Goal: Information Seeking & Learning: Learn about a topic

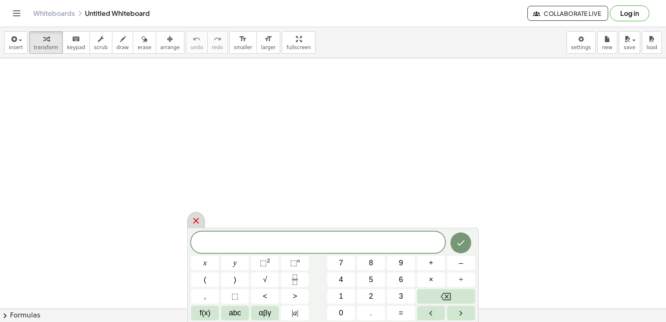
click at [196, 224] on icon at bounding box center [196, 221] width 10 height 10
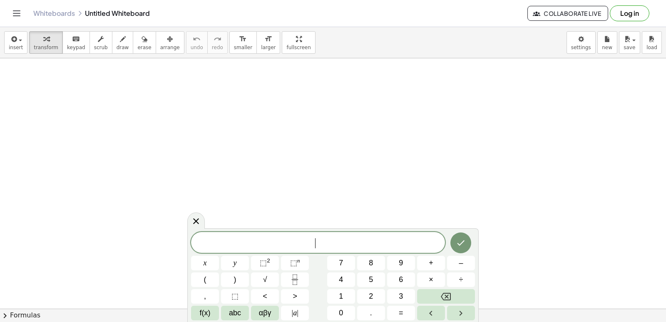
click at [295, 276] on icon "Fraction" at bounding box center [295, 279] width 10 height 10
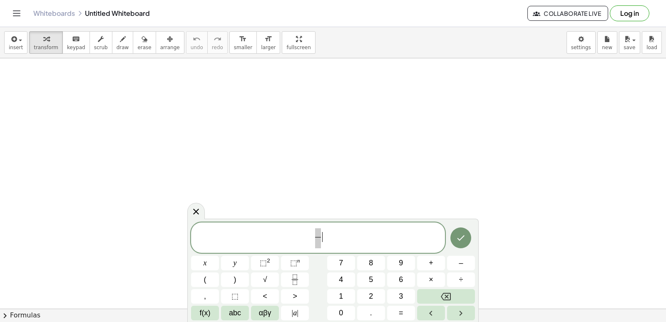
drag, startPoint x: 412, startPoint y: 186, endPoint x: 404, endPoint y: 200, distance: 16.0
click at [430, 296] on button "Backspace" at bounding box center [446, 296] width 58 height 15
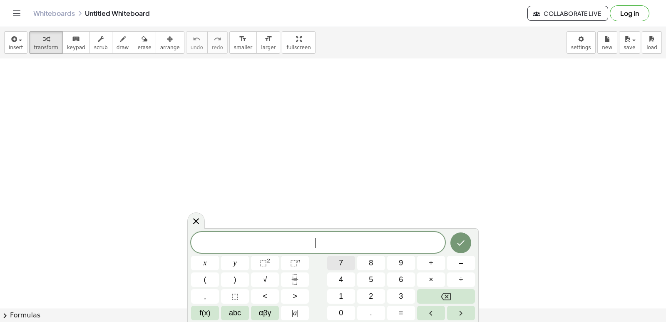
click at [337, 259] on button "7" at bounding box center [341, 263] width 28 height 15
click at [431, 274] on span "×" at bounding box center [431, 279] width 5 height 11
click at [431, 261] on span "+" at bounding box center [431, 262] width 5 height 11
click at [407, 312] on button "=" at bounding box center [401, 313] width 28 height 15
click at [399, 288] on div "7 · + y ​ x y ⬚ 2 ⬚ n 7 8 9 + – ( ) √ 4 5 6 × ÷ , ⬚ < > 1 2 3 f(x) abc αβγ | a …" at bounding box center [333, 276] width 284 height 88
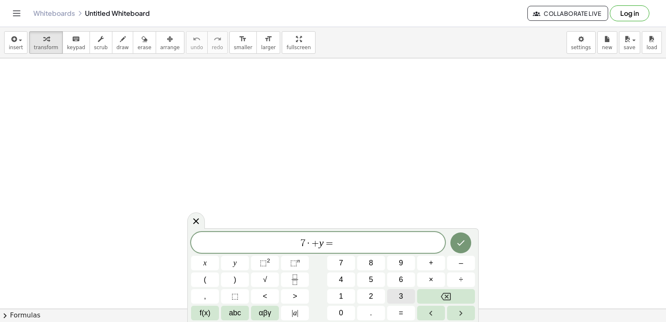
click at [400, 296] on span "3" at bounding box center [401, 296] width 4 height 11
click at [466, 240] on icon "Done" at bounding box center [461, 243] width 10 height 10
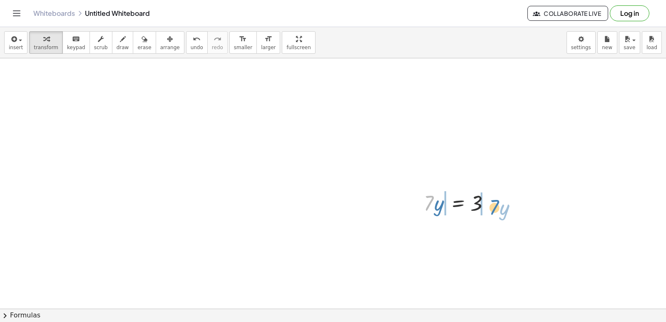
drag, startPoint x: 429, startPoint y: 205, endPoint x: 494, endPoint y: 205, distance: 65.0
click at [494, 205] on div at bounding box center [460, 202] width 80 height 28
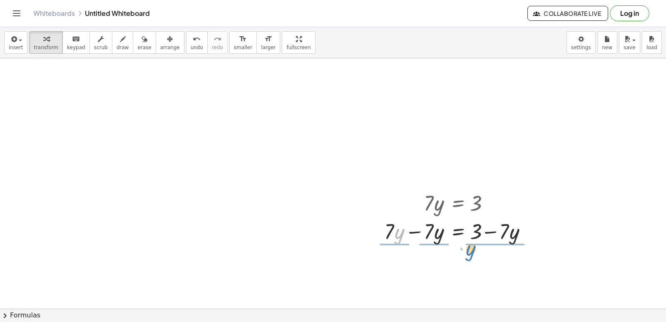
drag, startPoint x: 395, startPoint y: 229, endPoint x: 466, endPoint y: 247, distance: 73.1
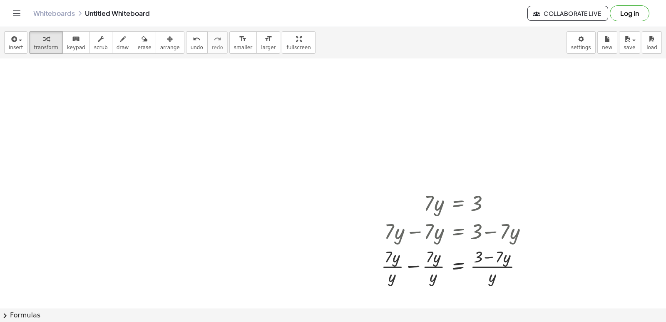
drag, startPoint x: 336, startPoint y: 232, endPoint x: 526, endPoint y: 288, distance: 197.8
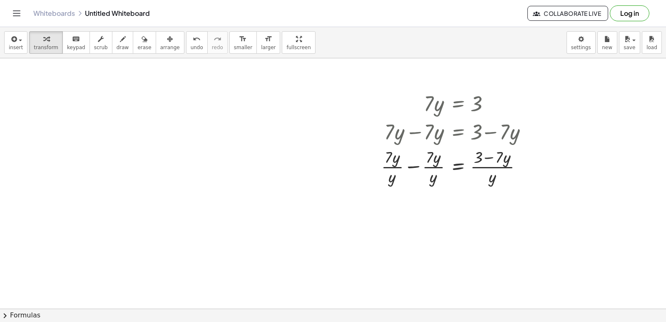
scroll to position [309, 0]
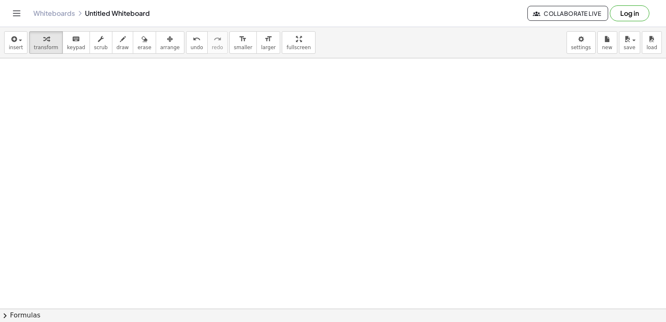
drag, startPoint x: 430, startPoint y: 241, endPoint x: 432, endPoint y: 267, distance: 25.9
click at [442, 274] on div "· 7 · y = 3 + · 7 · y − · 7 · y = + 3 − · 7 · y = 3 + · 7 − · 7 · y + − · 7 · y…" at bounding box center [333, 124] width 666 height 751
drag, startPoint x: 506, startPoint y: 94, endPoint x: 382, endPoint y: 126, distance: 128.2
click at [426, 220] on div at bounding box center [333, 16] width 666 height 751
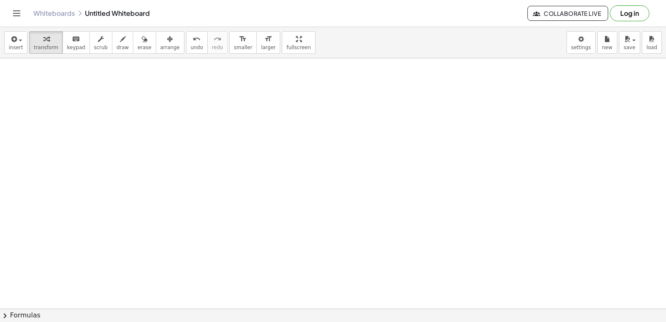
click at [393, 239] on div at bounding box center [333, 16] width 666 height 751
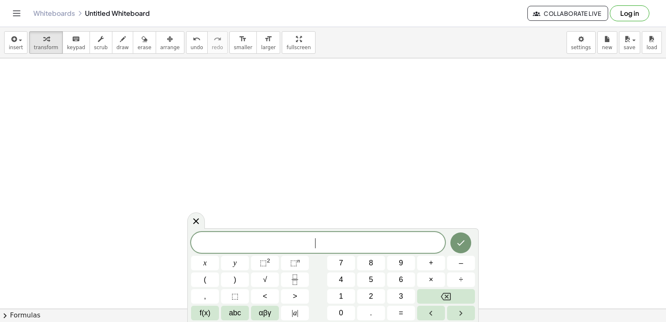
click at [392, 239] on span "​" at bounding box center [318, 243] width 254 height 12
click at [463, 262] on button "–" at bounding box center [461, 263] width 28 height 15
click at [367, 260] on button "8" at bounding box center [371, 263] width 28 height 15
click at [435, 264] on button "+" at bounding box center [431, 263] width 28 height 15
click at [430, 278] on span "×" at bounding box center [431, 279] width 5 height 11
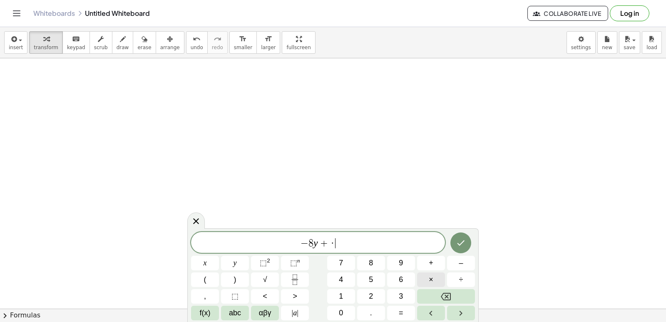
click at [429, 279] on button "×" at bounding box center [431, 279] width 28 height 15
click at [429, 278] on button "×" at bounding box center [431, 279] width 28 height 15
click at [430, 277] on span "×" at bounding box center [431, 279] width 5 height 11
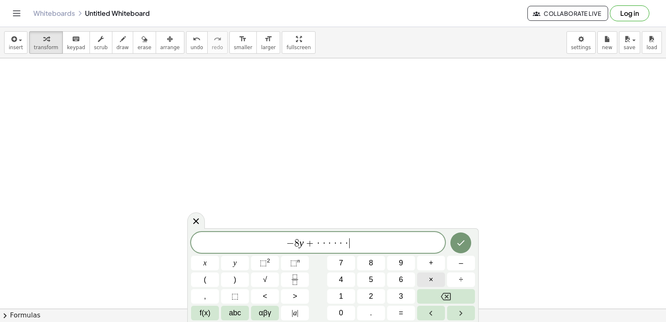
click at [430, 277] on span "×" at bounding box center [431, 279] width 5 height 11
click at [431, 275] on span "×" at bounding box center [431, 279] width 5 height 11
click at [432, 277] on span "×" at bounding box center [431, 279] width 5 height 11
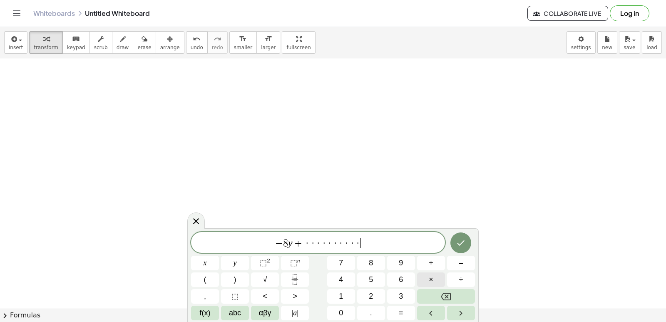
click at [433, 279] on span "×" at bounding box center [431, 279] width 5 height 11
click at [434, 282] on button "×" at bounding box center [431, 279] width 28 height 15
click at [435, 278] on button "×" at bounding box center [431, 279] width 28 height 15
click at [435, 275] on button "×" at bounding box center [431, 279] width 28 height 15
click at [436, 275] on button "×" at bounding box center [431, 279] width 28 height 15
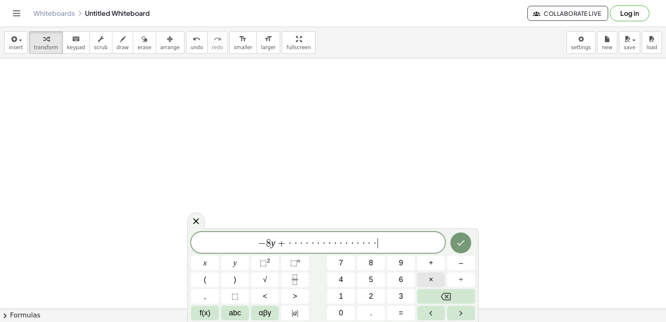
click at [437, 274] on button "×" at bounding box center [431, 279] width 28 height 15
click at [440, 274] on button "×" at bounding box center [431, 279] width 28 height 15
click at [442, 277] on button "×" at bounding box center [431, 279] width 28 height 15
click at [444, 274] on button "×" at bounding box center [431, 279] width 28 height 15
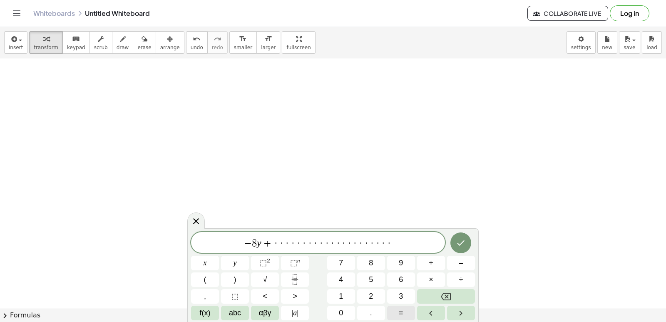
click at [401, 317] on button "=" at bounding box center [401, 313] width 28 height 15
click at [339, 264] on button "7" at bounding box center [341, 263] width 28 height 15
click at [459, 244] on icon "Done" at bounding box center [461, 242] width 7 height 5
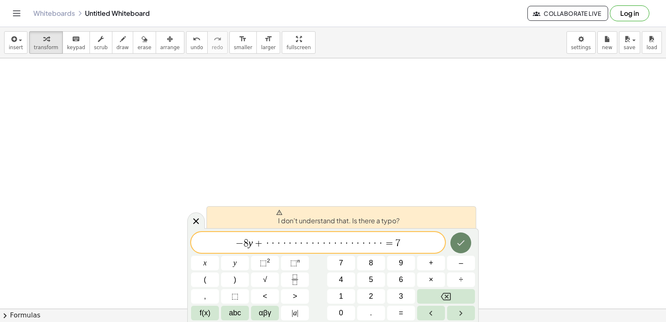
click at [459, 244] on icon "Done" at bounding box center [461, 242] width 7 height 5
click at [459, 242] on icon "Done" at bounding box center [461, 243] width 10 height 10
click at [461, 240] on icon "Done" at bounding box center [461, 243] width 10 height 10
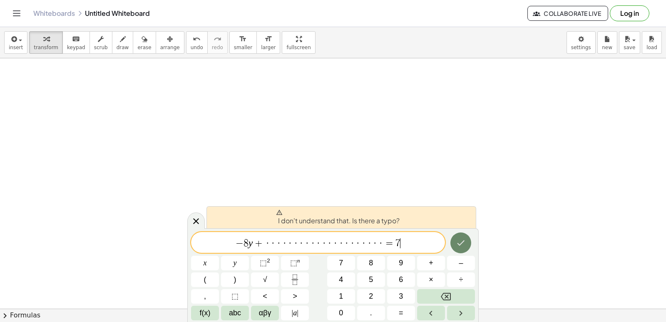
click at [461, 240] on icon "Done" at bounding box center [461, 243] width 10 height 10
click at [462, 237] on button "Done" at bounding box center [461, 242] width 21 height 21
click at [469, 226] on div "I don't understand that. Is there a typo?" at bounding box center [342, 217] width 270 height 22
click at [470, 222] on div "I don't understand that. Is there a typo?" at bounding box center [342, 217] width 270 height 22
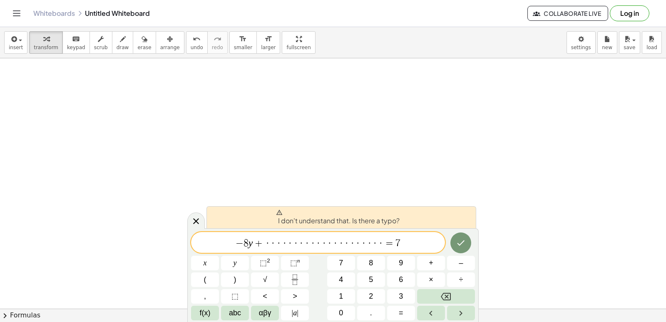
click at [474, 217] on div "I don't understand that. Is there a typo?" at bounding box center [342, 217] width 270 height 22
click at [546, 203] on div at bounding box center [333, 16] width 666 height 751
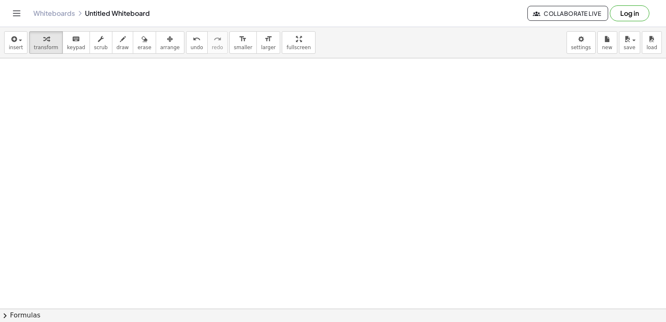
drag, startPoint x: 501, startPoint y: 213, endPoint x: 469, endPoint y: 217, distance: 32.2
click at [482, 226] on div at bounding box center [333, 16] width 666 height 751
click at [459, 220] on div at bounding box center [333, 16] width 666 height 751
click at [459, 221] on div at bounding box center [333, 16] width 666 height 751
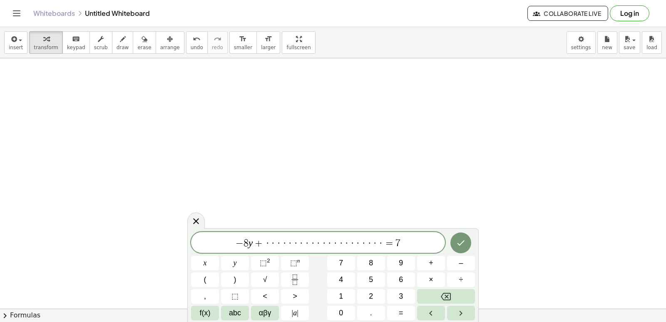
click at [469, 210] on div at bounding box center [333, 16] width 666 height 751
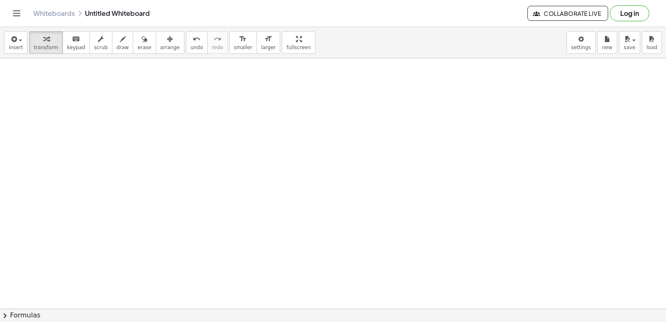
drag, startPoint x: 347, startPoint y: 209, endPoint x: 432, endPoint y: 263, distance: 101.1
click at [349, 210] on div at bounding box center [333, 16] width 666 height 751
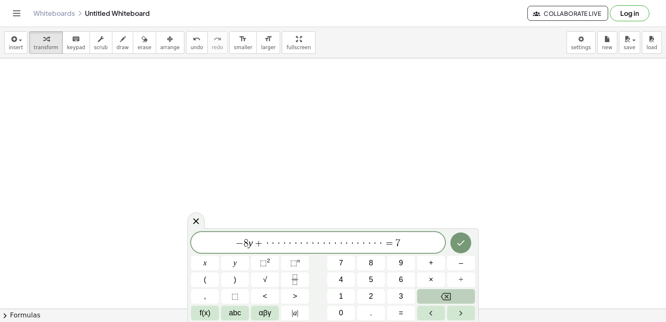
click at [430, 298] on div "− 8 y + · · · · · · · · · · · · · · · · · · · · · = 7 x y ⬚ 2 ⬚ n 7 8 9 + – ( )…" at bounding box center [333, 276] width 284 height 88
click at [431, 295] on button "Backspace" at bounding box center [446, 296] width 58 height 15
click at [439, 322] on div "− 8 y + · · · · · · · · · · · · · · · · · · · · · = x y ⬚ 2 ⬚ n 7 8 9 + – ( ) √…" at bounding box center [333, 275] width 292 height 94
click at [441, 296] on icon "Backspace" at bounding box center [446, 297] width 10 height 10
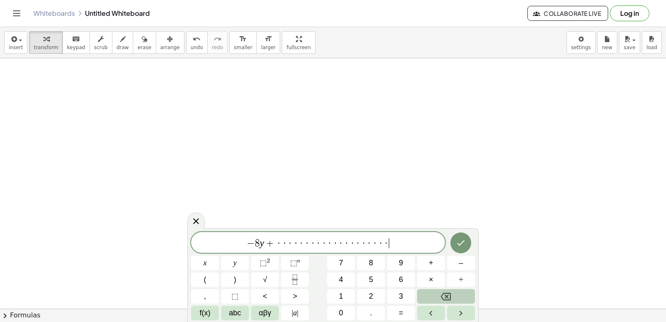
click at [441, 296] on icon "Backspace" at bounding box center [446, 297] width 10 height 10
click at [441, 291] on button "Backspace" at bounding box center [446, 296] width 58 height 15
click at [441, 290] on button "Backspace" at bounding box center [446, 296] width 58 height 15
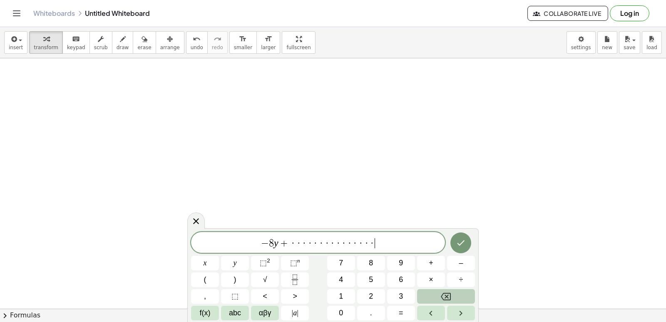
click at [441, 290] on button "Backspace" at bounding box center [446, 296] width 58 height 15
click at [434, 297] on button "Backspace" at bounding box center [446, 296] width 58 height 15
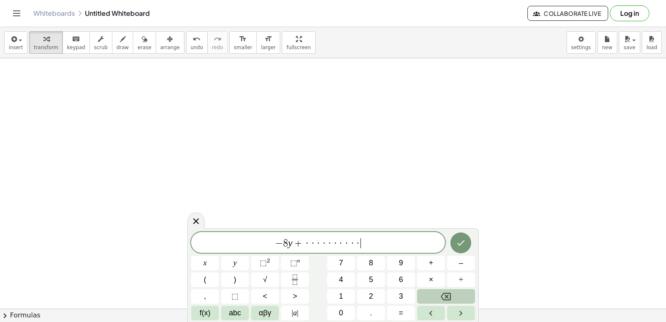
click at [434, 297] on button "Backspace" at bounding box center [446, 296] width 58 height 15
click at [434, 296] on button "Backspace" at bounding box center [446, 296] width 58 height 15
click at [435, 296] on button "Backspace" at bounding box center [446, 296] width 58 height 15
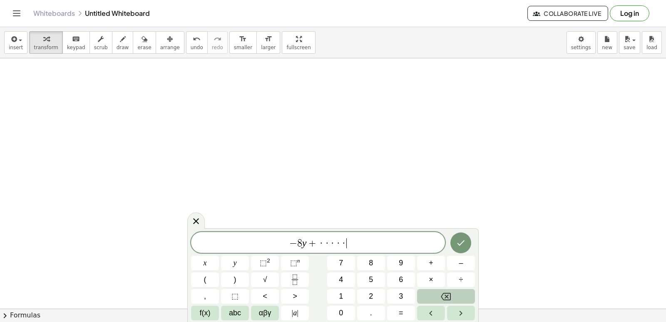
click at [435, 296] on button "Backspace" at bounding box center [446, 296] width 58 height 15
click at [435, 297] on button "Backspace" at bounding box center [446, 296] width 58 height 15
click at [436, 297] on button "Backspace" at bounding box center [446, 296] width 58 height 15
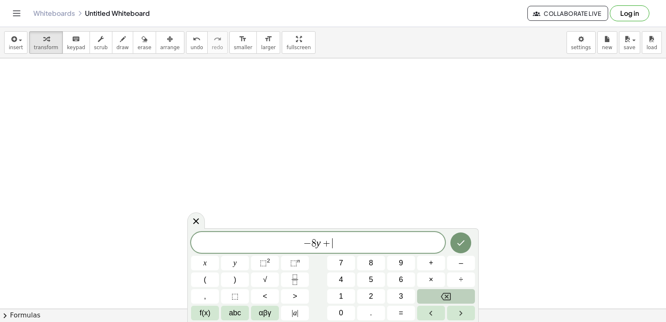
click at [436, 297] on button "Backspace" at bounding box center [446, 296] width 58 height 15
click at [428, 266] on button "+" at bounding box center [431, 263] width 28 height 15
click at [233, 312] on span "abc" at bounding box center [235, 312] width 12 height 11
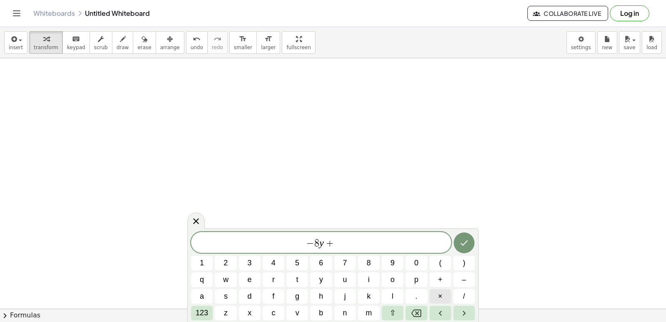
click at [444, 299] on button "×" at bounding box center [441, 296] width 22 height 15
click at [202, 312] on span "123" at bounding box center [202, 312] width 12 height 11
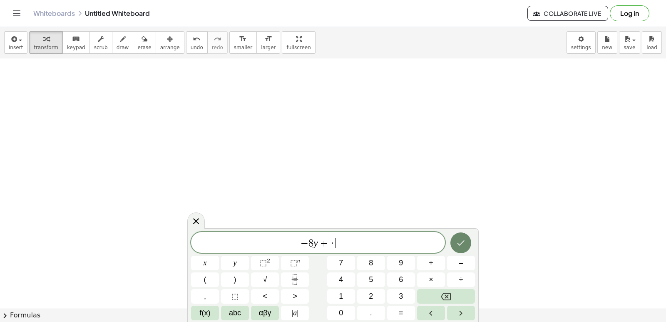
click at [459, 244] on button "Done" at bounding box center [461, 242] width 21 height 21
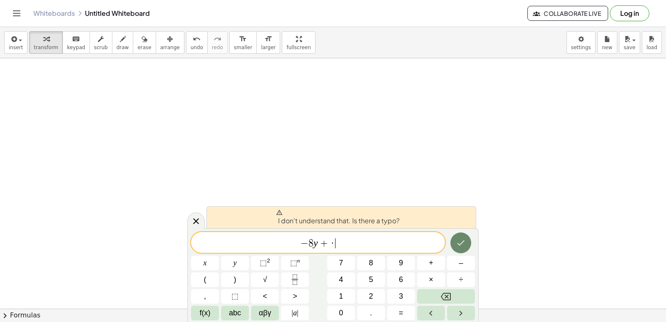
click at [465, 234] on button "Done" at bounding box center [461, 242] width 21 height 21
drag, startPoint x: 436, startPoint y: 246, endPoint x: 439, endPoint y: 235, distance: 11.6
click at [436, 241] on div "− 8 y + · ​" at bounding box center [318, 242] width 254 height 21
click at [442, 241] on div "− 8 y + · ​" at bounding box center [318, 242] width 254 height 21
click at [442, 240] on span "− 8 y + · ​" at bounding box center [318, 243] width 254 height 12
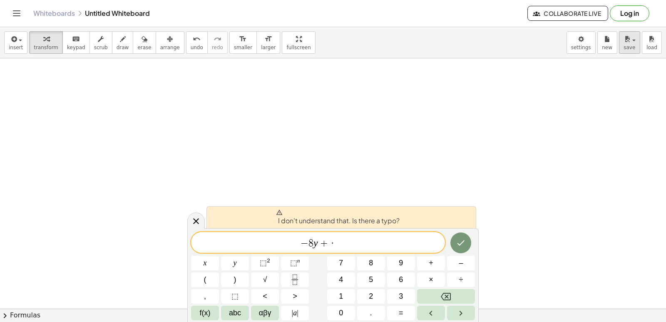
drag, startPoint x: 663, startPoint y: 14, endPoint x: 632, endPoint y: 43, distance: 43.0
click at [641, 41] on div "Graspable Math Activities Get Started Activity Bank Assigned Work Classes White…" at bounding box center [333, 161] width 666 height 322
drag, startPoint x: 509, startPoint y: 118, endPoint x: 500, endPoint y: 132, distance: 16.3
click at [500, 132] on div at bounding box center [333, 16] width 666 height 751
drag, startPoint x: 489, startPoint y: 152, endPoint x: 486, endPoint y: 157, distance: 4.9
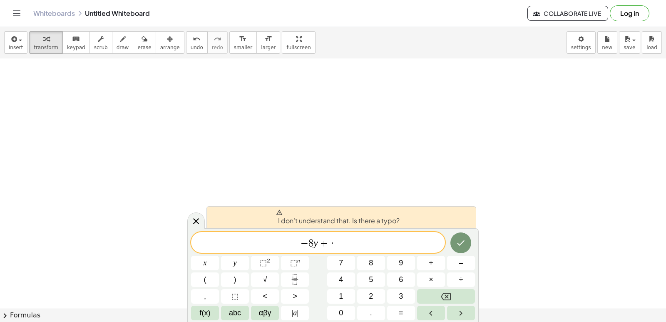
click at [486, 157] on div at bounding box center [333, 16] width 666 height 751
drag, startPoint x: 511, startPoint y: 130, endPoint x: 572, endPoint y: 105, distance: 66.4
click at [511, 132] on div at bounding box center [333, 16] width 666 height 751
click at [544, 163] on div at bounding box center [333, 16] width 666 height 751
click at [548, 173] on div at bounding box center [333, 16] width 666 height 751
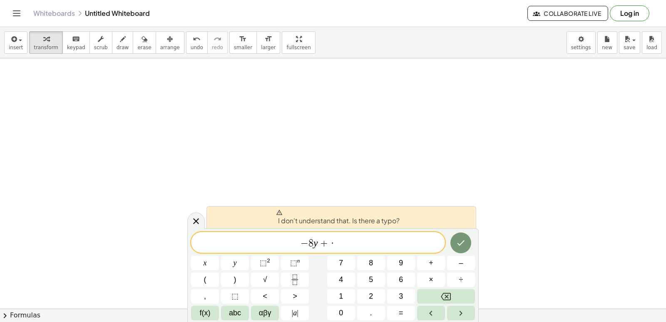
click at [559, 163] on div at bounding box center [333, 16] width 666 height 751
click at [564, 163] on div at bounding box center [333, 16] width 666 height 751
click at [478, 84] on div at bounding box center [333, 16] width 666 height 751
click at [112, 53] on button "draw" at bounding box center [123, 42] width 22 height 22
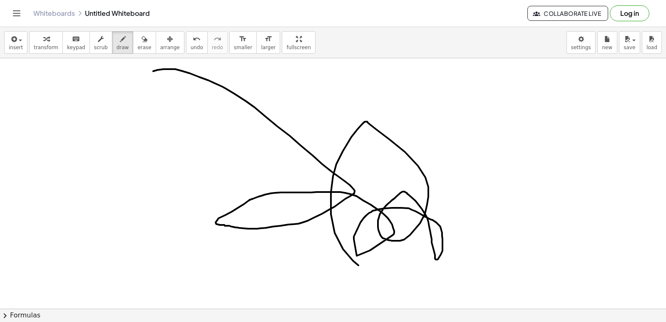
drag, startPoint x: 157, startPoint y: 70, endPoint x: 413, endPoint y: 268, distance: 323.0
click at [405, 273] on div at bounding box center [333, 16] width 666 height 751
drag, startPoint x: 109, startPoint y: 176, endPoint x: 97, endPoint y: 171, distance: 13.2
click at [98, 171] on div at bounding box center [333, 16] width 666 height 751
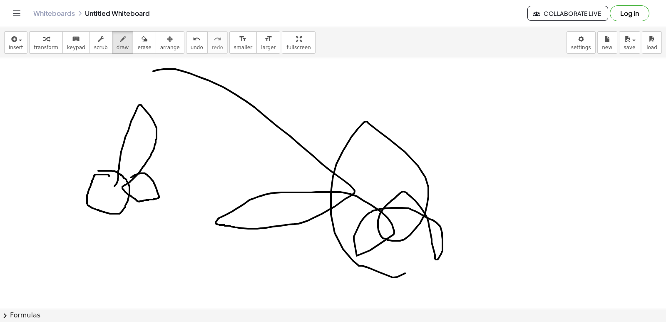
drag, startPoint x: 132, startPoint y: 177, endPoint x: 105, endPoint y: 171, distance: 27.7
click at [110, 187] on div at bounding box center [333, 16] width 666 height 751
click at [137, 50] on span "erase" at bounding box center [144, 48] width 14 height 6
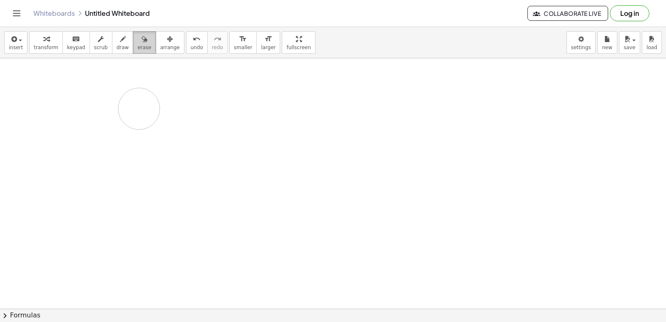
drag, startPoint x: 140, startPoint y: 134, endPoint x: 130, endPoint y: 46, distance: 88.5
click at [129, 32] on div "insert select one: Math Expression Function Text Youtube Video Graphing Geometr…" at bounding box center [333, 174] width 666 height 295
click at [137, 46] on span "erase" at bounding box center [144, 48] width 14 height 6
click at [117, 43] on div "button" at bounding box center [123, 39] width 12 height 10
drag, startPoint x: 125, startPoint y: 76, endPoint x: 135, endPoint y: 112, distance: 36.7
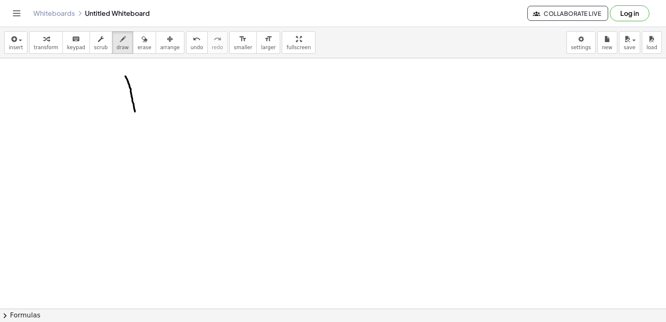
click at [135, 112] on div at bounding box center [333, 16] width 666 height 751
drag, startPoint x: 142, startPoint y: 75, endPoint x: 150, endPoint y: 103, distance: 29.0
click at [150, 103] on div at bounding box center [333, 16] width 666 height 751
drag, startPoint x: 129, startPoint y: 88, endPoint x: 147, endPoint y: 85, distance: 19.0
click at [147, 85] on div at bounding box center [333, 16] width 666 height 751
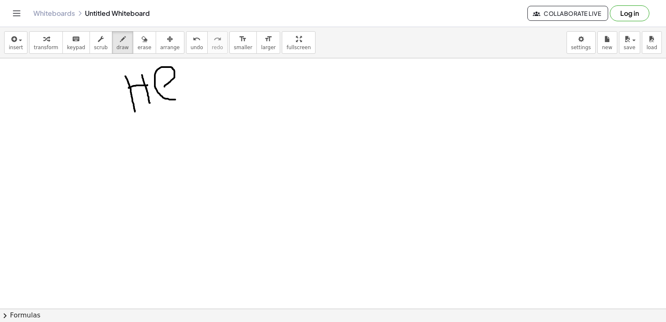
drag, startPoint x: 165, startPoint y: 87, endPoint x: 178, endPoint y: 98, distance: 17.7
click at [178, 98] on div at bounding box center [333, 16] width 666 height 751
drag, startPoint x: 186, startPoint y: 71, endPoint x: 206, endPoint y: 92, distance: 28.9
click at [206, 92] on div at bounding box center [333, 16] width 666 height 751
drag, startPoint x: 214, startPoint y: 75, endPoint x: 193, endPoint y: 110, distance: 41.1
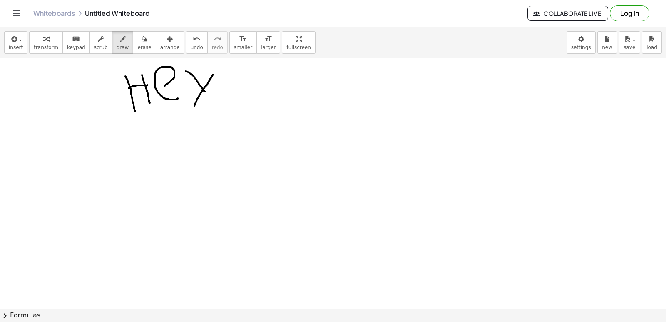
click at [193, 110] on div at bounding box center [333, 16] width 666 height 751
drag, startPoint x: 232, startPoint y: 72, endPoint x: 219, endPoint y: 103, distance: 33.6
click at [219, 103] on div at bounding box center [333, 16] width 666 height 751
drag, startPoint x: 259, startPoint y: 82, endPoint x: 275, endPoint y: 94, distance: 19.7
click at [275, 94] on div at bounding box center [333, 16] width 666 height 751
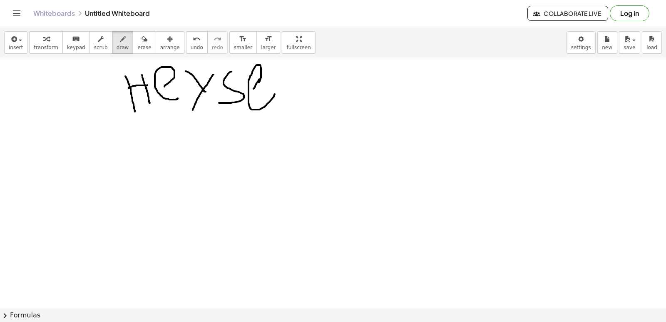
drag, startPoint x: 259, startPoint y: 79, endPoint x: 250, endPoint y: 90, distance: 14.8
click at [250, 90] on div at bounding box center [333, 16] width 666 height 751
drag, startPoint x: 287, startPoint y: 61, endPoint x: 284, endPoint y: 105, distance: 44.2
click at [284, 105] on div at bounding box center [333, 16] width 666 height 751
drag, startPoint x: 295, startPoint y: 72, endPoint x: 340, endPoint y: 100, distance: 52.8
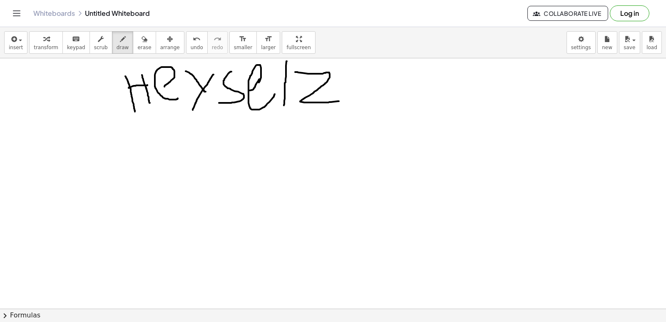
click at [340, 100] on div at bounding box center [333, 16] width 666 height 751
drag, startPoint x: 132, startPoint y: 45, endPoint x: 137, endPoint y: 52, distance: 8.7
click at [137, 52] on button "erase" at bounding box center [144, 42] width 23 height 22
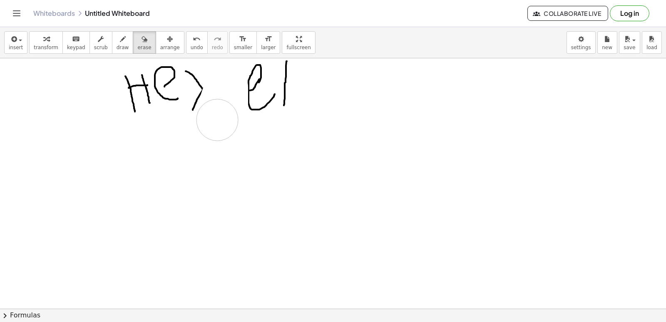
drag, startPoint x: 309, startPoint y: 113, endPoint x: 211, endPoint y: 97, distance: 99.2
click at [209, 150] on div at bounding box center [333, 16] width 666 height 751
drag, startPoint x: 211, startPoint y: 97, endPoint x: 288, endPoint y: 88, distance: 77.5
click at [118, 102] on div at bounding box center [333, 16] width 666 height 751
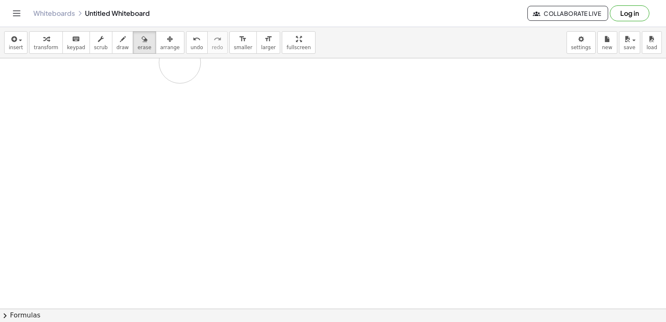
drag, startPoint x: 288, startPoint y: 88, endPoint x: 180, endPoint y: 62, distance: 111.2
click at [180, 62] on div at bounding box center [333, 16] width 666 height 751
click at [118, 46] on span "draw" at bounding box center [123, 48] width 12 height 6
drag, startPoint x: 135, startPoint y: 81, endPoint x: 135, endPoint y: 108, distance: 27.1
click at [132, 119] on div at bounding box center [333, 16] width 666 height 751
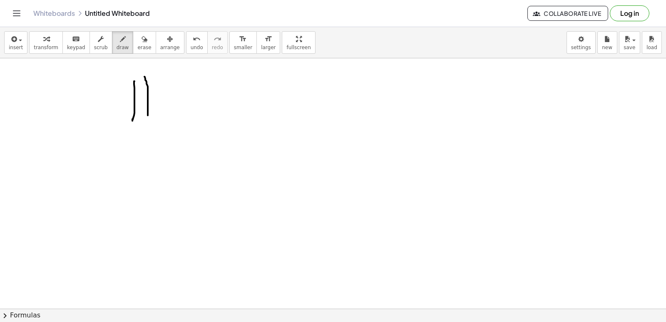
drag, startPoint x: 146, startPoint y: 80, endPoint x: 146, endPoint y: 112, distance: 31.7
click at [147, 114] on div at bounding box center [333, 16] width 666 height 751
drag, startPoint x: 127, startPoint y: 103, endPoint x: 155, endPoint y: 98, distance: 29.2
click at [155, 98] on div at bounding box center [333, 16] width 666 height 751
drag, startPoint x: 167, startPoint y: 102, endPoint x: 188, endPoint y: 112, distance: 22.4
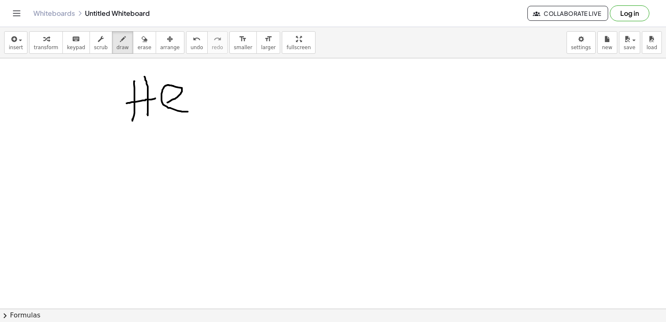
click at [188, 112] on div at bounding box center [333, 16] width 666 height 751
drag, startPoint x: 194, startPoint y: 84, endPoint x: 207, endPoint y: 110, distance: 28.3
click at [207, 110] on div at bounding box center [333, 16] width 666 height 751
drag, startPoint x: 213, startPoint y: 89, endPoint x: 184, endPoint y: 125, distance: 46.5
click at [184, 125] on div at bounding box center [333, 16] width 666 height 751
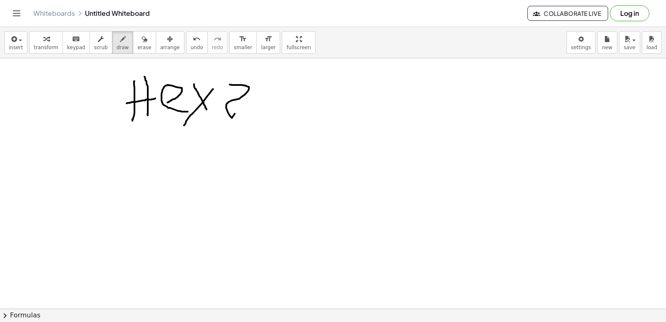
drag, startPoint x: 230, startPoint y: 85, endPoint x: 254, endPoint y: 117, distance: 41.1
click at [254, 117] on div at bounding box center [333, 16] width 666 height 751
drag, startPoint x: 227, startPoint y: 95, endPoint x: 258, endPoint y: 96, distance: 31.2
click at [258, 96] on div at bounding box center [333, 16] width 666 height 751
drag, startPoint x: 279, startPoint y: 104, endPoint x: 292, endPoint y: 117, distance: 18.3
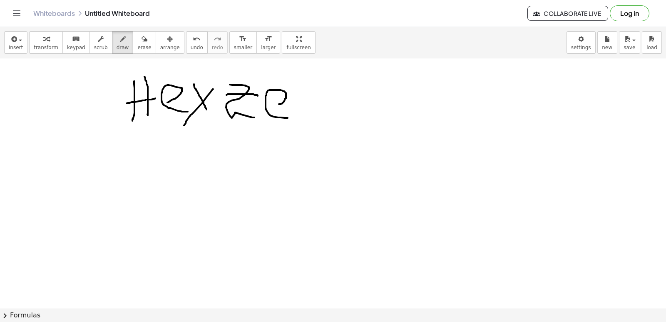
click at [292, 117] on div at bounding box center [333, 16] width 666 height 751
drag, startPoint x: 304, startPoint y: 75, endPoint x: 307, endPoint y: 121, distance: 45.9
click at [307, 121] on div at bounding box center [333, 16] width 666 height 751
drag, startPoint x: 198, startPoint y: 142, endPoint x: 220, endPoint y: 165, distance: 32.4
click at [220, 165] on div at bounding box center [333, 16] width 666 height 751
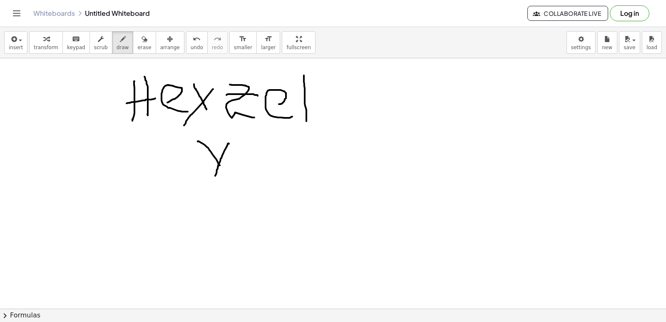
drag, startPoint x: 229, startPoint y: 144, endPoint x: 215, endPoint y: 177, distance: 36.6
click at [215, 177] on div at bounding box center [333, 16] width 666 height 751
drag, startPoint x: 138, startPoint y: 229, endPoint x: 143, endPoint y: 272, distance: 43.6
click at [143, 272] on div at bounding box center [333, 16] width 666 height 751
drag, startPoint x: 134, startPoint y: 201, endPoint x: 142, endPoint y: 280, distance: 79.6
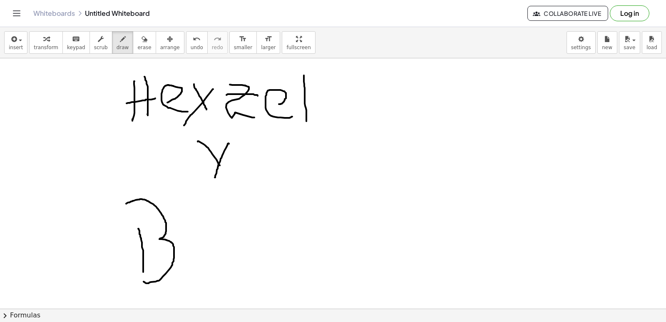
click at [142, 280] on div at bounding box center [333, 16] width 666 height 751
drag, startPoint x: 189, startPoint y: 222, endPoint x: 192, endPoint y: 283, distance: 61.7
click at [192, 286] on div at bounding box center [333, 16] width 666 height 751
drag, startPoint x: 195, startPoint y: 250, endPoint x: 209, endPoint y: 221, distance: 32.0
click at [209, 221] on div at bounding box center [333, 16] width 666 height 751
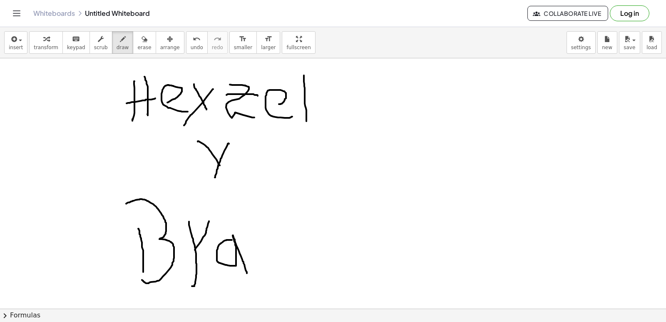
drag, startPoint x: 232, startPoint y: 240, endPoint x: 252, endPoint y: 267, distance: 34.2
click at [248, 274] on div at bounding box center [333, 16] width 666 height 751
drag, startPoint x: 253, startPoint y: 224, endPoint x: 286, endPoint y: 259, distance: 48.1
click at [286, 259] on div at bounding box center [333, 16] width 666 height 751
drag, startPoint x: 290, startPoint y: 224, endPoint x: 269, endPoint y: 289, distance: 68.0
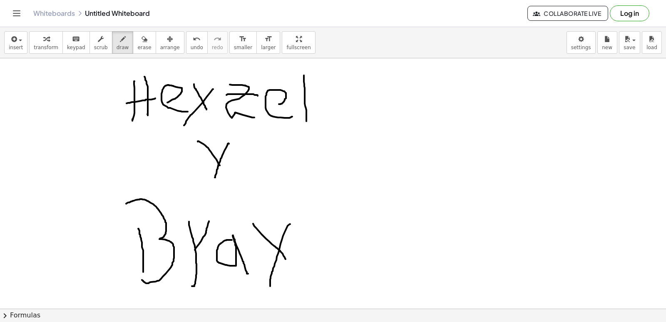
click at [270, 291] on div at bounding box center [333, 16] width 666 height 751
drag, startPoint x: 304, startPoint y: 232, endPoint x: 305, endPoint y: 266, distance: 34.2
click at [305, 266] on div at bounding box center [333, 16] width 666 height 751
click at [302, 227] on div at bounding box center [333, 16] width 666 height 751
drag, startPoint x: 299, startPoint y: 230, endPoint x: 294, endPoint y: 234, distance: 6.2
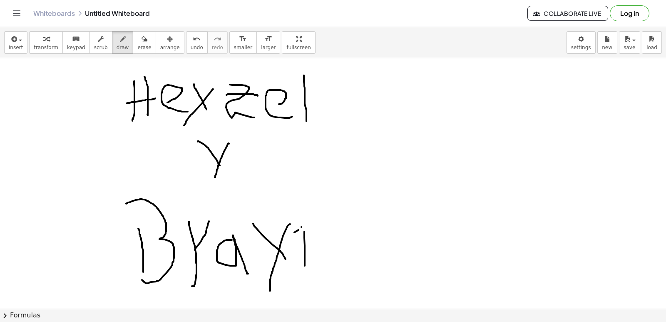
click at [294, 234] on div at bounding box center [333, 16] width 666 height 751
drag, startPoint x: 304, startPoint y: 227, endPoint x: 323, endPoint y: 264, distance: 42.1
click at [323, 264] on div at bounding box center [333, 16] width 666 height 751
drag, startPoint x: 305, startPoint y: 247, endPoint x: 309, endPoint y: 239, distance: 8.0
click at [308, 237] on div at bounding box center [333, 16] width 666 height 751
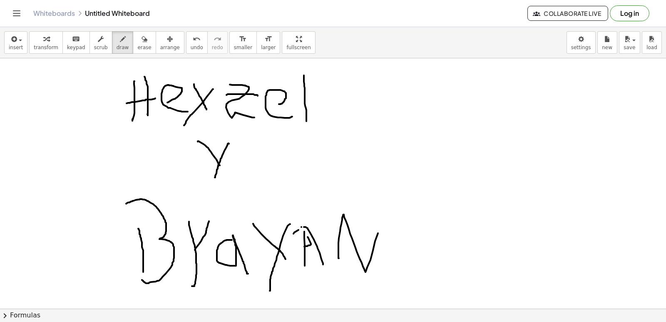
drag, startPoint x: 339, startPoint y: 258, endPoint x: 381, endPoint y: 211, distance: 63.4
click at [381, 211] on div at bounding box center [333, 16] width 666 height 751
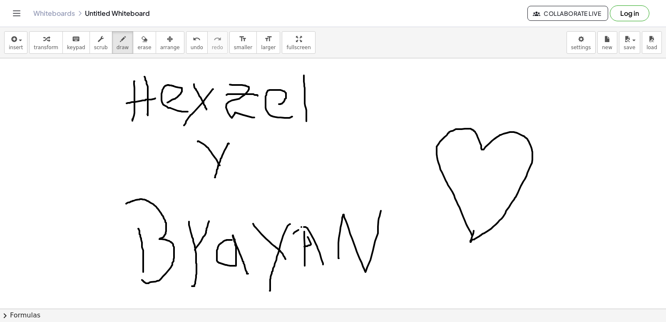
drag, startPoint x: 472, startPoint y: 235, endPoint x: 475, endPoint y: 226, distance: 9.6
click at [475, 226] on div at bounding box center [333, 16] width 666 height 751
drag, startPoint x: 444, startPoint y: 157, endPoint x: 452, endPoint y: 178, distance: 22.1
click at [452, 178] on div at bounding box center [333, 16] width 666 height 751
drag, startPoint x: 455, startPoint y: 165, endPoint x: 457, endPoint y: 170, distance: 5.0
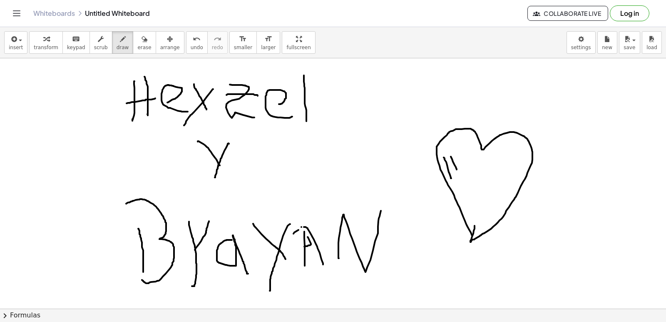
click at [457, 170] on div at bounding box center [333, 16] width 666 height 751
drag, startPoint x: 457, startPoint y: 162, endPoint x: 451, endPoint y: 163, distance: 6.8
click at [451, 163] on div at bounding box center [333, 16] width 666 height 751
drag, startPoint x: 452, startPoint y: 163, endPoint x: 447, endPoint y: 165, distance: 4.5
click at [447, 165] on div at bounding box center [333, 16] width 666 height 751
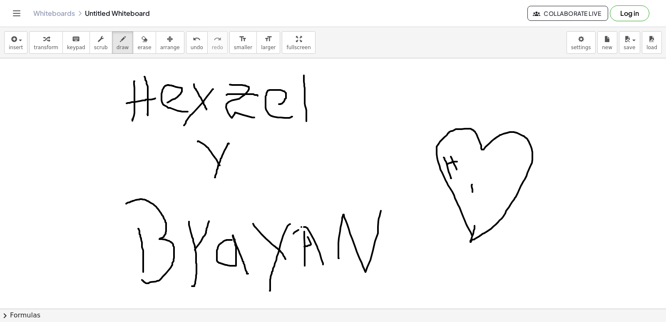
drag, startPoint x: 472, startPoint y: 185, endPoint x: 476, endPoint y: 205, distance: 21.2
click at [476, 205] on div at bounding box center [333, 16] width 666 height 751
drag
click at [473, 206] on div at bounding box center [333, 16] width 666 height 751
click at [499, 175] on div at bounding box center [333, 16] width 666 height 751
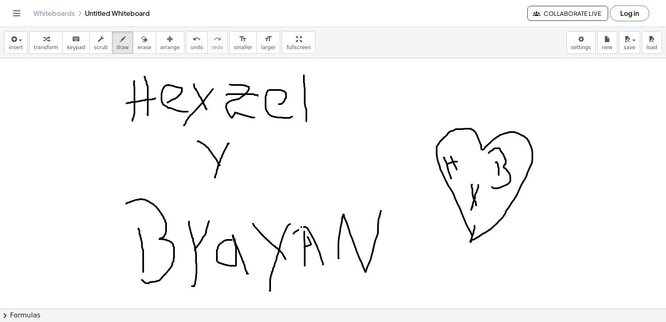
drag, startPoint x: 492, startPoint y: 150, endPoint x: 492, endPoint y: 184, distance: 33.7
click at [492, 184] on div at bounding box center [333, 16] width 666 height 751
drag, startPoint x: 126, startPoint y: 42, endPoint x: 142, endPoint y: 80, distance: 40.9
click at [142, 80] on div "insert select one: Math Expression Function Text Youtube Video Graphing Geometr…" at bounding box center [333, 174] width 666 height 295
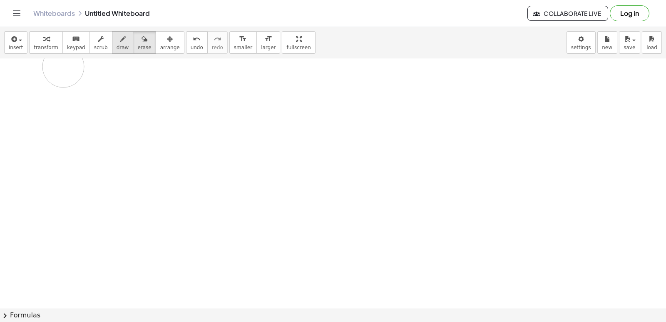
drag, startPoint x: 115, startPoint y: 117, endPoint x: 117, endPoint y: 49, distance: 68.4
click at [182, 0] on html "Graspable Math Activities Get Started Activity Bank Assigned Work Classes White…" at bounding box center [333, 161] width 666 height 322
click at [117, 49] on span "draw" at bounding box center [123, 48] width 12 height 6
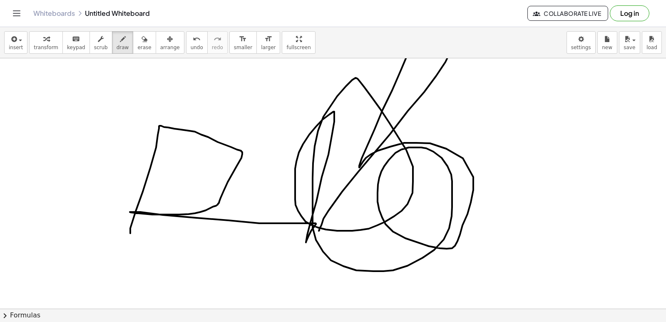
drag, startPoint x: 130, startPoint y: 233, endPoint x: 319, endPoint y: 231, distance: 188.7
click at [319, 231] on div at bounding box center [333, 16] width 666 height 751
drag, startPoint x: 125, startPoint y: 49, endPoint x: 131, endPoint y: 47, distance: 5.7
click at [133, 47] on button "erase" at bounding box center [144, 42] width 23 height 22
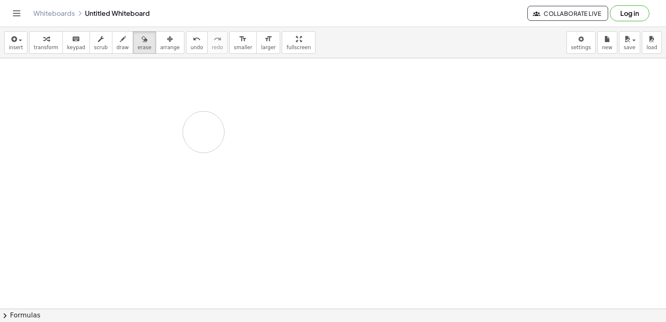
drag, startPoint x: 158, startPoint y: 139, endPoint x: 204, endPoint y: 132, distance: 45.9
click at [204, 132] on div at bounding box center [333, 16] width 666 height 751
click at [117, 52] on button "draw" at bounding box center [123, 42] width 22 height 22
drag, startPoint x: 242, startPoint y: 178, endPoint x: 247, endPoint y: 180, distance: 5.4
click at [247, 180] on div at bounding box center [333, 16] width 666 height 751
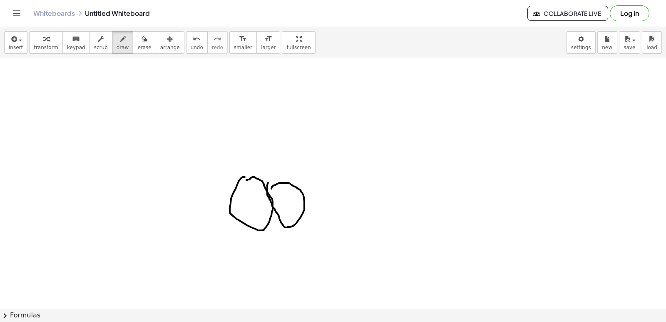
drag, startPoint x: 272, startPoint y: 187, endPoint x: 269, endPoint y: 182, distance: 5.8
click at [269, 182] on div at bounding box center [333, 16] width 666 height 751
click at [266, 184] on div at bounding box center [333, 16] width 666 height 751
drag, startPoint x: 256, startPoint y: 175, endPoint x: 277, endPoint y: 187, distance: 24.4
click at [277, 187] on div at bounding box center [333, 16] width 666 height 751
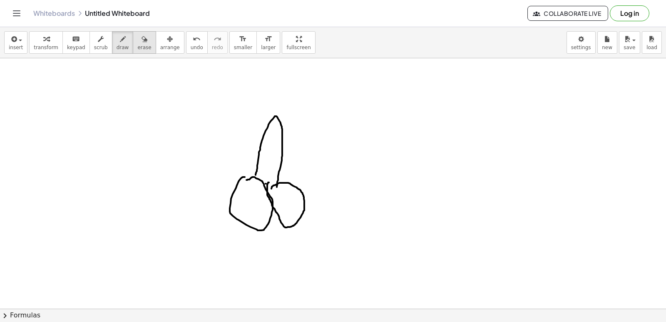
click at [133, 48] on button "erase" at bounding box center [144, 42] width 23 height 22
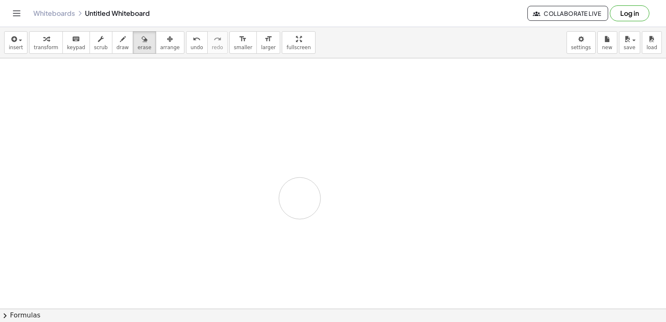
drag, startPoint x: 264, startPoint y: 132, endPoint x: 286, endPoint y: 187, distance: 59.5
click at [269, 196] on div at bounding box center [333, 16] width 666 height 751
click at [407, 222] on div at bounding box center [333, 16] width 666 height 751
click at [387, 224] on div at bounding box center [333, 16] width 666 height 751
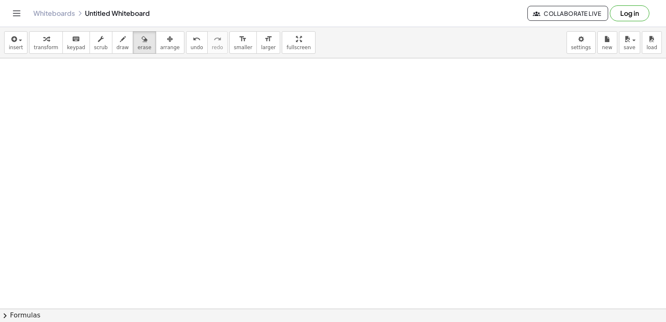
drag, startPoint x: 389, startPoint y: 216, endPoint x: 393, endPoint y: 213, distance: 4.9
click at [391, 216] on div at bounding box center [333, 16] width 666 height 751
drag, startPoint x: 401, startPoint y: 203, endPoint x: 292, endPoint y: 205, distance: 109.6
click at [292, 205] on div at bounding box center [333, 16] width 666 height 751
drag, startPoint x: 402, startPoint y: 220, endPoint x: 403, endPoint y: 230, distance: 10.1
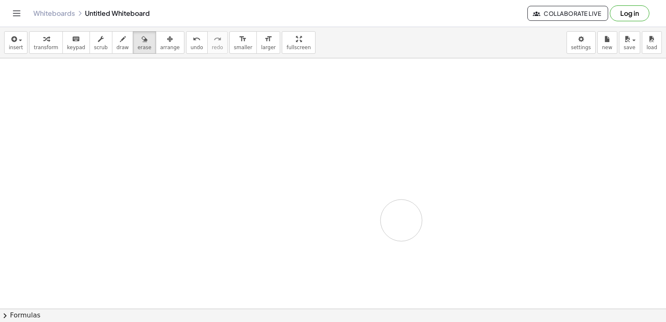
click at [403, 230] on div at bounding box center [333, 16] width 666 height 751
click at [403, 225] on div at bounding box center [333, 16] width 666 height 751
drag, startPoint x: 394, startPoint y: 216, endPoint x: 351, endPoint y: 222, distance: 42.9
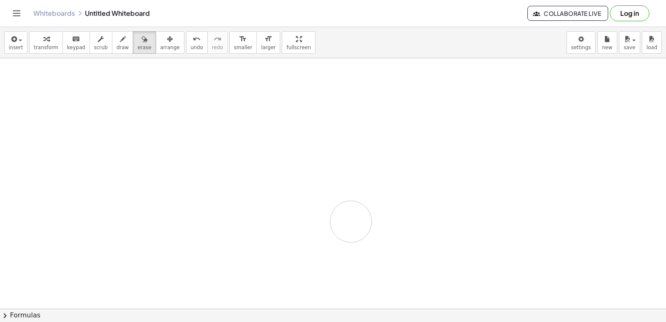
click at [351, 222] on div at bounding box center [333, 16] width 666 height 751
click at [583, 46] on body "Graspable Math Activities Get Started Activity Bank Assigned Work Classes White…" at bounding box center [333, 161] width 666 height 322
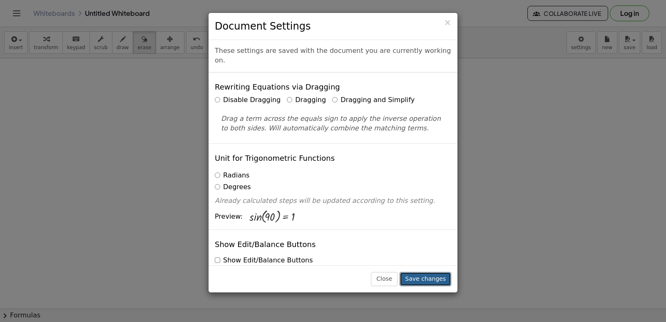
click at [433, 280] on button "Save changes" at bounding box center [426, 279] width 52 height 14
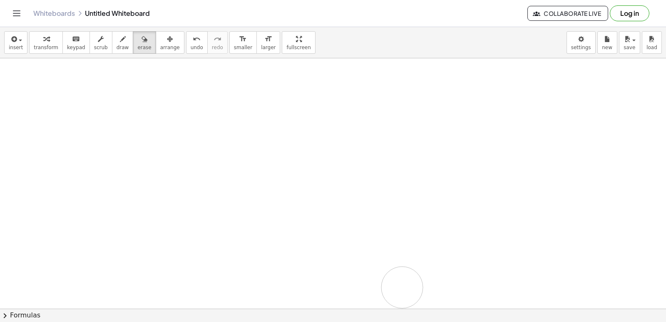
click at [402, 287] on div at bounding box center [333, 16] width 666 height 751
click at [407, 273] on div at bounding box center [333, 16] width 666 height 751
click at [413, 264] on div at bounding box center [333, 16] width 666 height 751
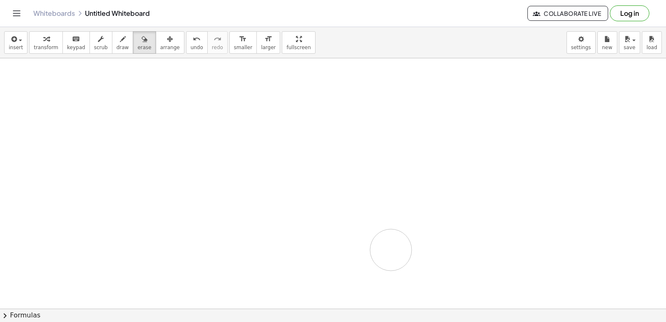
click at [391, 250] on div at bounding box center [333, 16] width 666 height 751
click at [397, 247] on div at bounding box center [333, 16] width 666 height 751
click at [403, 237] on div at bounding box center [333, 16] width 666 height 751
click at [403, 235] on div at bounding box center [333, 16] width 666 height 751
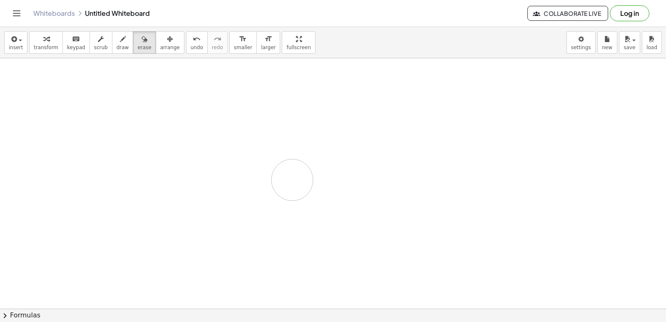
drag, startPoint x: 292, startPoint y: 180, endPoint x: 111, endPoint y: 166, distance: 182.1
click at [292, 180] on div at bounding box center [333, 16] width 666 height 751
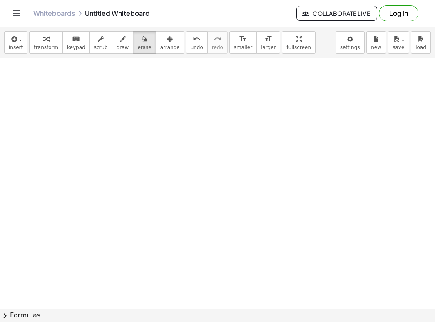
click at [237, 199] on div at bounding box center [217, 16] width 435 height 751
click at [147, 184] on div at bounding box center [217, 16] width 435 height 751
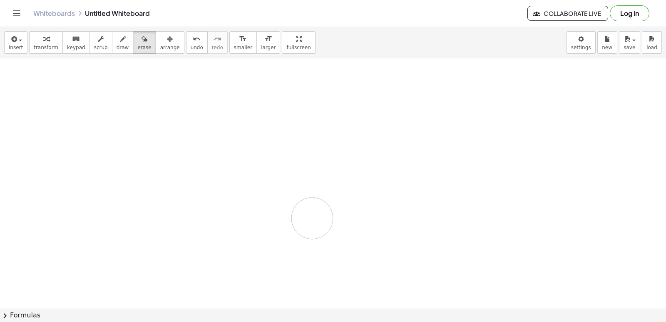
click at [312, 218] on div at bounding box center [333, 16] width 666 height 751
click at [312, 216] on div at bounding box center [333, 16] width 666 height 751
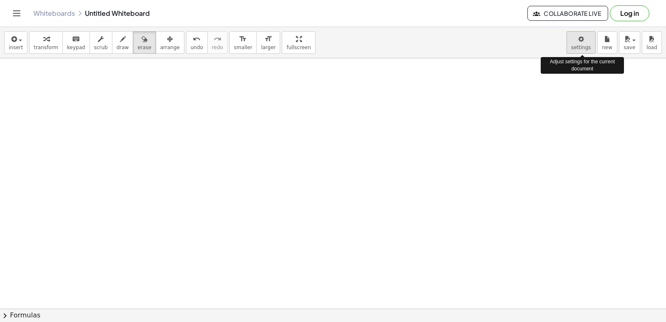
click at [578, 42] on body "Graspable Math Activities Get Started Activity Bank Assigned Work Classes White…" at bounding box center [333, 161] width 666 height 322
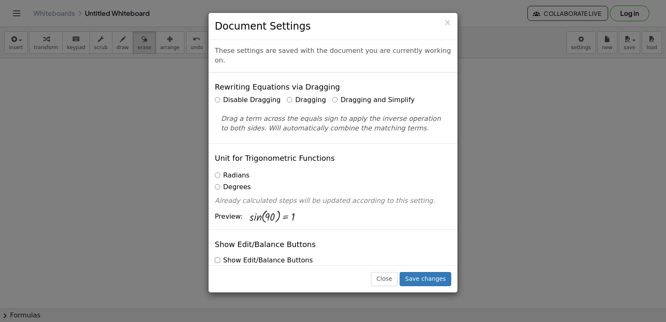
click at [494, 246] on div "× Document Settings These settings are saved with the document you are currentl…" at bounding box center [333, 161] width 666 height 322
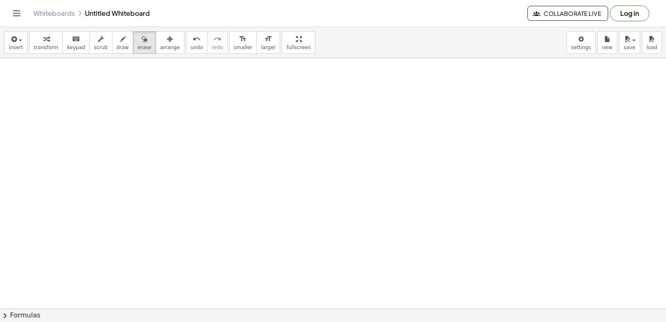
click at [317, 278] on div at bounding box center [333, 16] width 666 height 751
drag, startPoint x: 324, startPoint y: 278, endPoint x: 196, endPoint y: 208, distance: 145.4
click at [230, 222] on div at bounding box center [333, 16] width 666 height 751
click at [112, 50] on button "draw" at bounding box center [123, 42] width 22 height 22
drag, startPoint x: 397, startPoint y: 207, endPoint x: 404, endPoint y: 210, distance: 6.9
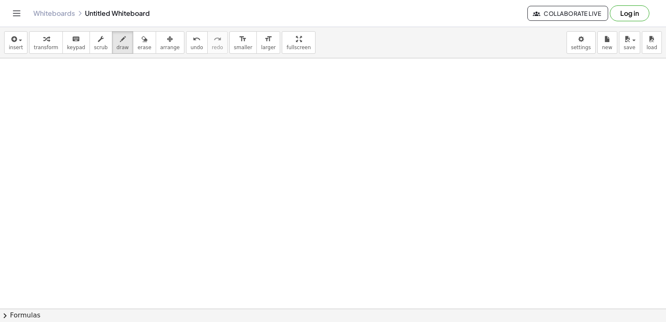
click at [404, 210] on div at bounding box center [333, 16] width 666 height 751
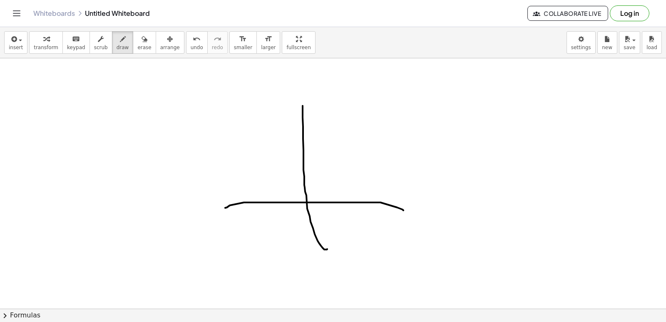
drag, startPoint x: 327, startPoint y: 249, endPoint x: 303, endPoint y: 106, distance: 145.4
click at [303, 106] on div at bounding box center [333, 16] width 666 height 751
click at [137, 51] on button "erase" at bounding box center [144, 42] width 23 height 22
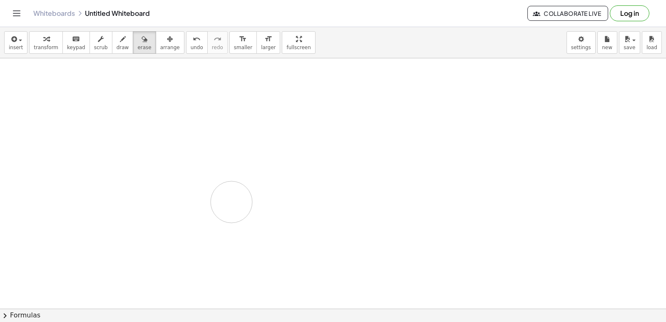
drag, startPoint x: 211, startPoint y: 85, endPoint x: 183, endPoint y: 95, distance: 30.0
click at [209, 205] on div at bounding box center [333, 16] width 666 height 751
click at [117, 46] on span "draw" at bounding box center [123, 48] width 12 height 6
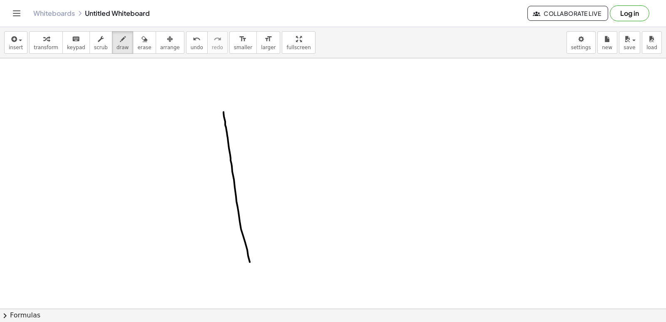
drag, startPoint x: 224, startPoint y: 112, endPoint x: 256, endPoint y: 261, distance: 152.1
click at [253, 274] on div at bounding box center [333, 16] width 666 height 751
drag, startPoint x: 297, startPoint y: 94, endPoint x: 348, endPoint y: 274, distance: 187.0
click at [348, 274] on div at bounding box center [333, 16] width 666 height 751
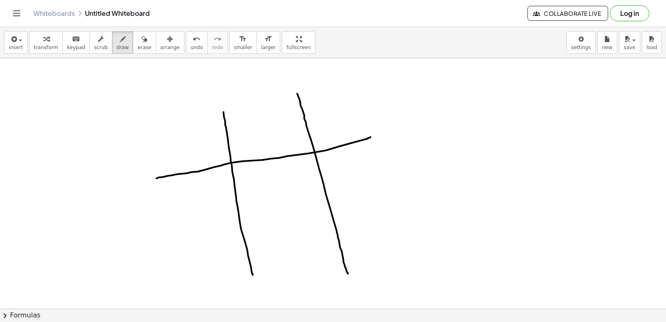
drag, startPoint x: 157, startPoint y: 178, endPoint x: 366, endPoint y: 124, distance: 216.5
click at [374, 127] on div at bounding box center [333, 16] width 666 height 751
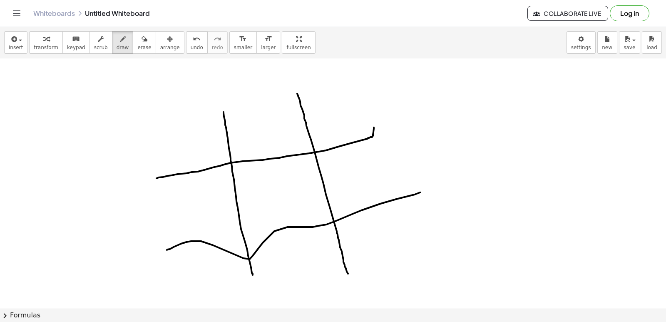
drag, startPoint x: 174, startPoint y: 247, endPoint x: 417, endPoint y: 195, distance: 248.8
click at [422, 191] on div at bounding box center [333, 16] width 666 height 751
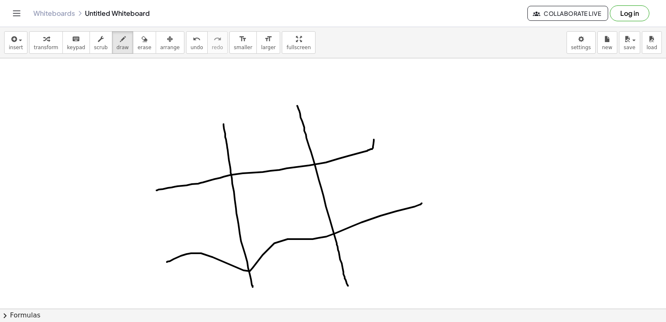
scroll to position [407, 0]
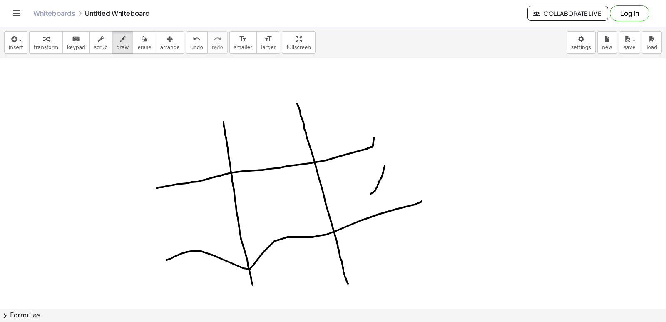
drag, startPoint x: 385, startPoint y: 165, endPoint x: 371, endPoint y: 195, distance: 33.2
click at [371, 195] on div at bounding box center [333, 151] width 666 height 1001
drag, startPoint x: 363, startPoint y: 168, endPoint x: 399, endPoint y: 183, distance: 39.6
click at [399, 183] on div at bounding box center [333, 151] width 666 height 1001
click at [335, 120] on div at bounding box center [333, 151] width 666 height 1001
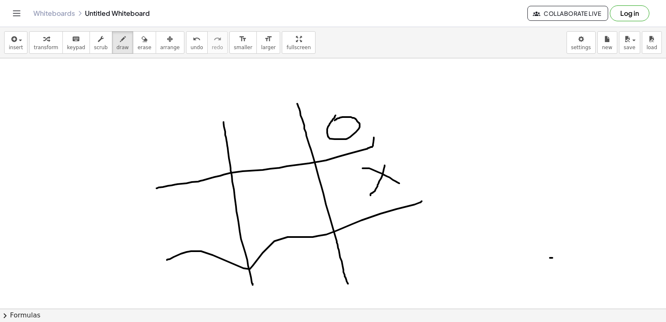
drag, startPoint x: 317, startPoint y: 90, endPoint x: 553, endPoint y: 258, distance: 289.7
click at [553, 258] on div at bounding box center [333, 151] width 666 height 1001
drag, startPoint x: 294, startPoint y: 193, endPoint x: 299, endPoint y: 235, distance: 41.9
click at [299, 235] on div at bounding box center [333, 151] width 666 height 1001
drag, startPoint x: 199, startPoint y: 207, endPoint x: 195, endPoint y: 210, distance: 4.3
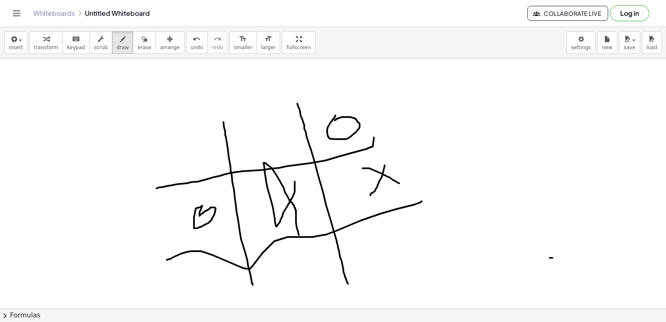
click at [195, 210] on div at bounding box center [333, 151] width 666 height 1001
drag, startPoint x: 194, startPoint y: 140, endPoint x: 179, endPoint y: 142, distance: 15.6
click at [179, 145] on div at bounding box center [333, 151] width 666 height 1001
drag, startPoint x: 176, startPoint y: 130, endPoint x: 191, endPoint y: 155, distance: 28.4
click at [195, 167] on div at bounding box center [333, 151] width 666 height 1001
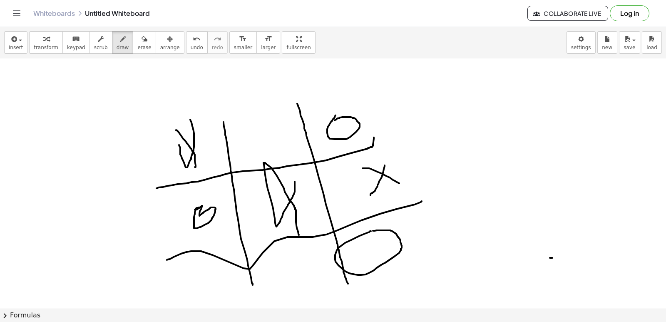
click at [372, 231] on div at bounding box center [333, 151] width 666 height 1001
drag, startPoint x: 277, startPoint y: 119, endPoint x: 267, endPoint y: 148, distance: 30.8
click at [267, 148] on div at bounding box center [333, 151] width 666 height 1001
drag, startPoint x: 266, startPoint y: 124, endPoint x: 280, endPoint y: 145, distance: 25.3
click at [280, 145] on div at bounding box center [333, 151] width 666 height 1001
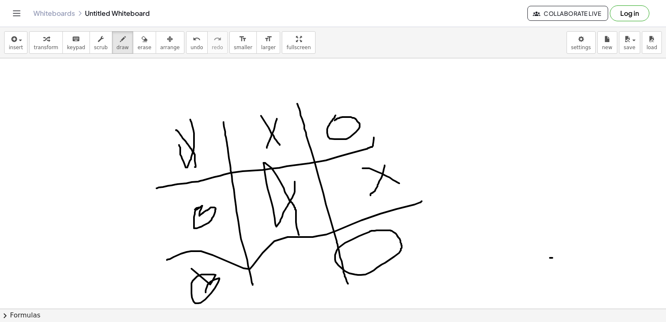
drag, startPoint x: 192, startPoint y: 269, endPoint x: 206, endPoint y: 294, distance: 29.5
click at [206, 294] on div at bounding box center [333, 151] width 666 height 1001
drag, startPoint x: 287, startPoint y: 272, endPoint x: 282, endPoint y: 279, distance: 8.7
click at [282, 279] on div at bounding box center [333, 151] width 666 height 1001
drag, startPoint x: 288, startPoint y: 269, endPoint x: 234, endPoint y: 247, distance: 58.5
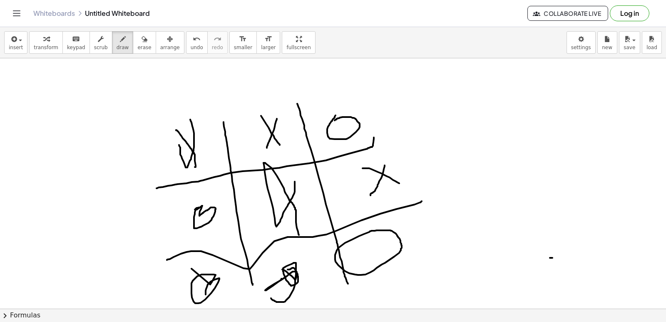
click at [265, 287] on div at bounding box center [333, 151] width 666 height 1001
click at [137, 50] on span "erase" at bounding box center [144, 48] width 14 height 6
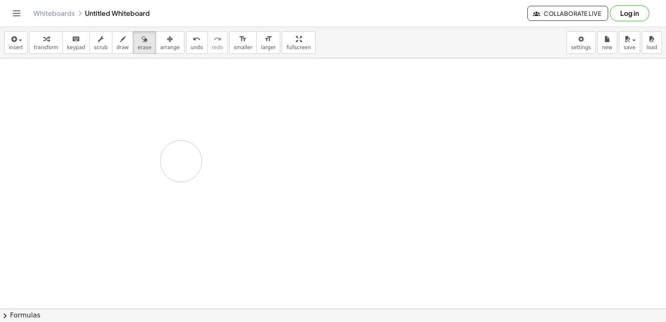
drag, startPoint x: 205, startPoint y: 142, endPoint x: 149, endPoint y: 78, distance: 85.3
click at [30, 73] on div at bounding box center [333, 151] width 666 height 1001
drag, startPoint x: 118, startPoint y: 45, endPoint x: 134, endPoint y: 84, distance: 42.1
click at [117, 54] on div "insert select one: Math Expression Function Text Youtube Video Graphing Geometr…" at bounding box center [333, 42] width 666 height 31
drag, startPoint x: 225, startPoint y: 121, endPoint x: 249, endPoint y: 231, distance: 112.7
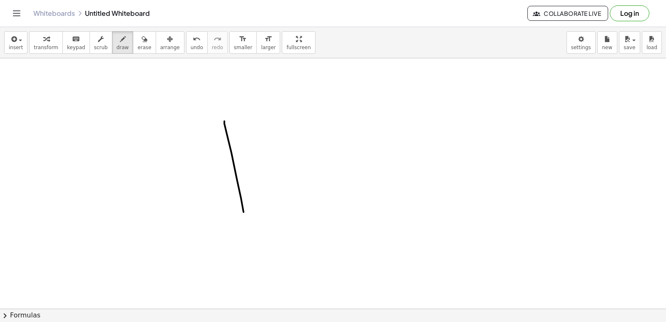
click at [249, 231] on div at bounding box center [333, 151] width 666 height 1001
drag, startPoint x: 303, startPoint y: 125, endPoint x: 396, endPoint y: 259, distance: 162.2
click at [396, 259] on div at bounding box center [333, 151] width 666 height 1001
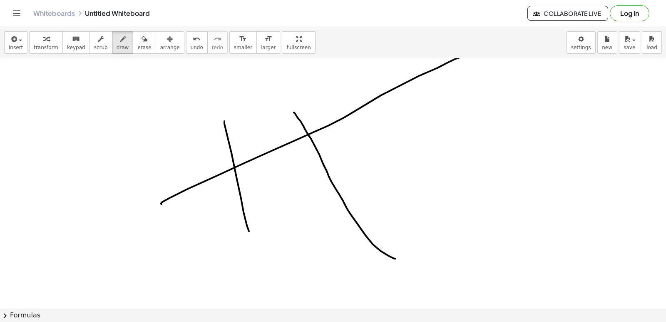
drag, startPoint x: 162, startPoint y: 204, endPoint x: 461, endPoint y: 57, distance: 334.2
click at [461, 57] on div "insert select one: Math Expression Function Text Youtube Video Graphing Geometr…" at bounding box center [333, 174] width 666 height 295
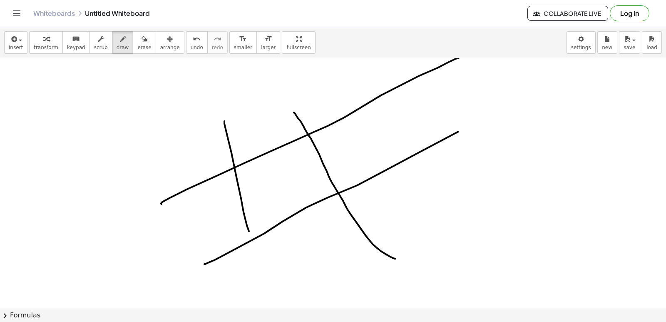
drag, startPoint x: 205, startPoint y: 264, endPoint x: 540, endPoint y: 75, distance: 385.5
click at [540, 75] on div at bounding box center [333, 151] width 666 height 1001
drag, startPoint x: 414, startPoint y: 90, endPoint x: 364, endPoint y: 160, distance: 86.3
click at [370, 170] on div at bounding box center [333, 151] width 666 height 1001
drag, startPoint x: 575, startPoint y: 125, endPoint x: 579, endPoint y: 126, distance: 4.2
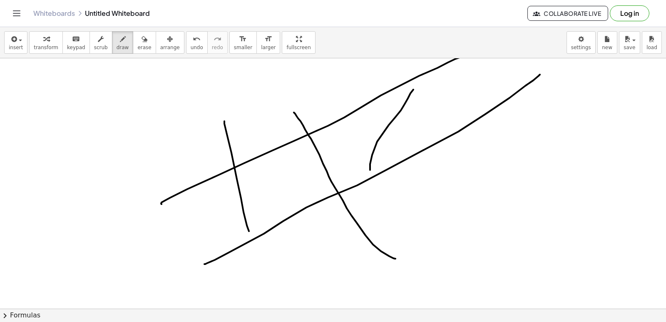
click at [576, 125] on div at bounding box center [333, 151] width 666 height 1001
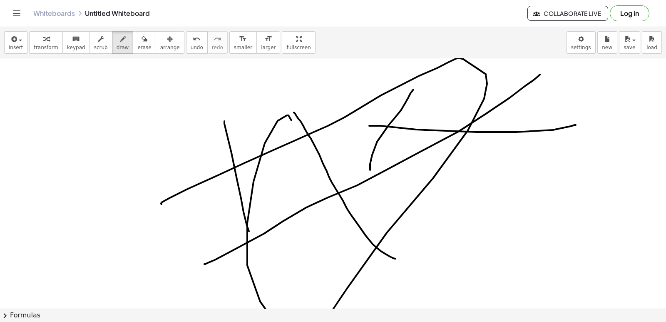
drag, startPoint x: 290, startPoint y: 117, endPoint x: 319, endPoint y: 80, distance: 48.1
click at [324, 80] on div at bounding box center [333, 151] width 666 height 1001
drag, startPoint x: 130, startPoint y: 77, endPoint x: 133, endPoint y: 23, distance: 53.4
click at [103, 37] on div "insert select one: Math Expression Function Text Youtube Video Graphing Geometr…" at bounding box center [333, 174] width 666 height 295
drag, startPoint x: 136, startPoint y: 29, endPoint x: 42, endPoint y: 96, distance: 114.7
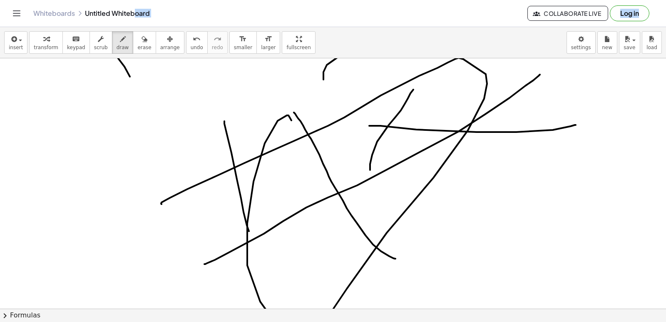
click at [38, 97] on div "Graspable Math Activities Get Started Activity Bank Assigned Work Classes White…" at bounding box center [333, 161] width 666 height 322
drag, startPoint x: 136, startPoint y: 45, endPoint x: 106, endPoint y: 53, distance: 31.0
click at [137, 45] on span "erase" at bounding box center [144, 48] width 14 height 6
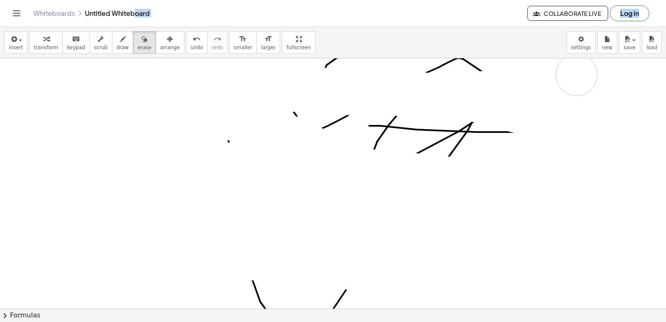
drag, startPoint x: 158, startPoint y: 72, endPoint x: 355, endPoint y: 22, distance: 203.3
click at [355, 22] on div "Graspable Math Activities Get Started Activity Bank Assigned Work Classes White…" at bounding box center [333, 161] width 666 height 322
click at [133, 51] on button "erase" at bounding box center [144, 42] width 23 height 22
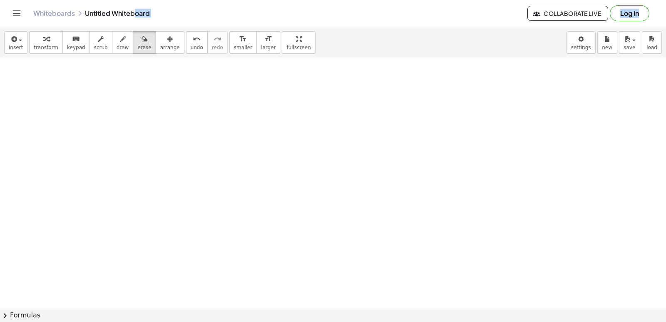
drag, startPoint x: 212, startPoint y: 96, endPoint x: 275, endPoint y: 253, distance: 168.9
click at [332, 292] on div at bounding box center [333, 151] width 666 height 1001
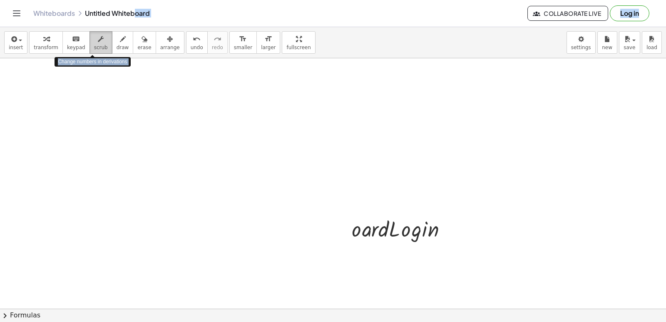
click at [101, 39] on button "scrub" at bounding box center [101, 42] width 23 height 22
click at [134, 155] on div at bounding box center [333, 151] width 666 height 1001
click at [120, 43] on button "draw" at bounding box center [123, 42] width 22 height 22
click at [117, 41] on div "button" at bounding box center [123, 39] width 12 height 10
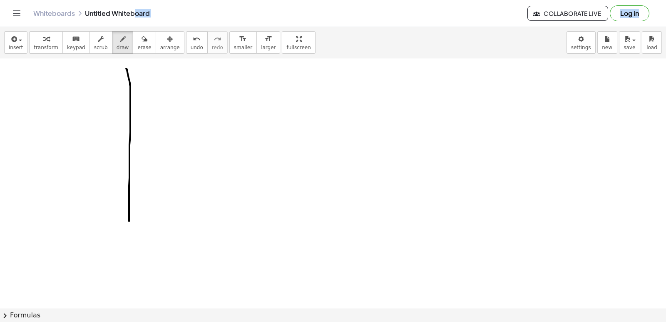
drag, startPoint x: 117, startPoint y: 49, endPoint x: 129, endPoint y: 225, distance: 177.0
drag, startPoint x: 173, startPoint y: 85, endPoint x: 178, endPoint y: 222, distance: 137.1
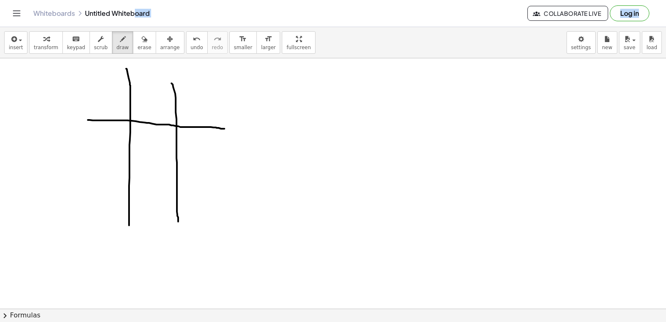
drag, startPoint x: 88, startPoint y: 120, endPoint x: 225, endPoint y: 129, distance: 136.9
drag, startPoint x: 109, startPoint y: 164, endPoint x: 217, endPoint y: 170, distance: 107.6
drag, startPoint x: 174, startPoint y: 127, endPoint x: 149, endPoint y: 160, distance: 41.3
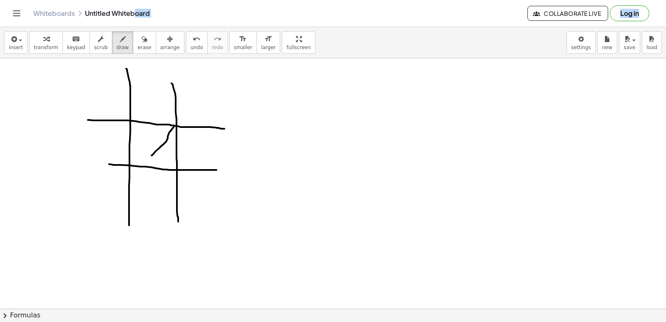
drag, startPoint x: 147, startPoint y: 122, endPoint x: 160, endPoint y: 156, distance: 36.5
drag, startPoint x: 192, startPoint y: 95, endPoint x: 212, endPoint y: 106, distance: 22.4
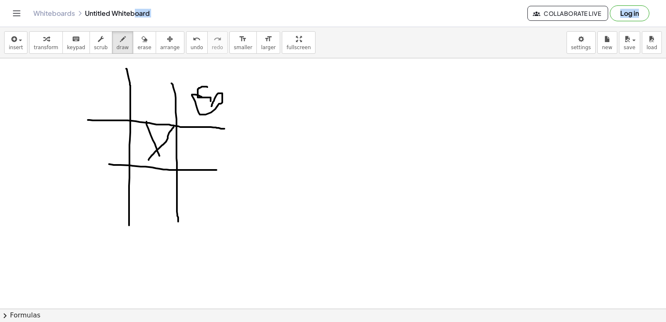
drag, startPoint x: 207, startPoint y: 87, endPoint x: 210, endPoint y: 106, distance: 19.4
drag, startPoint x: 216, startPoint y: 180, endPoint x: 197, endPoint y: 223, distance: 47.2
drag, startPoint x: 197, startPoint y: 192, endPoint x: 230, endPoint y: 229, distance: 49.8
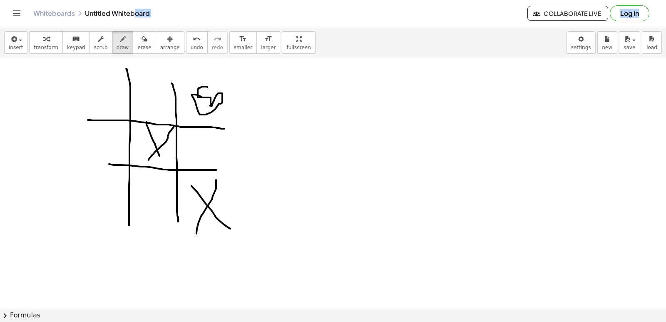
drag, startPoint x: 101, startPoint y: 180, endPoint x: 82, endPoint y: 192, distance: 22.5
click at [133, 47] on button "erase" at bounding box center [144, 42] width 23 height 22
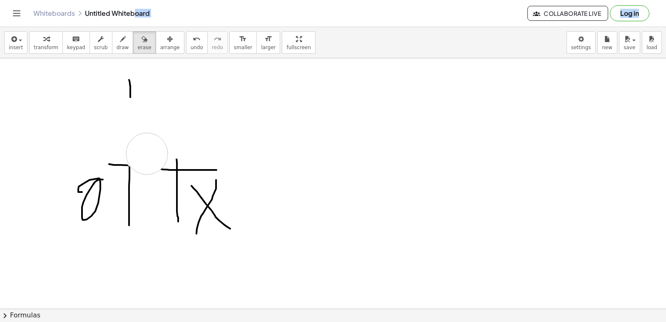
drag, startPoint x: 160, startPoint y: 130, endPoint x: 134, endPoint y: 130, distance: 26.2
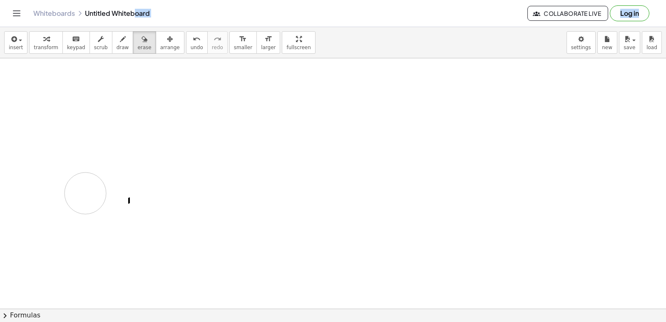
drag, startPoint x: 134, startPoint y: 118, endPoint x: 185, endPoint y: 142, distance: 55.9
click at [43, 40] on icon "button" at bounding box center [46, 39] width 6 height 10
drag, startPoint x: 260, startPoint y: 56, endPoint x: 255, endPoint y: 37, distance: 19.8
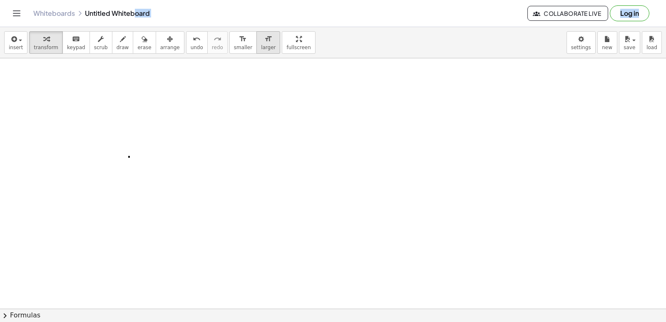
click at [260, 56] on div "insert select one: Math Expression Function Text Youtube Video Graphing Geometr…" at bounding box center [333, 42] width 666 height 31
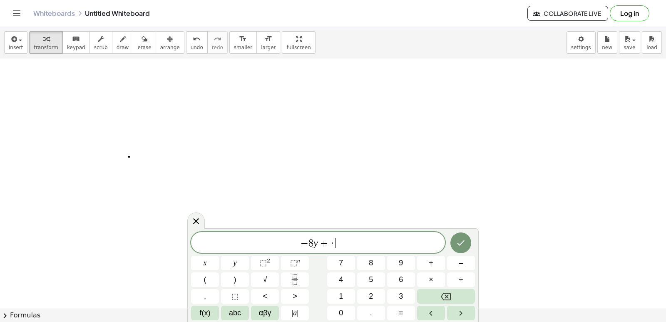
click at [192, 220] on icon at bounding box center [196, 221] width 10 height 10
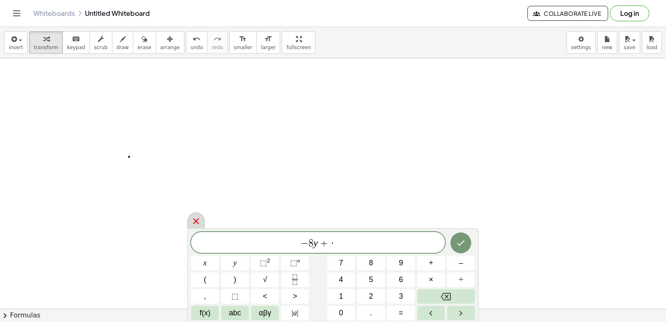
click at [196, 220] on icon at bounding box center [196, 221] width 10 height 10
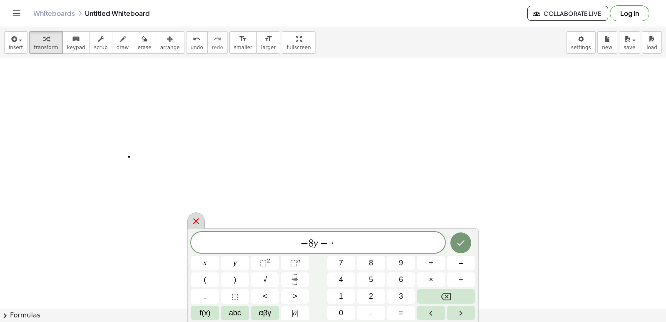
click at [188, 225] on div at bounding box center [195, 220] width 17 height 16
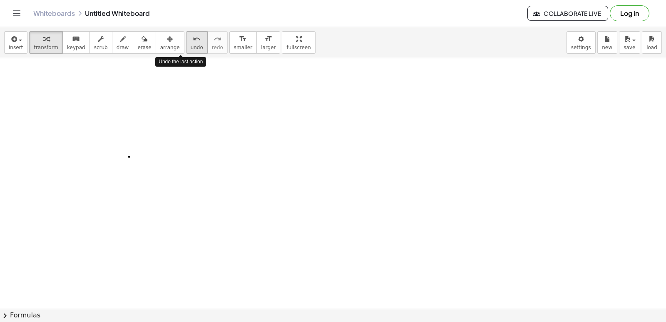
click at [191, 47] on span "undo" at bounding box center [197, 48] width 12 height 6
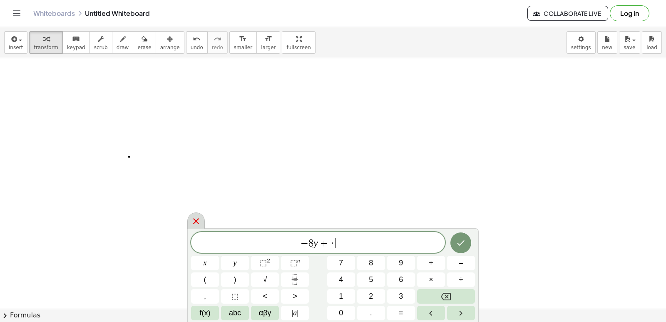
click at [198, 217] on icon at bounding box center [196, 221] width 10 height 10
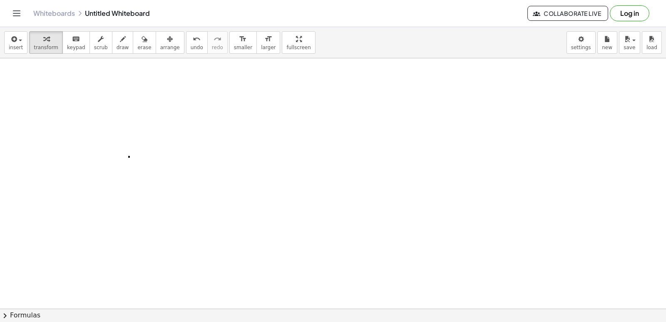
drag, startPoint x: 192, startPoint y: 117, endPoint x: 224, endPoint y: 130, distance: 33.6
drag, startPoint x: 294, startPoint y: 117, endPoint x: 291, endPoint y: 105, distance: 11.6
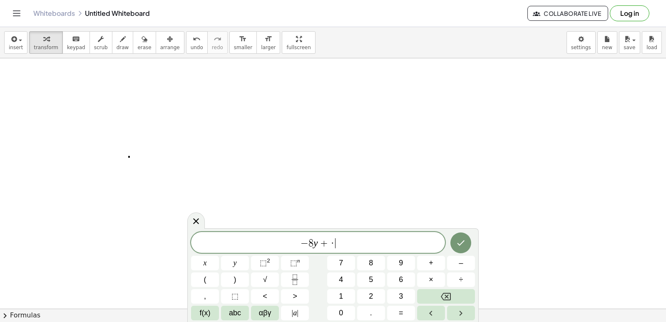
drag, startPoint x: 291, startPoint y: 105, endPoint x: 292, endPoint y: 122, distance: 17.1
click at [461, 266] on div "− 8 y + · ​ x y ⬚ 2 ⬚ n 7 8 9 + – ( ) √ 4 5 6 × ÷ , ⬚ < > 1 2 3 f(x) abc αβγ | …" at bounding box center [333, 276] width 284 height 88
click at [459, 262] on span "–" at bounding box center [461, 262] width 4 height 11
click at [447, 296] on icon "Backspace" at bounding box center [446, 296] width 10 height 7
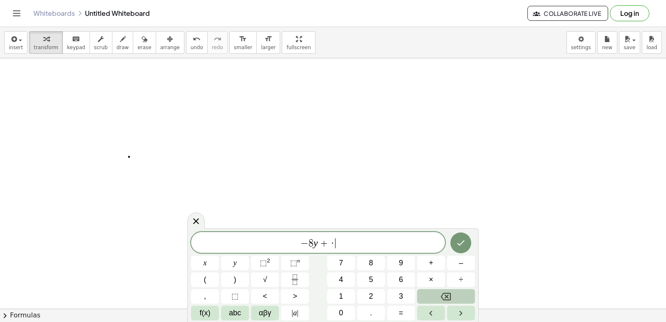
click at [449, 295] on icon "Backspace" at bounding box center [446, 296] width 10 height 7
click at [449, 295] on icon "Backspace" at bounding box center [446, 297] width 10 height 10
click at [449, 295] on icon "Backspace" at bounding box center [446, 296] width 10 height 7
click at [449, 293] on icon "Backspace" at bounding box center [446, 296] width 10 height 7
click at [449, 292] on icon "Backspace" at bounding box center [446, 297] width 10 height 10
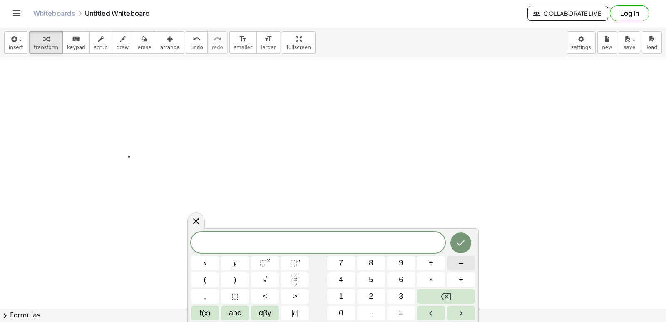
click at [459, 267] on span "–" at bounding box center [461, 262] width 4 height 11
click at [409, 297] on button "3" at bounding box center [401, 296] width 28 height 15
click at [427, 256] on button "+" at bounding box center [431, 263] width 28 height 15
click at [374, 280] on button "5" at bounding box center [371, 279] width 28 height 15
click at [394, 315] on button "=" at bounding box center [401, 313] width 28 height 15
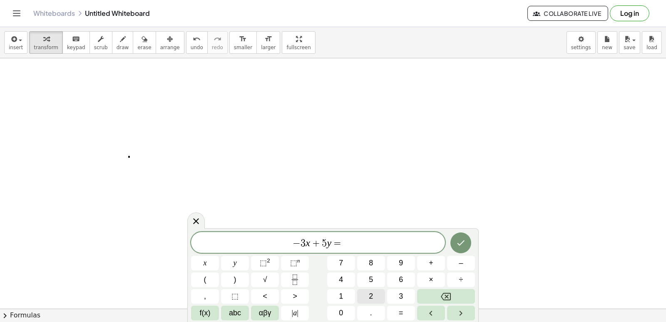
click at [374, 295] on button "2" at bounding box center [371, 296] width 28 height 15
click at [458, 242] on icon "Done" at bounding box center [461, 243] width 10 height 10
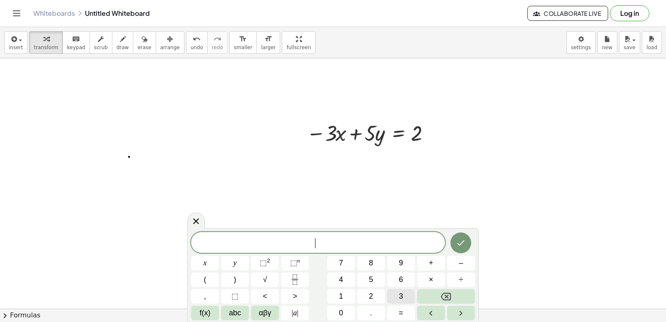
click at [401, 301] on span "3" at bounding box center [401, 296] width 4 height 11
click at [428, 257] on button "+" at bounding box center [431, 263] width 28 height 15
click at [333, 279] on button "4" at bounding box center [341, 279] width 28 height 15
click at [466, 240] on button "Done" at bounding box center [461, 242] width 21 height 21
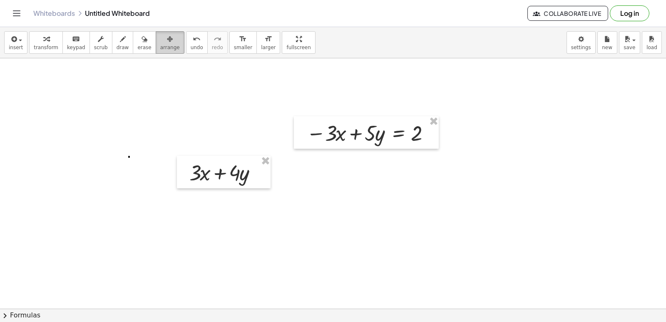
click at [160, 49] on span "arrange" at bounding box center [170, 48] width 20 height 6
drag, startPoint x: 222, startPoint y: 167, endPoint x: 176, endPoint y: 167, distance: 45.8
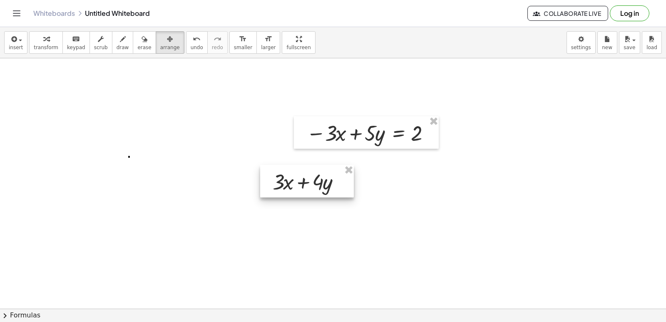
drag, startPoint x: 207, startPoint y: 172, endPoint x: 326, endPoint y: 170, distance: 119.2
click at [354, 174] on div at bounding box center [307, 181] width 94 height 32
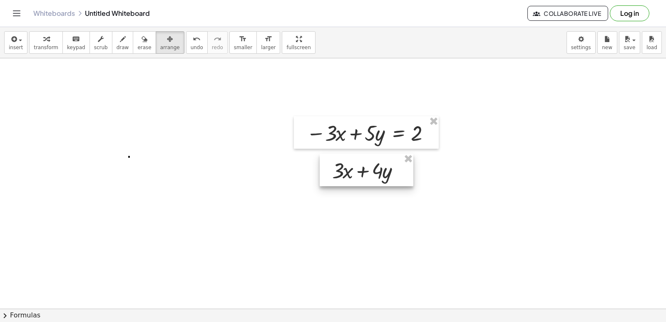
drag, startPoint x: 342, startPoint y: 183, endPoint x: 335, endPoint y: 179, distance: 8.4
click at [335, 179] on div at bounding box center [367, 170] width 94 height 32
click at [345, 179] on div at bounding box center [367, 170] width 94 height 32
drag, startPoint x: 270, startPoint y: 179, endPoint x: 259, endPoint y: 168, distance: 15.3
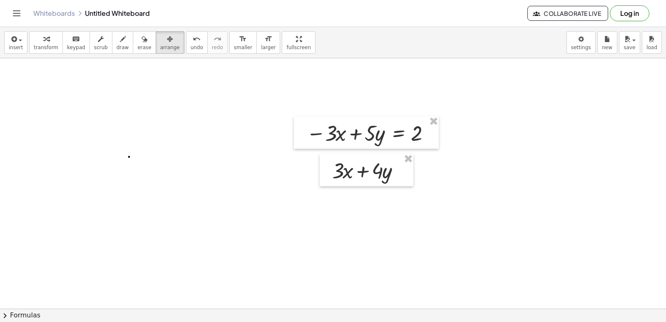
click at [157, 57] on div "insert select one: Math Expression Function Text Youtube Video Graphing Geometr…" at bounding box center [333, 42] width 666 height 31
click at [160, 47] on span "arrange" at bounding box center [170, 48] width 20 height 6
drag, startPoint x: 153, startPoint y: 47, endPoint x: 161, endPoint y: 45, distance: 8.2
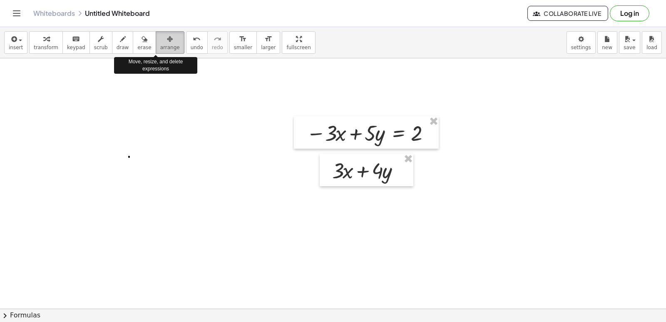
click at [160, 46] on span "arrange" at bounding box center [170, 48] width 20 height 6
click at [278, 83] on div "insert select one: Math Expression Function Text Youtube Video Graphing Geometr…" at bounding box center [333, 174] width 666 height 295
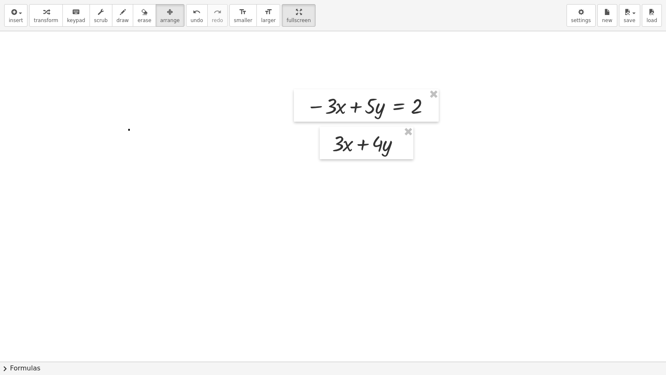
click at [312, 108] on div at bounding box center [366, 105] width 145 height 32
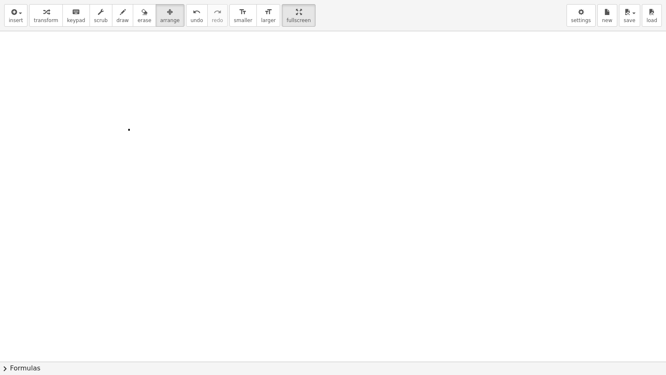
click at [160, 22] on span "arrange" at bounding box center [170, 20] width 20 height 6
drag, startPoint x: 323, startPoint y: 25, endPoint x: 334, endPoint y: 32, distance: 13.2
click at [334, 32] on div "insert select one: Math Expression Function Text Youtube Video Graphing Geometr…" at bounding box center [333, 187] width 666 height 375
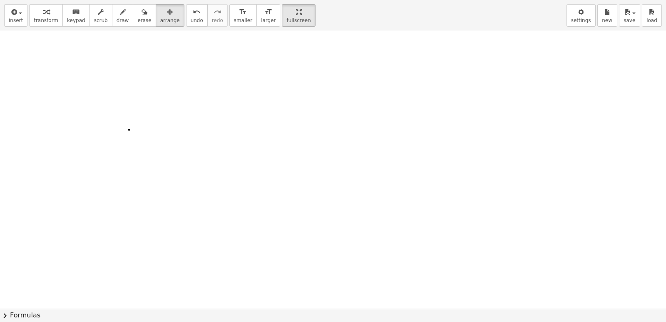
drag, startPoint x: 211, startPoint y: 215, endPoint x: 215, endPoint y: 214, distance: 4.2
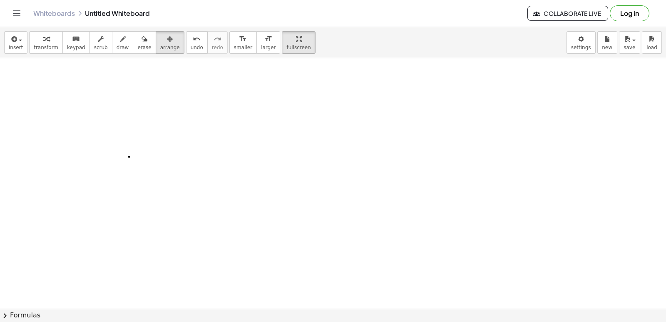
drag, startPoint x: 275, startPoint y: 165, endPoint x: 217, endPoint y: 141, distance: 63.3
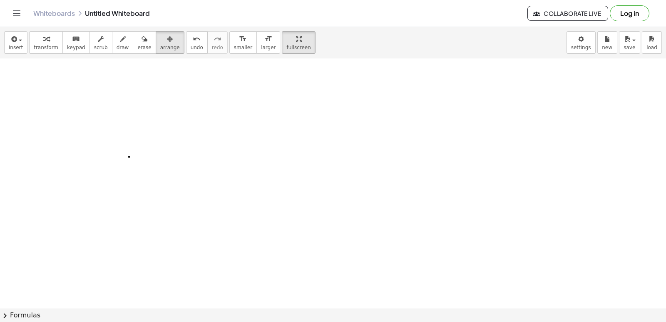
click at [160, 47] on span "arrange" at bounding box center [170, 48] width 20 height 6
click at [193, 37] on icon "undo" at bounding box center [197, 39] width 8 height 10
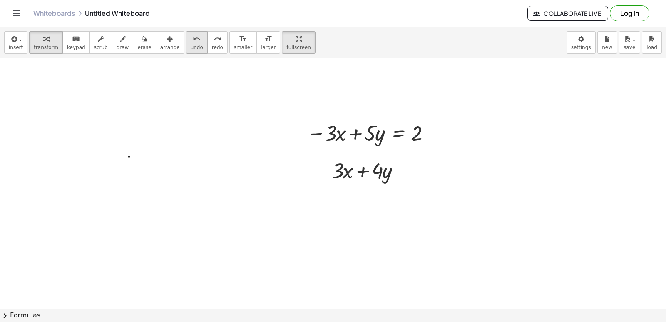
click at [191, 48] on span "undo" at bounding box center [197, 48] width 12 height 6
drag, startPoint x: 438, startPoint y: 130, endPoint x: 414, endPoint y: 135, distance: 24.8
click at [414, 135] on div at bounding box center [369, 132] width 135 height 28
drag, startPoint x: 374, startPoint y: 171, endPoint x: 454, endPoint y: 143, distance: 84.3
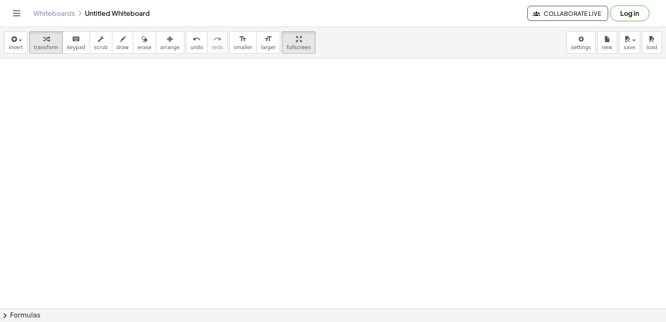
scroll to position [959, 0]
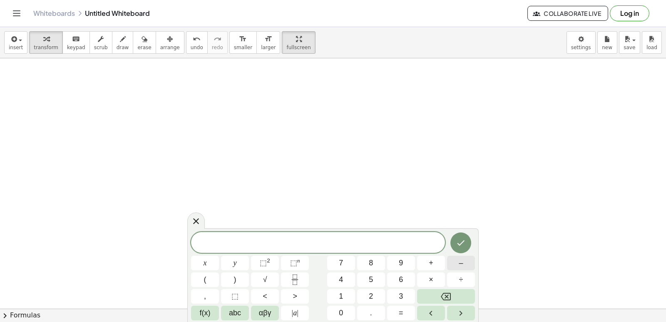
click at [456, 265] on button "–" at bounding box center [461, 263] width 28 height 15
click at [342, 281] on span "4" at bounding box center [341, 279] width 4 height 11
click at [422, 260] on button "+" at bounding box center [431, 263] width 28 height 15
click at [348, 265] on button "7" at bounding box center [341, 263] width 28 height 15
click at [395, 312] on button "=" at bounding box center [401, 313] width 28 height 15
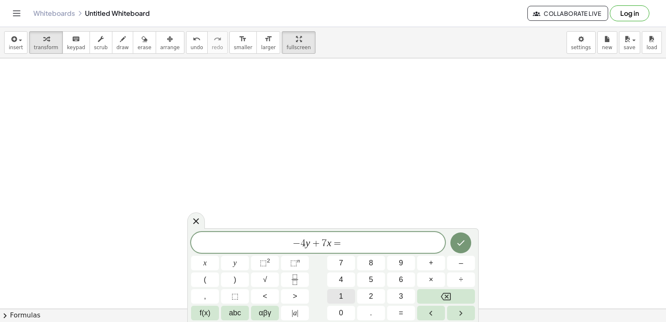
click at [340, 299] on span "1" at bounding box center [341, 296] width 4 height 11
click at [345, 310] on button "0" at bounding box center [341, 313] width 28 height 15
click at [461, 242] on icon "Done" at bounding box center [461, 243] width 10 height 10
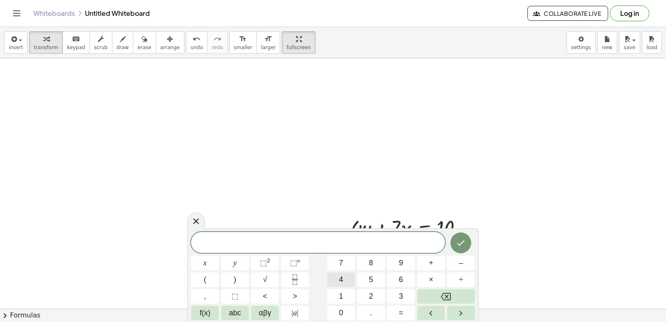
click at [332, 275] on button "4" at bounding box center [341, 279] width 28 height 15
click at [426, 264] on button "+" at bounding box center [431, 263] width 28 height 15
click at [368, 294] on button "2" at bounding box center [371, 296] width 28 height 15
click at [400, 307] on button "=" at bounding box center [401, 313] width 28 height 15
click at [369, 269] on button "8" at bounding box center [371, 263] width 28 height 15
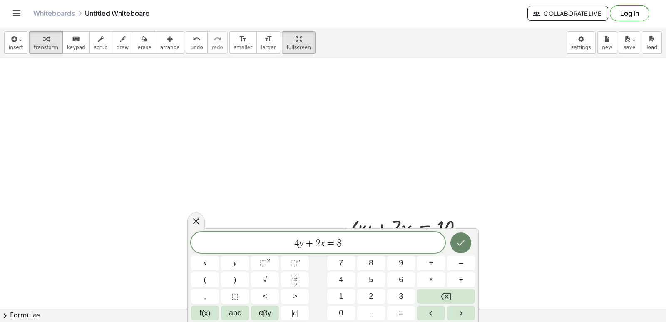
click at [468, 247] on button "Done" at bounding box center [461, 242] width 21 height 21
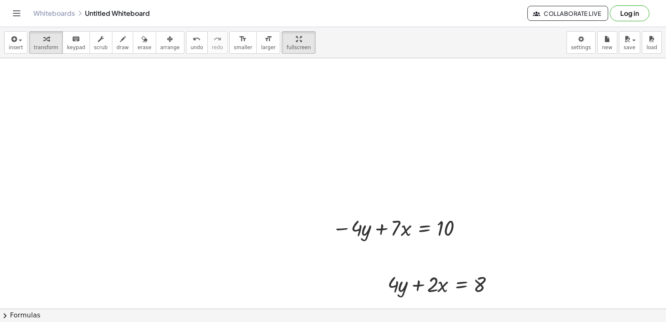
click at [160, 50] on span "arrange" at bounding box center [170, 48] width 20 height 6
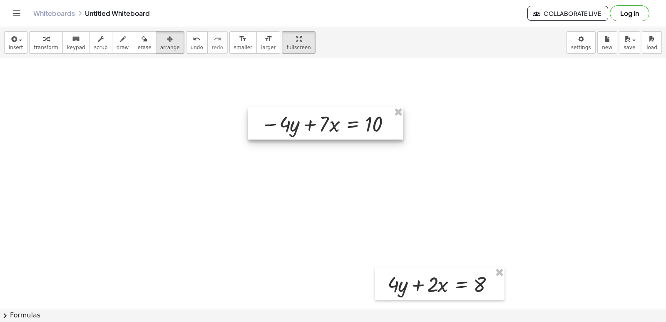
drag, startPoint x: 372, startPoint y: 230, endPoint x: 300, endPoint y: 126, distance: 126.4
click at [300, 126] on div at bounding box center [325, 123] width 155 height 32
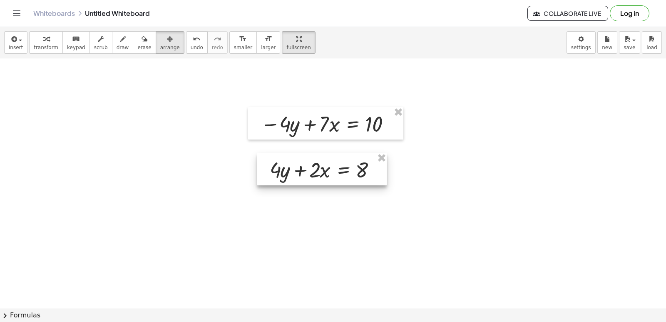
drag, startPoint x: 463, startPoint y: 283, endPoint x: 347, endPoint y: 166, distance: 164.3
click at [347, 166] on div at bounding box center [322, 169] width 130 height 32
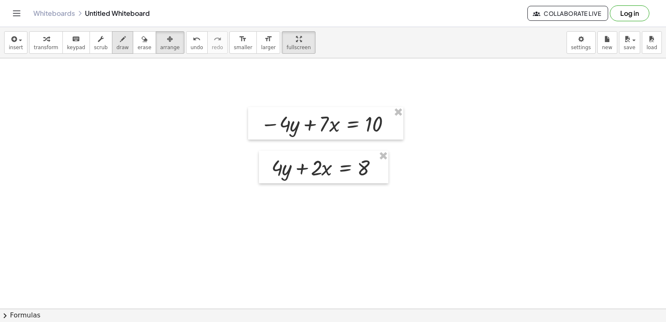
click at [117, 37] on div "button" at bounding box center [123, 39] width 12 height 10
click at [112, 39] on button "draw" at bounding box center [123, 42] width 22 height 22
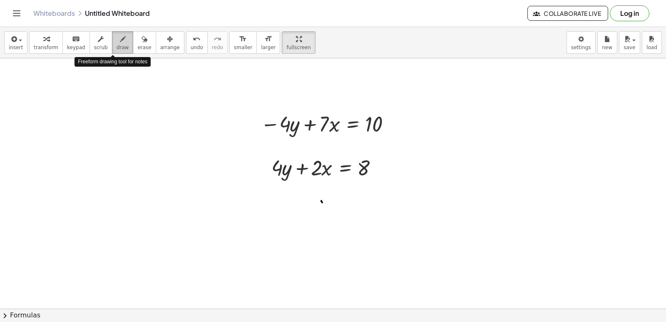
click at [112, 52] on button "draw" at bounding box center [123, 42] width 22 height 22
click at [72, 42] on icon "keyboard" at bounding box center [76, 39] width 8 height 10
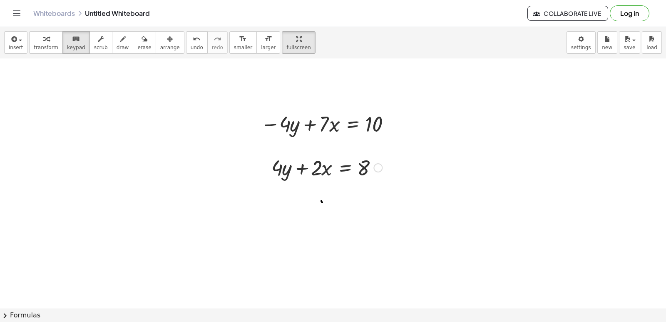
drag, startPoint x: 312, startPoint y: 196, endPoint x: 310, endPoint y: 202, distance: 5.8
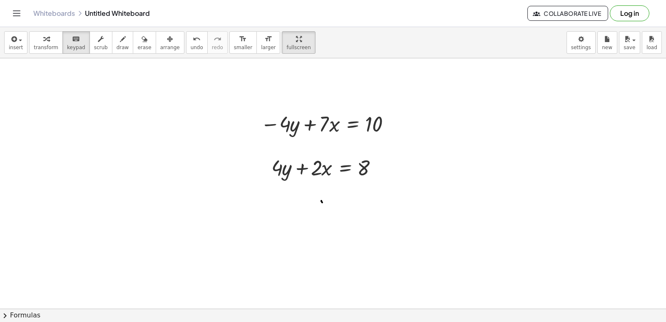
drag, startPoint x: 305, startPoint y: 198, endPoint x: 302, endPoint y: 190, distance: 9.0
click at [298, 181] on div "+ · 4 · y + · 2 · x = 8" at bounding box center [324, 167] width 130 height 32
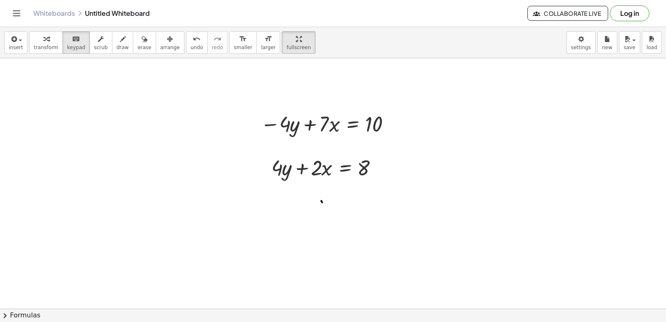
drag, startPoint x: 307, startPoint y: 202, endPoint x: 307, endPoint y: 193, distance: 9.6
drag, startPoint x: 307, startPoint y: 193, endPoint x: 306, endPoint y: 176, distance: 16.7
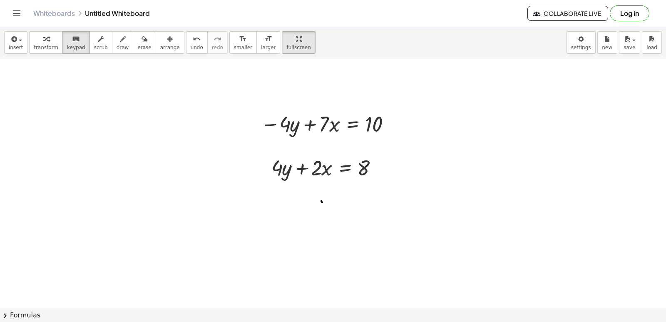
click at [306, 176] on div at bounding box center [326, 167] width 119 height 28
click at [305, 170] on div at bounding box center [326, 167] width 119 height 28
drag, startPoint x: 304, startPoint y: 204, endPoint x: 303, endPoint y: 212, distance: 8.4
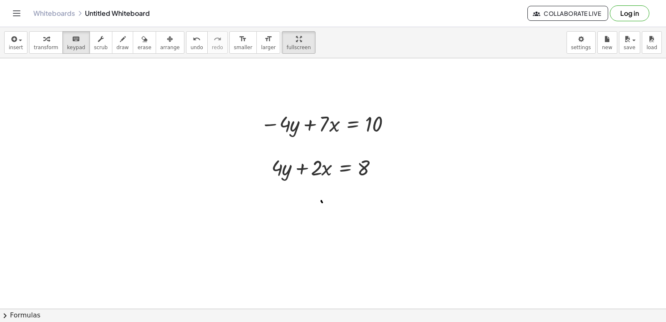
drag, startPoint x: 285, startPoint y: 269, endPoint x: 278, endPoint y: 279, distance: 12.3
drag, startPoint x: 278, startPoint y: 279, endPoint x: 277, endPoint y: 266, distance: 13.0
drag, startPoint x: 278, startPoint y: 266, endPoint x: 294, endPoint y: 252, distance: 21.3
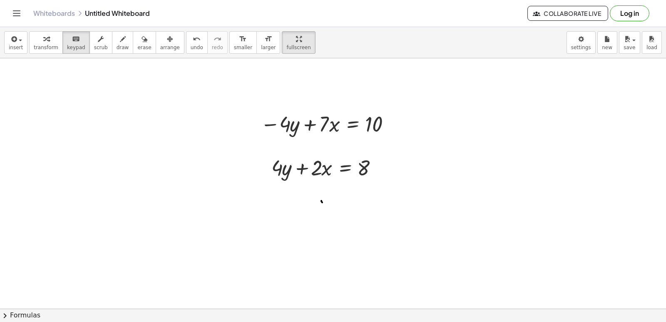
drag, startPoint x: 310, startPoint y: 284, endPoint x: 294, endPoint y: 287, distance: 16.4
drag, startPoint x: 294, startPoint y: 287, endPoint x: 235, endPoint y: 338, distance: 77.9
click at [235, 322] on html "Graspable Math Activities Get Started Activity Bank Assigned Work Classes White…" at bounding box center [333, 161] width 666 height 322
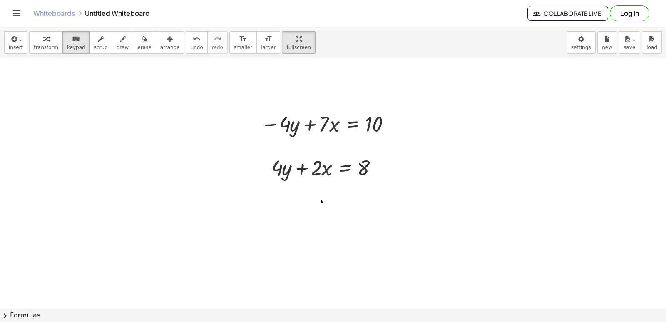
drag, startPoint x: 180, startPoint y: 224, endPoint x: 3, endPoint y: 158, distance: 188.5
drag, startPoint x: 3, startPoint y: 158, endPoint x: 0, endPoint y: 82, distance: 76.3
click at [0, 16] on div "Graspable Math Activities Get Started Activity Bank Assigned Work Classes White…" at bounding box center [333, 161] width 666 height 322
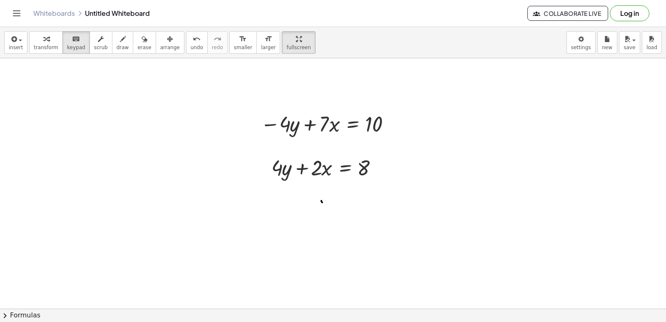
drag, startPoint x: 0, startPoint y: 1, endPoint x: 5, endPoint y: 0, distance: 5.3
click at [5, 0] on html "Graspable Math Activities Get Started Activity Bank Assigned Work Classes White…" at bounding box center [333, 161] width 666 height 322
click at [6, 0] on header "Whiteboards Untitled Whiteboard Collaborate Live Log in" at bounding box center [333, 13] width 666 height 27
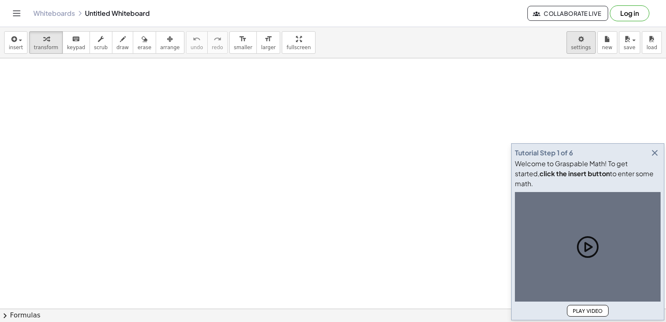
click at [587, 44] on body "Graspable Math Activities Get Started Activity Bank Assigned Work Classes White…" at bounding box center [333, 161] width 666 height 322
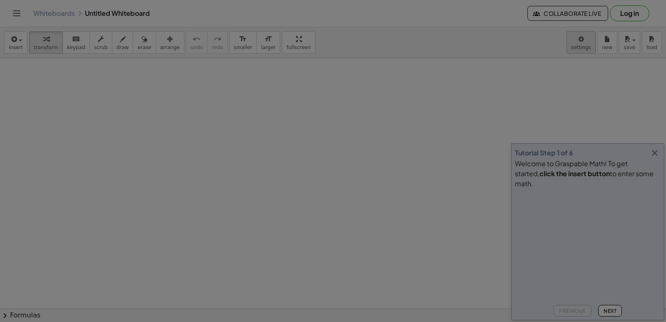
click at [579, 48] on div at bounding box center [333, 161] width 666 height 322
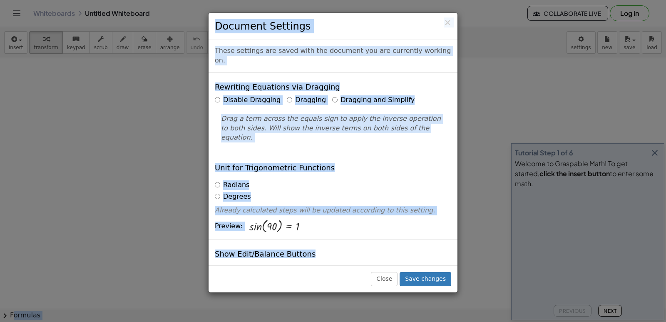
click at [328, 85] on div "Rewriting Equations via Dragging Disable Dragging Dragging Dragging and Simplif…" at bounding box center [333, 112] width 249 height 80
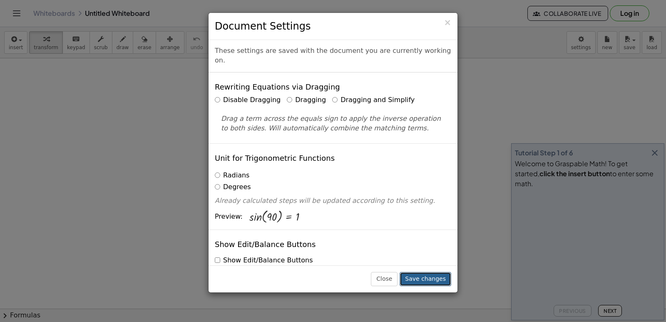
click at [413, 278] on button "Save changes" at bounding box center [426, 279] width 52 height 14
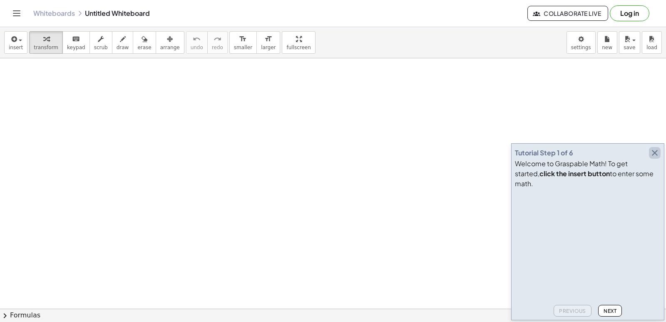
click at [652, 158] on icon "button" at bounding box center [655, 153] width 10 height 10
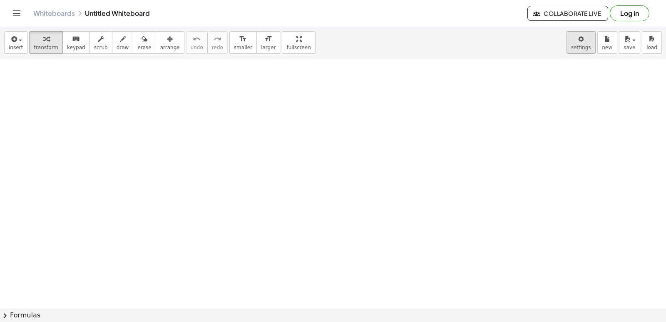
click at [579, 44] on body "Graspable Math Activities Get Started Activity Bank Assigned Work Classes White…" at bounding box center [333, 161] width 666 height 322
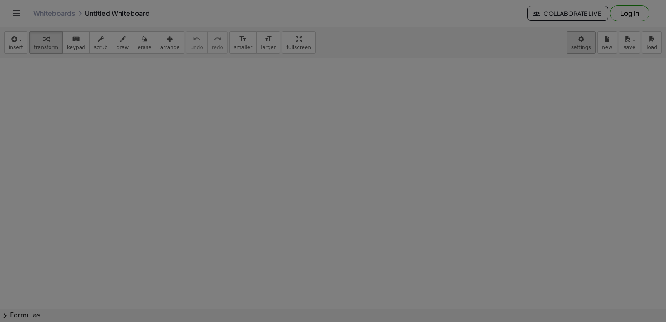
click at [566, 47] on div at bounding box center [333, 161] width 666 height 322
click at [566, 45] on body "Graspable Math Activities Get Started Activity Bank Assigned Work Classes White…" at bounding box center [333, 161] width 666 height 322
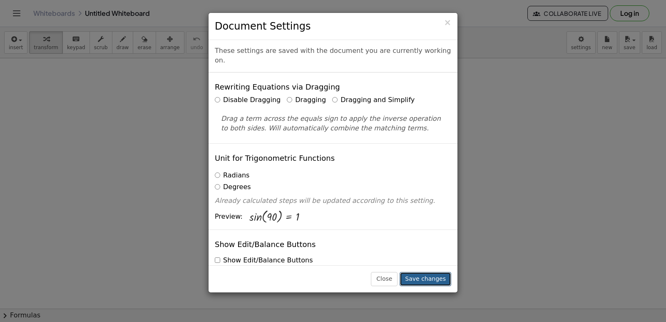
click at [431, 277] on button "Save changes" at bounding box center [426, 279] width 52 height 14
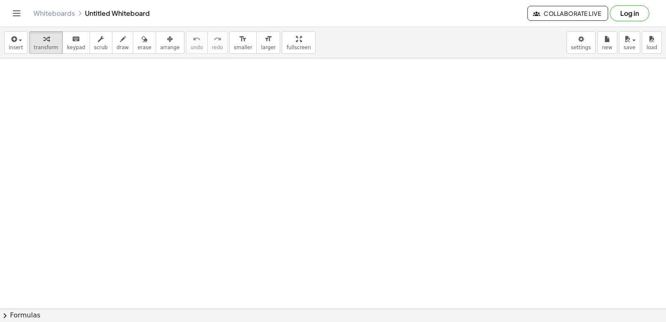
drag, startPoint x: 201, startPoint y: 117, endPoint x: 201, endPoint y: 122, distance: 4.6
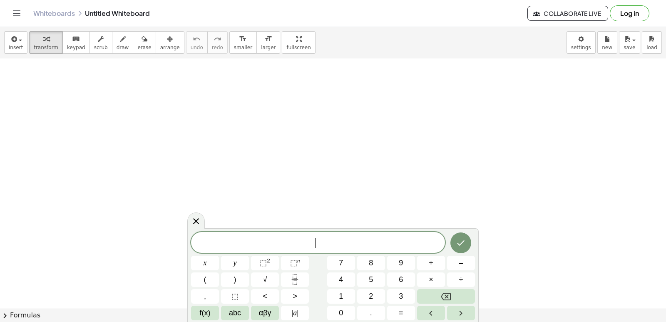
drag, startPoint x: 209, startPoint y: 124, endPoint x: 161, endPoint y: 101, distance: 53.1
click at [194, 216] on div at bounding box center [195, 220] width 17 height 16
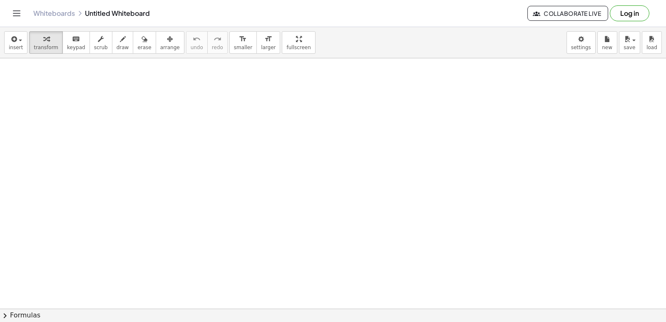
drag, startPoint x: 150, startPoint y: 69, endPoint x: 266, endPoint y: 167, distance: 152.5
drag, startPoint x: 266, startPoint y: 167, endPoint x: 206, endPoint y: 206, distance: 71.7
drag, startPoint x: 206, startPoint y: 206, endPoint x: 216, endPoint y: 276, distance: 70.7
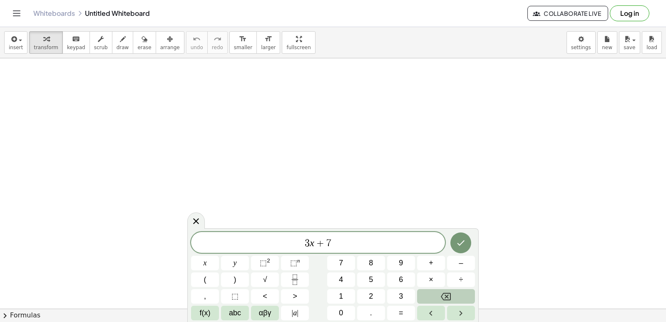
click at [436, 294] on button "Backspace" at bounding box center [446, 296] width 58 height 15
click at [427, 261] on button "+" at bounding box center [431, 263] width 28 height 15
click at [339, 260] on span "7" at bounding box center [341, 262] width 4 height 11
click at [404, 316] on button "=" at bounding box center [401, 313] width 28 height 15
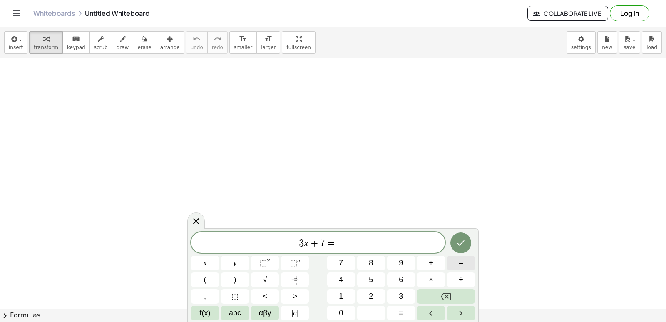
click at [458, 263] on button "–" at bounding box center [461, 263] width 28 height 15
click at [407, 294] on button "3" at bounding box center [401, 296] width 28 height 15
click at [462, 242] on icon "Done" at bounding box center [461, 243] width 10 height 10
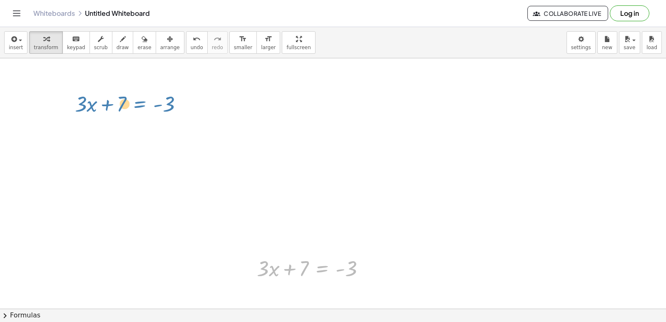
drag, startPoint x: 309, startPoint y: 279, endPoint x: 127, endPoint y: 115, distance: 245.7
drag, startPoint x: 323, startPoint y: 284, endPoint x: 365, endPoint y: 325, distance: 58.6
click at [365, 322] on html "Graspable Math Activities Get Started Activity Bank Assigned Work Classes White…" at bounding box center [333, 161] width 666 height 322
click at [344, 278] on div at bounding box center [314, 268] width 123 height 28
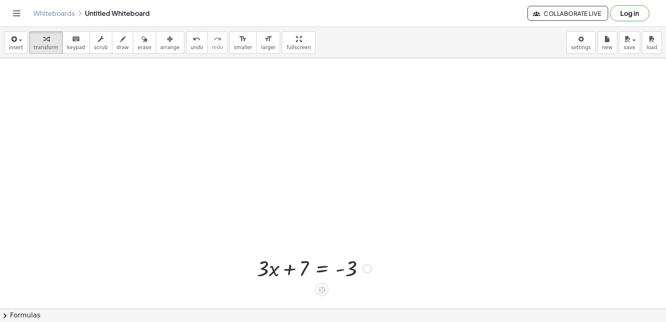
drag, startPoint x: 315, startPoint y: 287, endPoint x: 275, endPoint y: 274, distance: 41.5
drag, startPoint x: 287, startPoint y: 283, endPoint x: 304, endPoint y: 279, distance: 17.9
click at [297, 279] on div "+ · 3 · x + 7 = - 3" at bounding box center [310, 268] width 133 height 32
drag, startPoint x: 309, startPoint y: 279, endPoint x: 120, endPoint y: 110, distance: 253.4
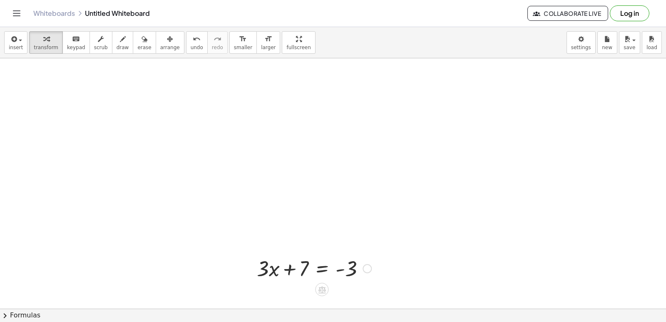
click at [364, 266] on div at bounding box center [367, 268] width 9 height 9
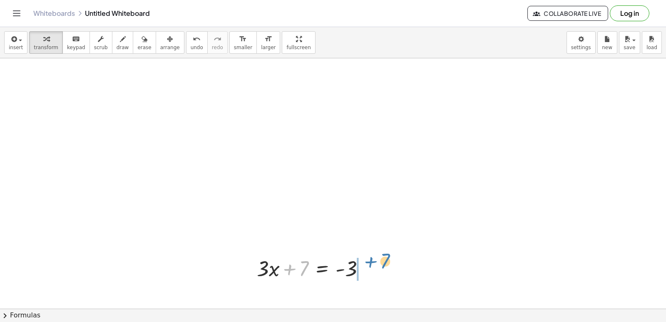
drag, startPoint x: 304, startPoint y: 267, endPoint x: 384, endPoint y: 258, distance: 80.8
click at [384, 258] on div at bounding box center [347, 268] width 130 height 28
click at [378, 273] on div at bounding box center [347, 268] width 130 height 28
drag, startPoint x: 297, startPoint y: 271, endPoint x: 336, endPoint y: 276, distance: 39.5
click at [336, 276] on div at bounding box center [332, 268] width 100 height 28
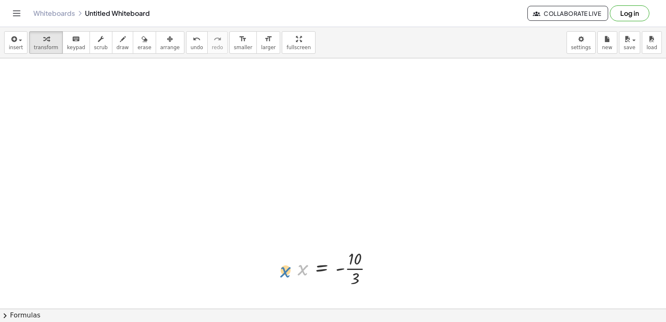
drag, startPoint x: 299, startPoint y: 287, endPoint x: 294, endPoint y: 290, distance: 6.0
click at [294, 290] on div "+ · 3 · x + 7 = - 3 · 3 · x = − 3 − 7 · 3 · x = - 10 x · 3 x = - 10 · Fix a mis…" at bounding box center [335, 268] width 101 height 46
drag, startPoint x: 340, startPoint y: 294, endPoint x: 307, endPoint y: 257, distance: 50.5
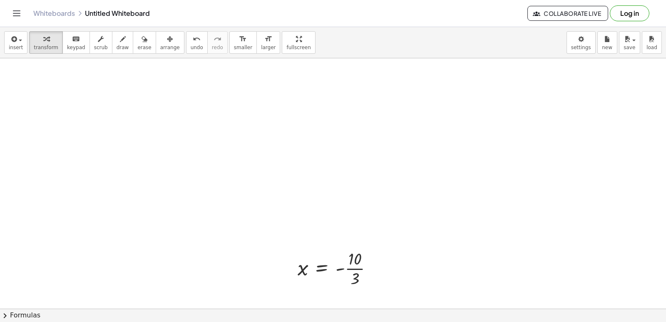
click at [0, 41] on div "insert select one: Math Expression Function Text Youtube Video Graphing Geometr…" at bounding box center [333, 42] width 666 height 31
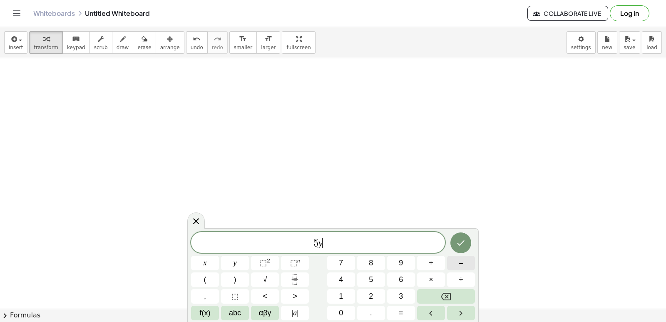
click at [471, 262] on button "–" at bounding box center [461, 263] width 28 height 15
click at [399, 264] on button "9" at bounding box center [401, 263] width 28 height 15
click at [394, 312] on button "=" at bounding box center [401, 313] width 28 height 15
click at [338, 290] on button "1" at bounding box center [341, 296] width 28 height 15
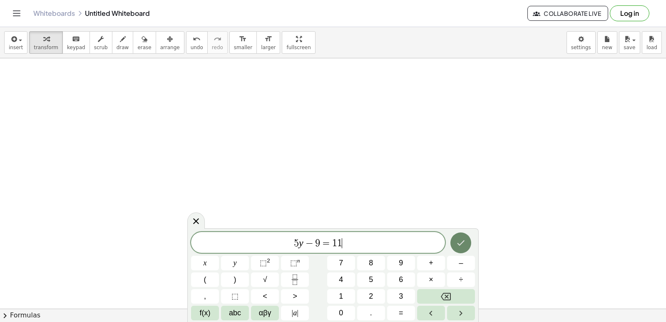
click at [459, 234] on button "Done" at bounding box center [461, 242] width 21 height 21
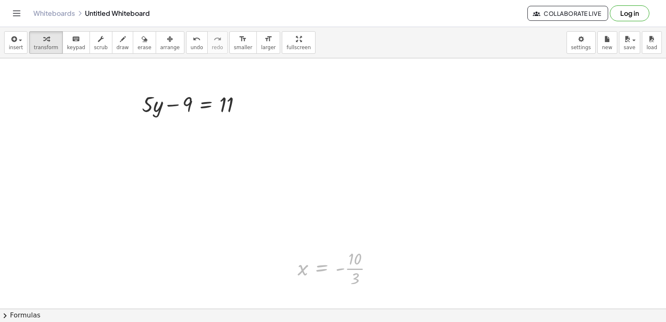
drag, startPoint x: 329, startPoint y: 282, endPoint x: 633, endPoint y: -10, distance: 420.9
click at [633, 0] on html "Graspable Math Activities Get Started Activity Bank Assigned Work Classes White…" at bounding box center [333, 161] width 666 height 322
click at [377, 266] on div at bounding box center [373, 268] width 9 height 9
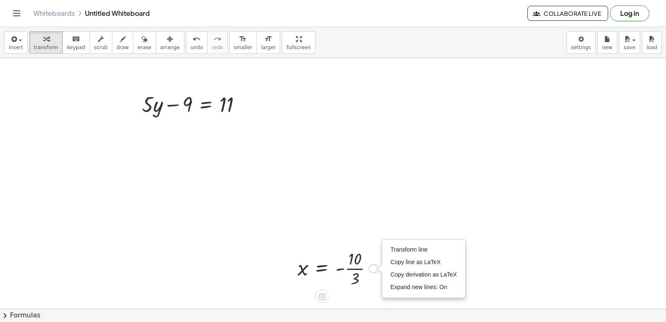
click at [377, 268] on div "Transform line Copy line as LaTeX Copy derivation as LaTeX Expand new lines: On" at bounding box center [373, 268] width 9 height 9
drag, startPoint x: 190, startPoint y: 95, endPoint x: 256, endPoint y: 97, distance: 65.8
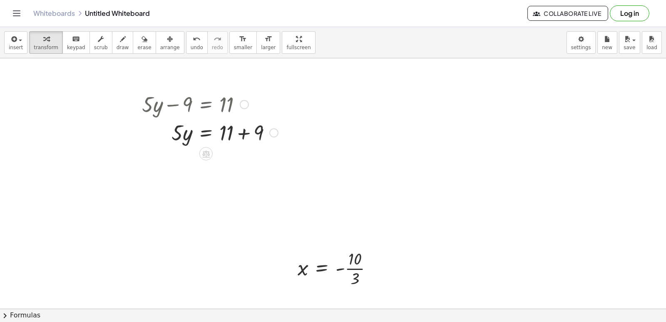
click at [240, 136] on div at bounding box center [210, 132] width 145 height 28
drag, startPoint x: 164, startPoint y: 160, endPoint x: 228, endPoint y: 168, distance: 64.2
click at [228, 168] on div at bounding box center [210, 160] width 145 height 28
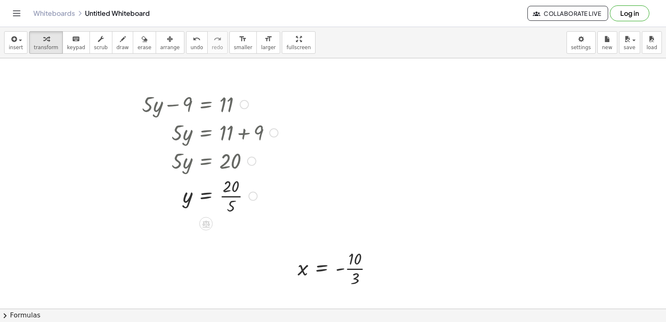
click at [221, 194] on div at bounding box center [210, 196] width 145 height 42
drag, startPoint x: 299, startPoint y: 268, endPoint x: 310, endPoint y: 272, distance: 11.7
click at [302, 268] on div at bounding box center [339, 268] width 90 height 42
click at [370, 266] on div "Transform line Copy line as LaTeX Copy derivation as LaTeX Expand new lines: On" at bounding box center [373, 268] width 9 height 9
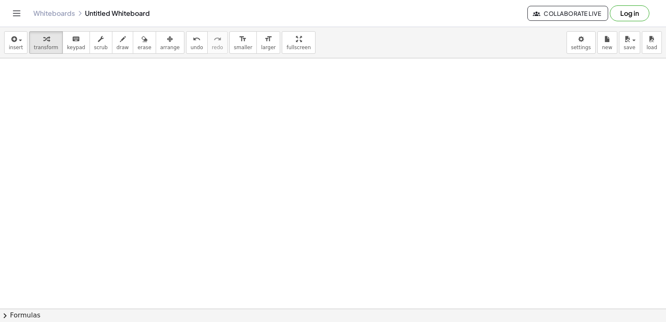
scroll to position [250, 0]
drag, startPoint x: 251, startPoint y: 147, endPoint x: 256, endPoint y: 140, distance: 8.4
click at [249, 146] on div at bounding box center [333, 85] width 666 height 555
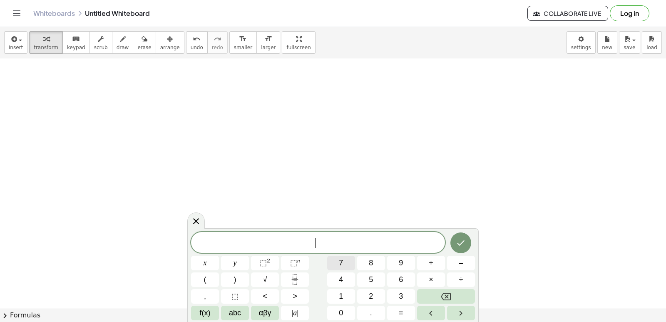
click at [339, 262] on span "7" at bounding box center [341, 262] width 4 height 11
click at [426, 277] on button "×" at bounding box center [431, 279] width 28 height 15
click at [439, 292] on button "Backspace" at bounding box center [446, 296] width 58 height 15
click at [429, 282] on span "×" at bounding box center [431, 279] width 5 height 11
click at [434, 291] on button "Backspace" at bounding box center [446, 296] width 58 height 15
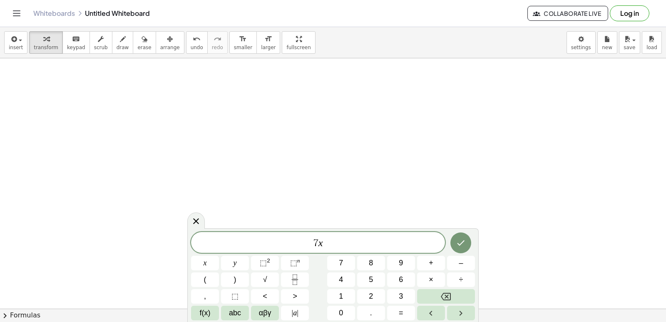
click at [454, 254] on div "7 x x y ⬚ 2 ⬚ n 7 8 9 + – ( ) √ 4 5 6 × ÷ , ⬚ < > 1 2 3 f(x) abc αβγ | a | 0 . =" at bounding box center [333, 276] width 284 height 88
click at [454, 263] on button "–" at bounding box center [461, 263] width 28 height 15
click at [360, 297] on button "2" at bounding box center [371, 296] width 28 height 15
click at [346, 294] on button "1" at bounding box center [341, 296] width 28 height 15
click at [398, 309] on button "=" at bounding box center [401, 313] width 28 height 15
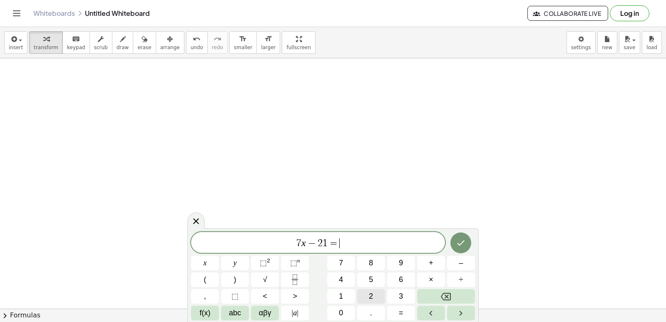
click at [374, 292] on button "2" at bounding box center [371, 296] width 28 height 15
click at [346, 293] on button "1" at bounding box center [341, 296] width 28 height 15
click at [463, 237] on button "Done" at bounding box center [461, 242] width 21 height 21
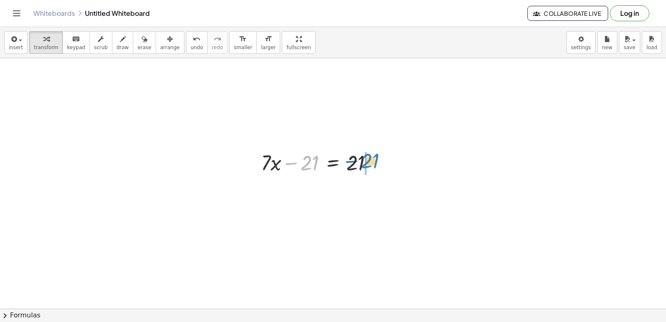
drag, startPoint x: 311, startPoint y: 168, endPoint x: 372, endPoint y: 166, distance: 60.4
click at [372, 166] on div at bounding box center [320, 162] width 127 height 28
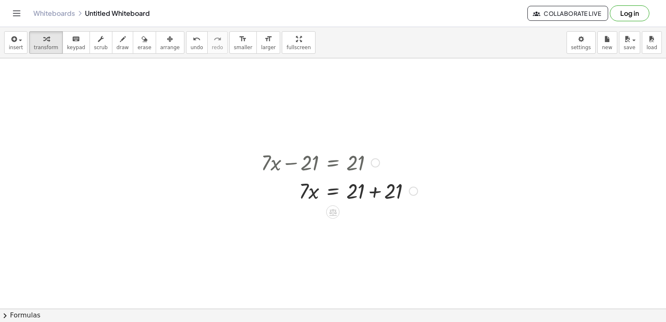
click at [371, 166] on div at bounding box center [339, 162] width 165 height 28
click at [370, 200] on div at bounding box center [339, 190] width 165 height 28
drag, startPoint x: 302, startPoint y: 226, endPoint x: 361, endPoint y: 232, distance: 59.4
click at [360, 242] on div at bounding box center [339, 254] width 165 height 42
click at [360, 254] on div at bounding box center [339, 254] width 165 height 42
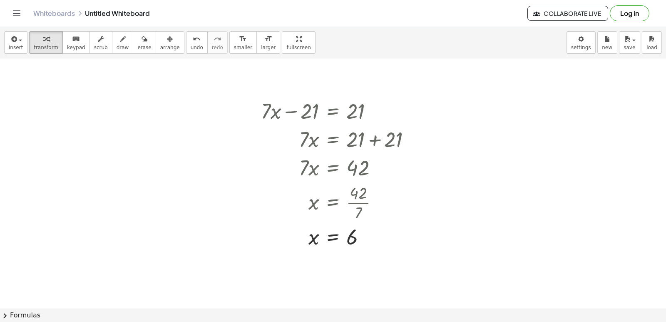
scroll to position [304, 0]
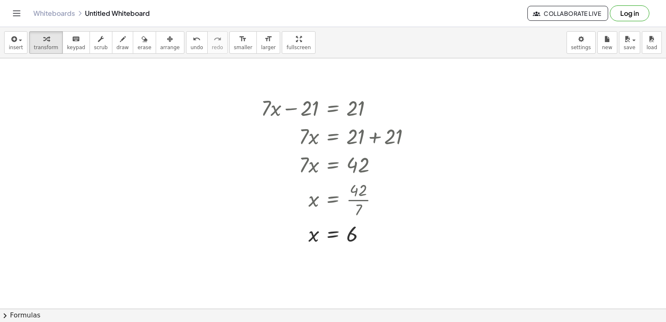
click at [67, 167] on div at bounding box center [333, 129] width 666 height 751
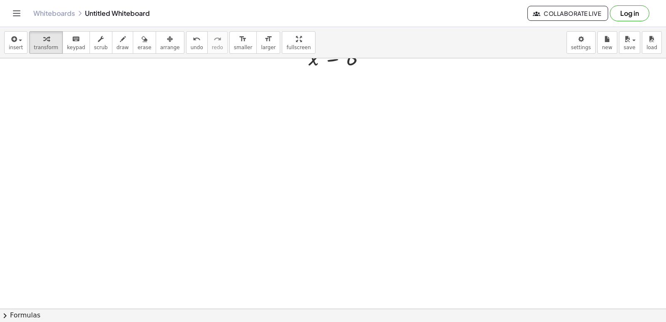
scroll to position [501, 0]
click at [65, 150] on div at bounding box center [333, 58] width 666 height 1001
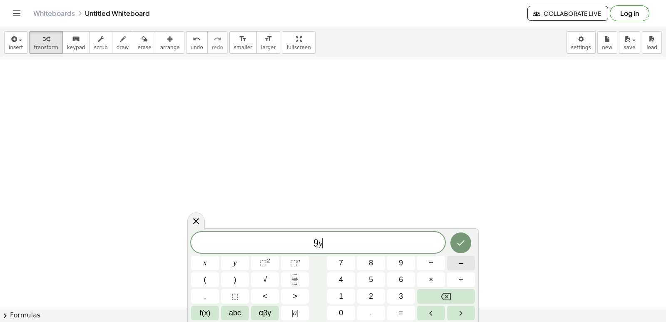
click at [454, 259] on button "–" at bounding box center [461, 263] width 28 height 15
click at [372, 280] on span "5" at bounding box center [371, 279] width 4 height 11
click at [404, 310] on button "=" at bounding box center [401, 313] width 28 height 15
click at [342, 294] on span "1" at bounding box center [341, 296] width 4 height 11
click at [402, 299] on span "3" at bounding box center [401, 296] width 4 height 11
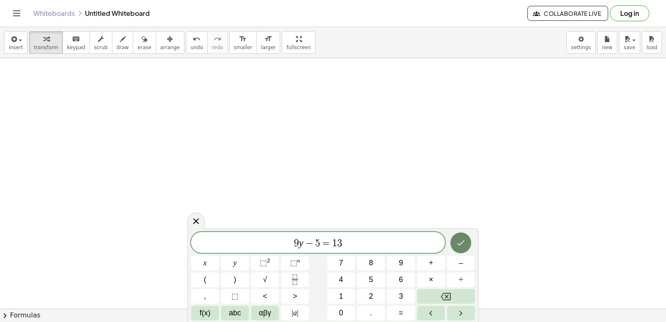
click at [455, 245] on button "Done" at bounding box center [461, 242] width 21 height 21
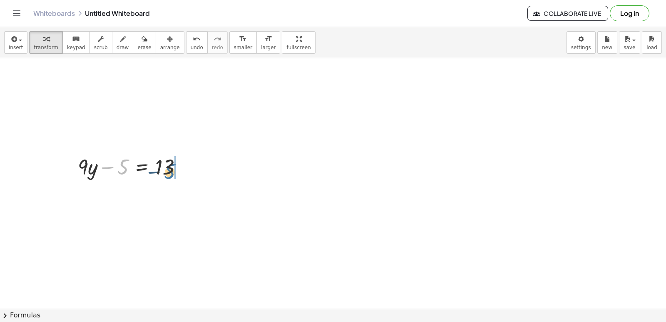
drag, startPoint x: 121, startPoint y: 174, endPoint x: 178, endPoint y: 183, distance: 57.8
click at [178, 183] on div "+ · 3 · x + 7 = - 3 · 3 · x = − 3 − 7 · 3 · x = - 10 · 3 x = - 10 · Fix a mista…" at bounding box center [333, 58] width 666 height 1001
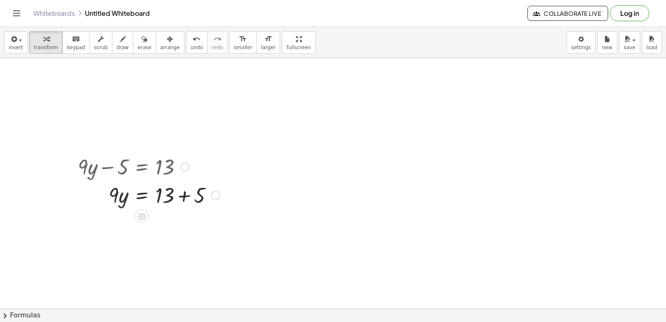
click at [160, 192] on div at bounding box center [149, 194] width 150 height 28
click at [181, 202] on div at bounding box center [149, 194] width 150 height 28
drag, startPoint x: 113, startPoint y: 213, endPoint x: 167, endPoint y: 225, distance: 55.3
click at [167, 225] on div at bounding box center [149, 223] width 150 height 28
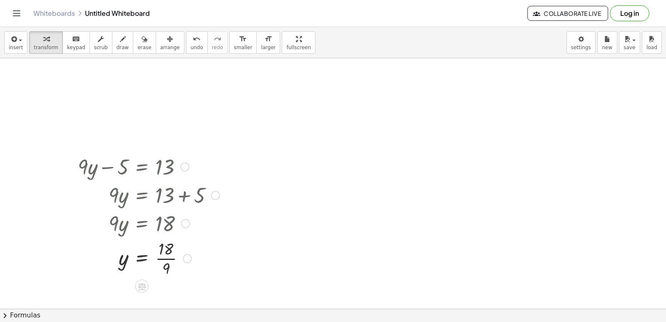
click at [165, 230] on div at bounding box center [143, 223] width 159 height 28
click at [170, 249] on div at bounding box center [149, 258] width 150 height 42
click at [168, 250] on div at bounding box center [149, 258] width 150 height 42
click at [167, 272] on div at bounding box center [149, 258] width 150 height 42
click at [166, 254] on div at bounding box center [149, 258] width 150 height 42
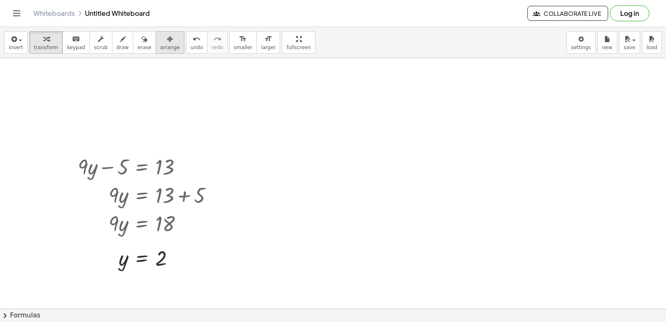
click at [167, 44] on icon "button" at bounding box center [170, 39] width 6 height 10
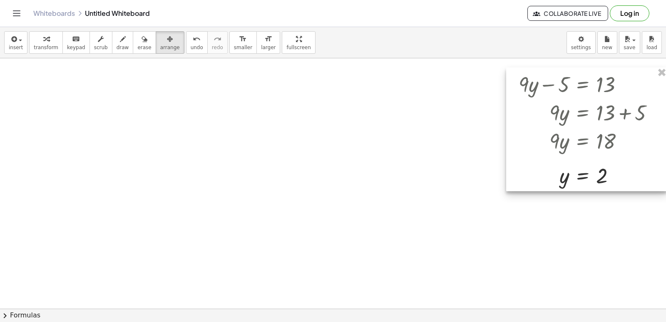
drag, startPoint x: 177, startPoint y: 180, endPoint x: 616, endPoint y: 97, distance: 447.1
click at [616, 97] on div at bounding box center [586, 129] width 161 height 124
click at [161, 50] on span "arrange" at bounding box center [170, 48] width 20 height 6
drag, startPoint x: 209, startPoint y: 93, endPoint x: 422, endPoint y: 196, distance: 236.8
click at [269, 125] on div "insert select one: Math Expression Function Text Youtube Video Graphing Geometr…" at bounding box center [333, 174] width 666 height 295
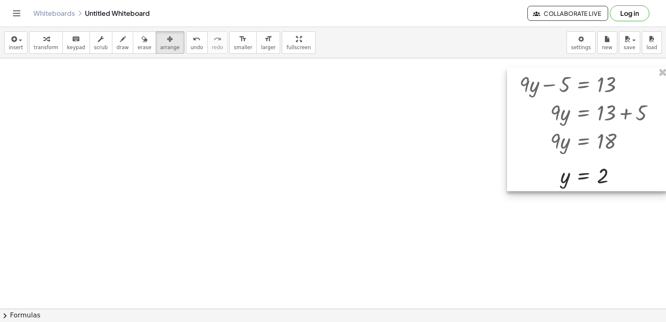
click at [517, 181] on div at bounding box center [587, 129] width 161 height 124
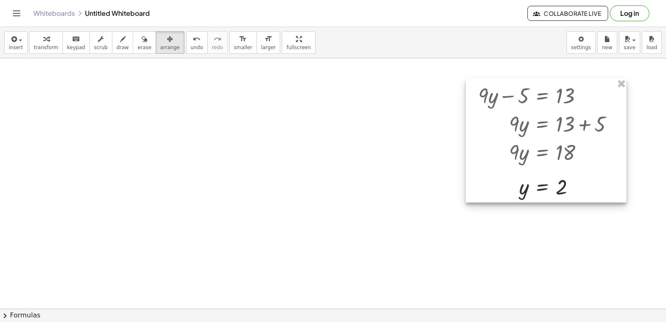
drag, startPoint x: 508, startPoint y: 167, endPoint x: 466, endPoint y: 178, distance: 42.7
click at [466, 178] on div at bounding box center [546, 141] width 161 height 124
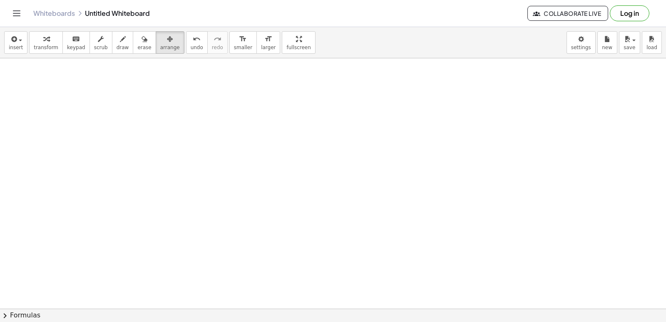
click at [419, 95] on div at bounding box center [334, 58] width 669 height 1001
click at [388, 124] on div at bounding box center [334, 58] width 669 height 1001
click at [87, 123] on div at bounding box center [334, 58] width 669 height 1001
click at [97, 104] on div at bounding box center [334, 58] width 669 height 1001
drag, startPoint x: 98, startPoint y: 97, endPoint x: 100, endPoint y: 179, distance: 81.2
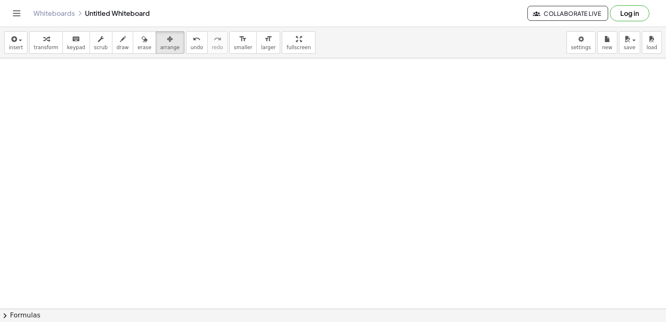
click at [100, 157] on div at bounding box center [334, 58] width 669 height 1001
drag, startPoint x: 109, startPoint y: 184, endPoint x: 116, endPoint y: 175, distance: 11.3
click at [110, 182] on div at bounding box center [334, 58] width 669 height 1001
click at [118, 174] on div at bounding box center [334, 58] width 669 height 1001
click at [130, 172] on div at bounding box center [334, 58] width 669 height 1001
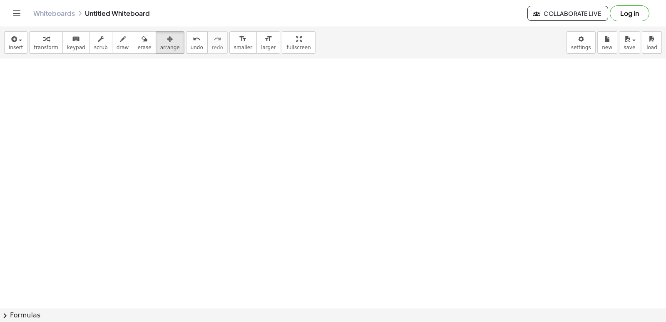
click at [130, 172] on div at bounding box center [334, 58] width 669 height 1001
click at [130, 171] on div at bounding box center [334, 58] width 669 height 1001
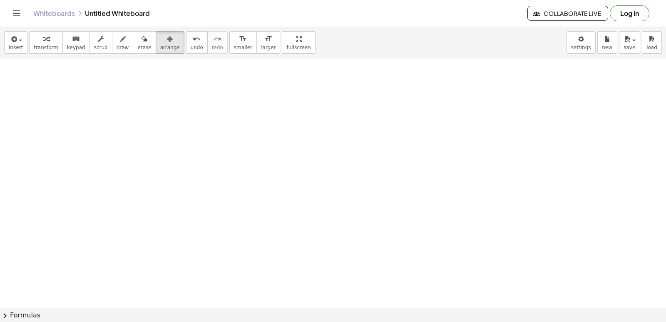
drag, startPoint x: 130, startPoint y: 171, endPoint x: 132, endPoint y: 139, distance: 32.1
click at [130, 167] on div at bounding box center [334, 58] width 669 height 1001
click at [133, 130] on div at bounding box center [334, 58] width 669 height 1001
click at [134, 130] on div at bounding box center [334, 58] width 669 height 1001
drag, startPoint x: 136, startPoint y: 130, endPoint x: 147, endPoint y: 134, distance: 11.6
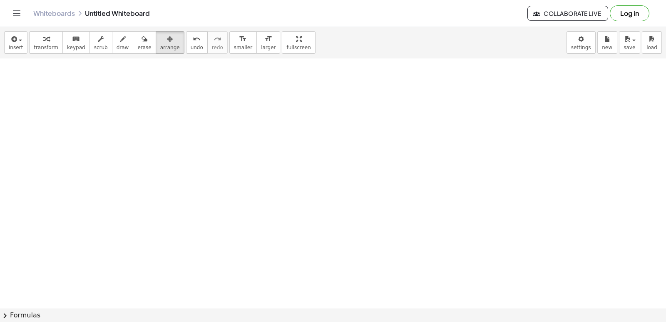
click at [142, 132] on div at bounding box center [334, 58] width 669 height 1001
click at [147, 134] on div at bounding box center [334, 58] width 669 height 1001
drag, startPoint x: 202, startPoint y: 241, endPoint x: 213, endPoint y: 180, distance: 62.3
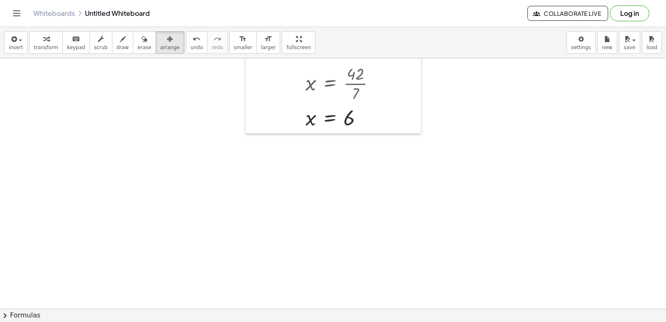
click at [202, 240] on div at bounding box center [331, 13] width 669 height 751
click at [206, 206] on div at bounding box center [331, 13] width 669 height 751
drag, startPoint x: 213, startPoint y: 180, endPoint x: 377, endPoint y: 275, distance: 189.8
click at [227, 182] on div at bounding box center [331, 13] width 669 height 751
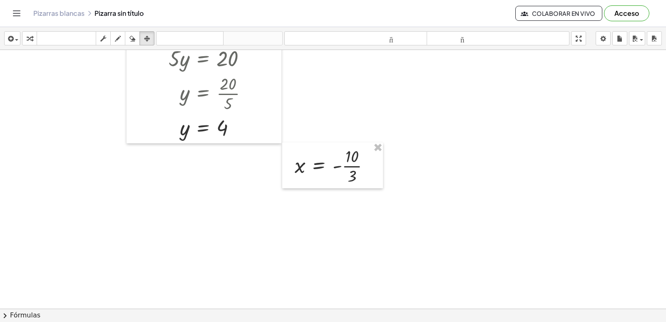
scroll to position [87, 9]
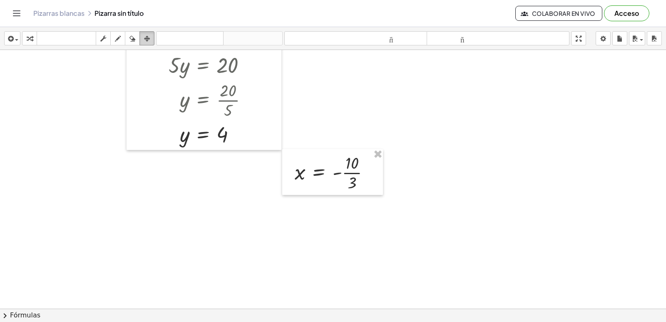
click at [151, 35] on div "button" at bounding box center [147, 38] width 11 height 10
click at [131, 42] on icon "button" at bounding box center [133, 39] width 6 height 10
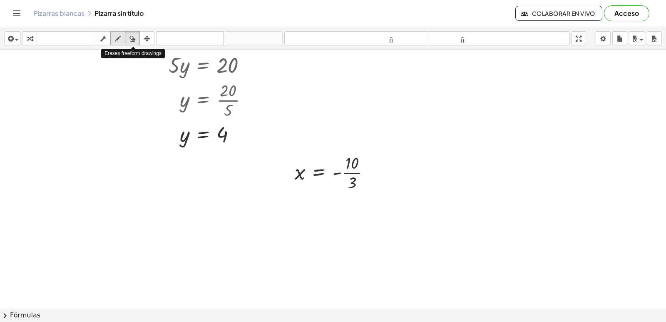
click at [113, 36] on div "button" at bounding box center [117, 38] width 11 height 10
click at [109, 36] on button "fregar" at bounding box center [103, 38] width 15 height 14
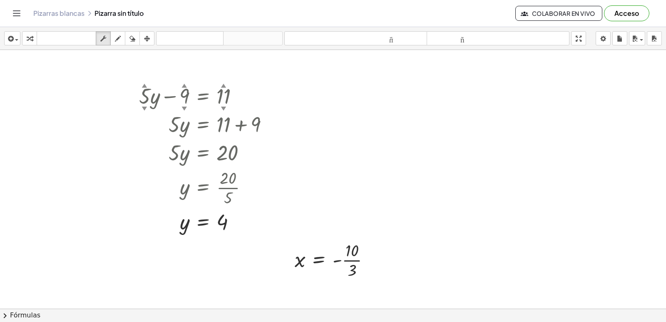
scroll to position [250, 9]
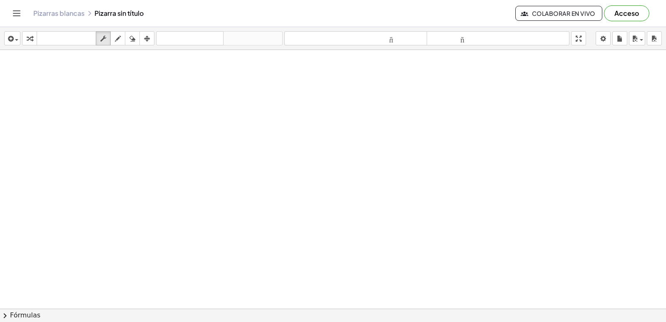
drag, startPoint x: 272, startPoint y: 120, endPoint x: 277, endPoint y: 119, distance: 5.2
click at [277, 120] on div at bounding box center [331, 58] width 669 height 517
drag, startPoint x: 277, startPoint y: 119, endPoint x: 279, endPoint y: 88, distance: 30.9
click at [279, 89] on div at bounding box center [331, 58] width 669 height 517
click at [279, 87] on div at bounding box center [331, 58] width 669 height 517
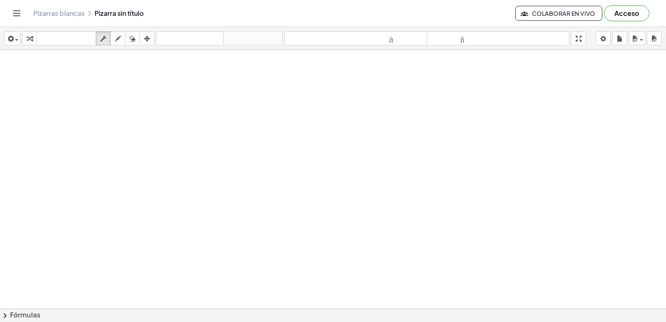
click at [279, 86] on div at bounding box center [331, 58] width 669 height 517
click at [278, 82] on div at bounding box center [331, 58] width 669 height 517
click at [275, 92] on div at bounding box center [331, 58] width 669 height 517
click at [275, 103] on div at bounding box center [331, 58] width 669 height 517
click at [274, 107] on div at bounding box center [331, 58] width 669 height 517
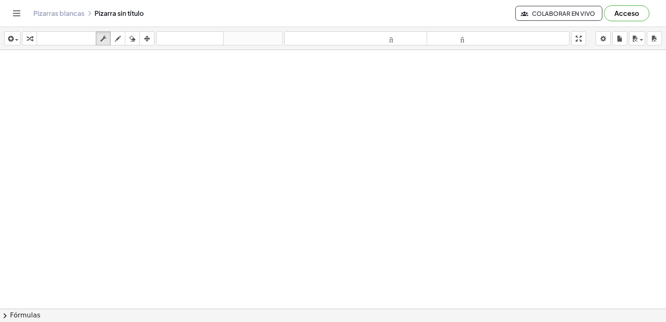
click at [274, 110] on div at bounding box center [331, 58] width 669 height 517
click at [274, 111] on div at bounding box center [331, 58] width 669 height 517
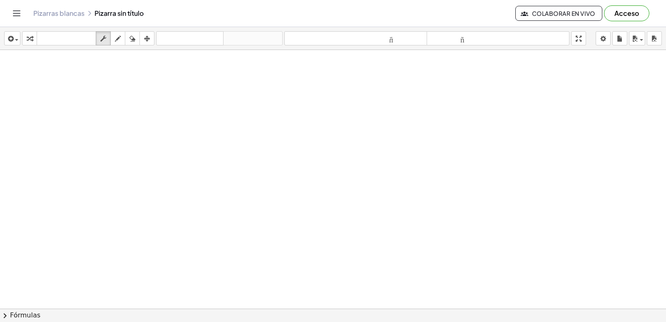
click at [271, 111] on div at bounding box center [331, 58] width 669 height 517
drag, startPoint x: 271, startPoint y: 111, endPoint x: 309, endPoint y: 115, distance: 38.2
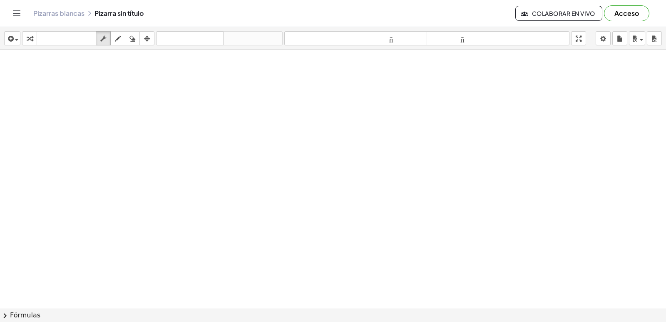
click at [291, 114] on div at bounding box center [331, 58] width 669 height 517
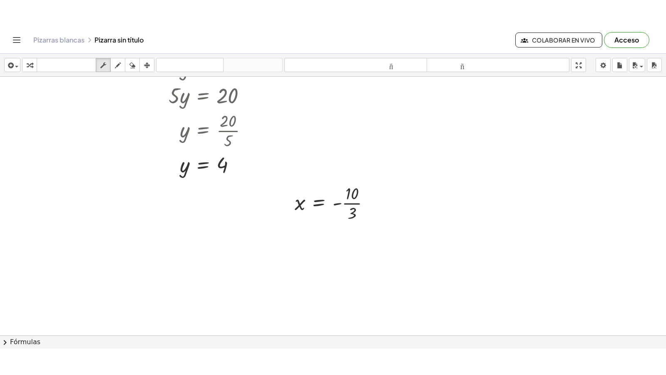
scroll to position [83, 9]
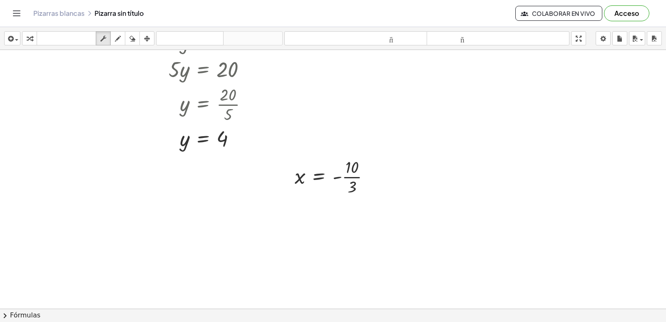
click at [580, 73] on div "insertar Seleccione uno: Expresión matemática Función Texto Vídeo de YouTube Gr…" at bounding box center [333, 174] width 666 height 295
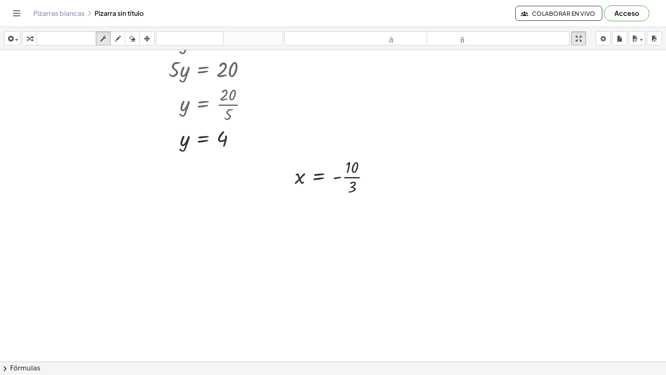
click at [379, 128] on div at bounding box center [331, 278] width 669 height 623
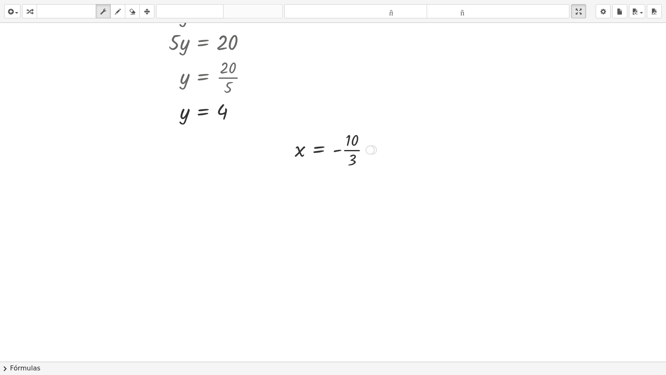
click at [345, 200] on div at bounding box center [331, 278] width 669 height 677
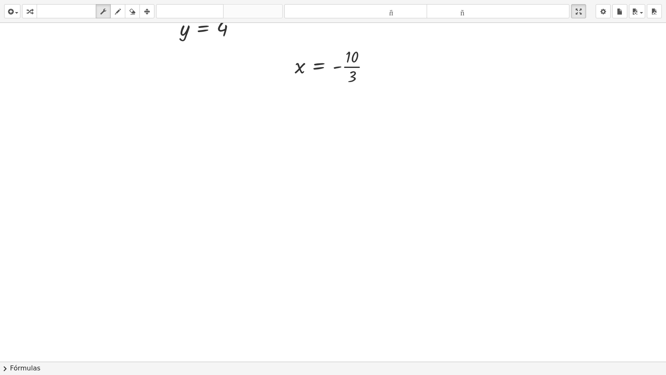
click at [345, 200] on div at bounding box center [331, 194] width 669 height 677
drag, startPoint x: 346, startPoint y: 200, endPoint x: 442, endPoint y: 187, distance: 97.0
click at [422, 188] on div at bounding box center [331, 194] width 669 height 677
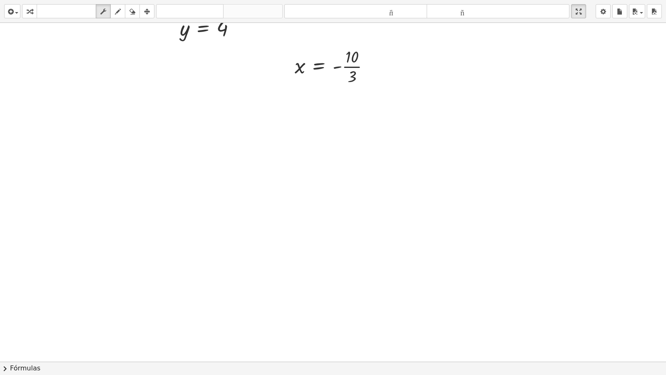
drag, startPoint x: 442, startPoint y: 187, endPoint x: 578, endPoint y: 278, distance: 163.3
click at [544, 242] on div at bounding box center [331, 194] width 669 height 677
drag, startPoint x: 578, startPoint y: 278, endPoint x: 626, endPoint y: 289, distance: 49.9
click at [619, 284] on div at bounding box center [331, 194] width 669 height 677
click at [626, 289] on div at bounding box center [331, 194] width 669 height 677
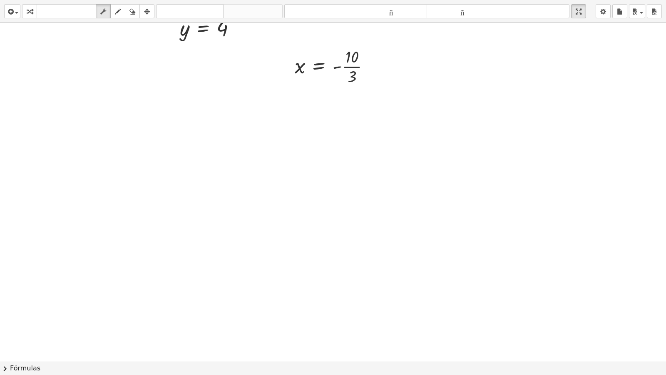
click at [625, 289] on div at bounding box center [331, 194] width 669 height 677
click at [624, 289] on div at bounding box center [331, 194] width 669 height 677
drag, startPoint x: 624, startPoint y: 289, endPoint x: 595, endPoint y: 350, distance: 67.8
click at [614, 312] on div at bounding box center [331, 194] width 669 height 677
drag, startPoint x: 595, startPoint y: 350, endPoint x: 666, endPoint y: 349, distance: 71.2
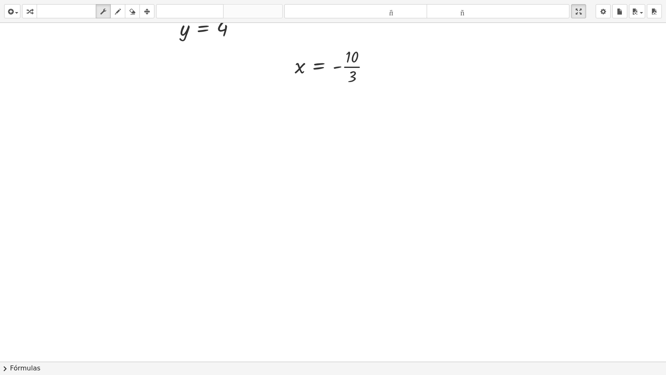
click at [662, 322] on div "+ · 3 · x + 7 = - 3 · 3 · x = − 3 − 7 · 3 · x = - 10 · 3 x = - 10 · Arreglar un…" at bounding box center [333, 192] width 666 height 339
click at [367, 322] on button "chevron_right Fórmulas" at bounding box center [333, 368] width 666 height 13
click at [0, 0] on div "+ a 2 + · 2 · a · b + b 2 ⇔ ( + a + b ) 2" at bounding box center [0, 0] width 0 height 0
click at [0, 0] on div "Fórmula cuadrática + · a · x 2 + · b · x + c = 0 ⇔ x = · ( − b ± 2 √ ( + b 2 − …" at bounding box center [0, 0] width 0 height 0
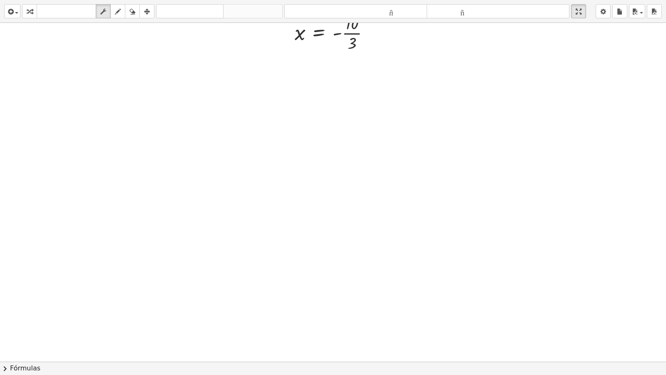
click at [0, 0] on div "Fórmula cuadrática + · a · x 2 + · b · x + c = 0 ⇔ x = · ( − b ± 2 √ ( + b 2 − …" at bounding box center [0, 0] width 0 height 0
click at [208, 108] on div "insertar Seleccione uno: Expresión matemática Función Texto Vídeo de YouTube Gr…" at bounding box center [333, 187] width 666 height 375
click at [38, 12] on div "insertar Seleccione uno: Expresión matemática Función Texto Vídeo de YouTube Gr…" at bounding box center [333, 11] width 666 height 23
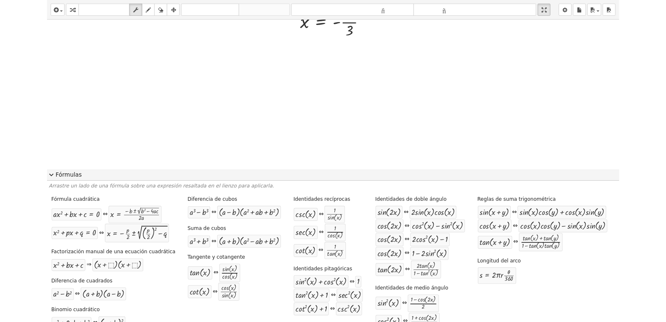
scroll to position [208, 9]
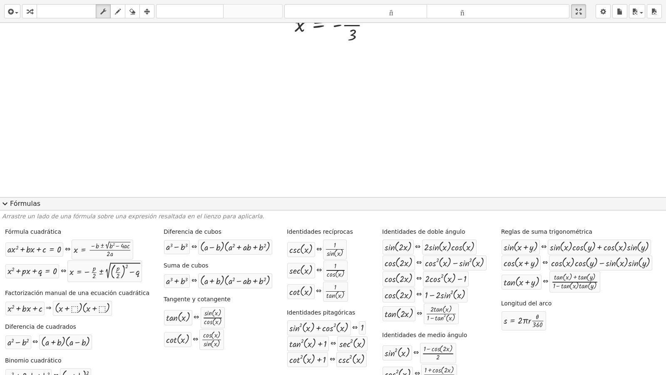
click at [321, 75] on div at bounding box center [331, 73] width 669 height 517
click at [319, 75] on div at bounding box center [331, 73] width 669 height 517
click at [316, 75] on div at bounding box center [331, 73] width 669 height 517
click at [309, 85] on div at bounding box center [331, 73] width 669 height 517
click at [303, 88] on div at bounding box center [331, 73] width 669 height 517
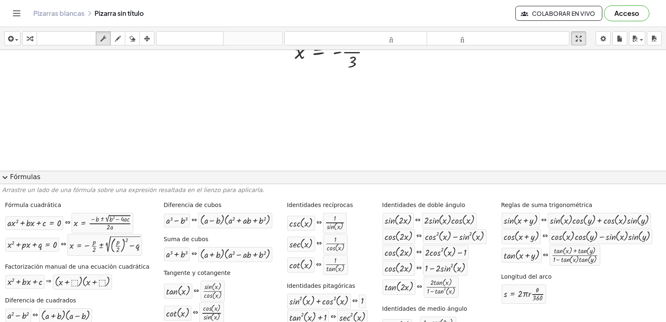
click at [2, 176] on span "expand_more" at bounding box center [5, 177] width 10 height 10
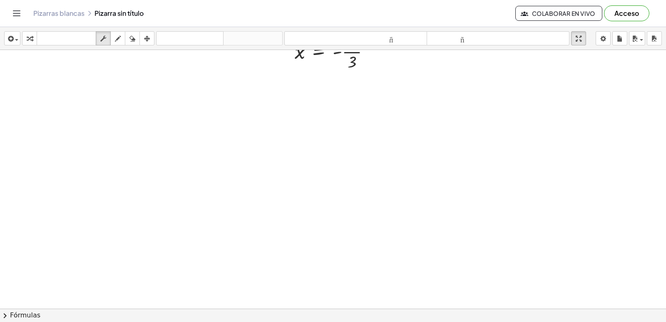
click at [70, 165] on div at bounding box center [331, 100] width 669 height 517
click at [72, 165] on div at bounding box center [331, 100] width 669 height 517
drag, startPoint x: 72, startPoint y: 165, endPoint x: 72, endPoint y: 160, distance: 5.4
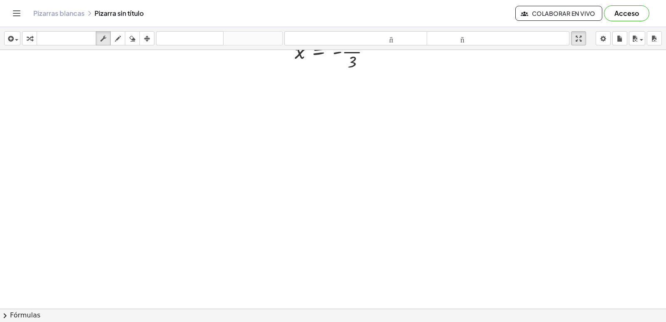
click at [72, 160] on div at bounding box center [331, 100] width 669 height 517
drag, startPoint x: 72, startPoint y: 160, endPoint x: 73, endPoint y: 147, distance: 13.0
click at [70, 147] on div at bounding box center [331, 100] width 669 height 517
click at [76, 149] on div at bounding box center [331, 100] width 669 height 517
click at [91, 157] on div at bounding box center [331, 100] width 669 height 517
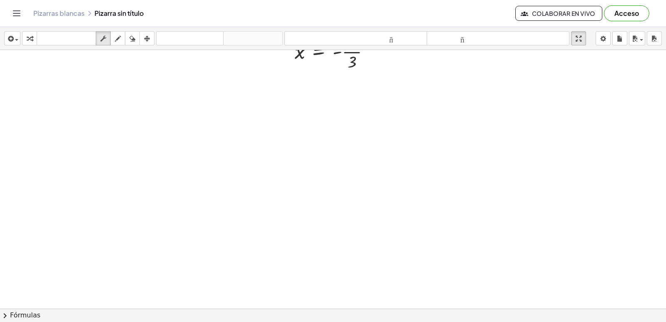
click at [90, 159] on div at bounding box center [331, 100] width 669 height 517
drag, startPoint x: 90, startPoint y: 160, endPoint x: 92, endPoint y: 147, distance: 13.0
click at [91, 147] on div at bounding box center [331, 100] width 669 height 517
drag, startPoint x: 70, startPoint y: 75, endPoint x: 85, endPoint y: 109, distance: 37.7
click at [79, 94] on div at bounding box center [331, 100] width 669 height 517
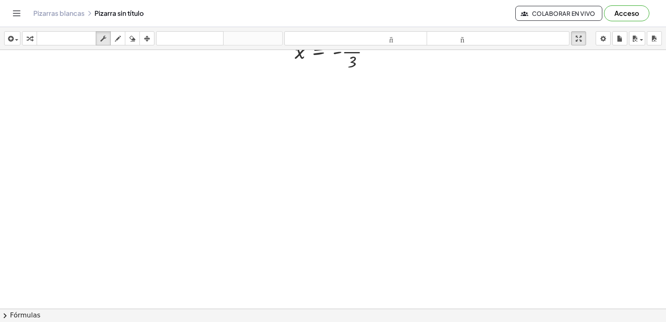
click at [92, 109] on div at bounding box center [331, 100] width 669 height 517
click at [0, 138] on div at bounding box center [331, 100] width 669 height 517
drag, startPoint x: 0, startPoint y: 164, endPoint x: 16, endPoint y: 298, distance: 134.7
click at [7, 263] on div at bounding box center [331, 100] width 669 height 517
click at [475, 162] on div at bounding box center [331, 100] width 669 height 517
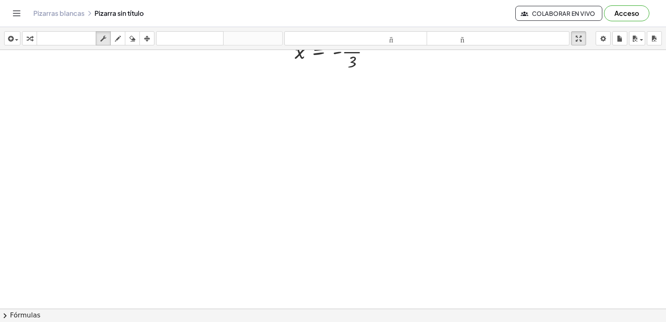
drag, startPoint x: 475, startPoint y: 162, endPoint x: 480, endPoint y: 160, distance: 4.7
click at [480, 160] on div at bounding box center [331, 100] width 669 height 517
click at [481, 160] on div at bounding box center [331, 100] width 669 height 517
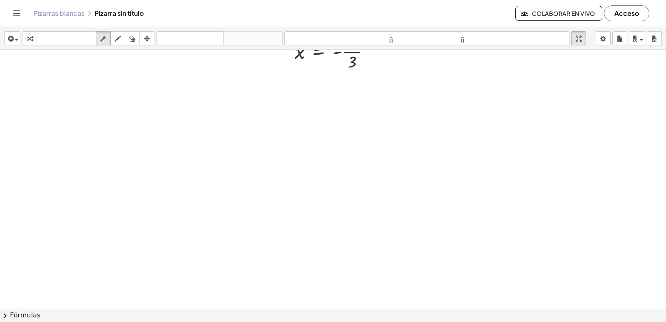
click at [481, 160] on div at bounding box center [331, 100] width 669 height 517
click at [484, 160] on div at bounding box center [331, 100] width 669 height 517
click at [486, 160] on div at bounding box center [331, 100] width 669 height 517
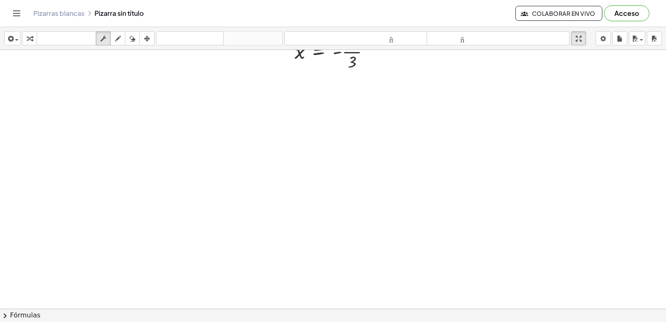
click at [486, 160] on div at bounding box center [331, 100] width 669 height 517
click at [487, 160] on div at bounding box center [331, 100] width 669 height 517
click at [490, 160] on div at bounding box center [331, 100] width 669 height 517
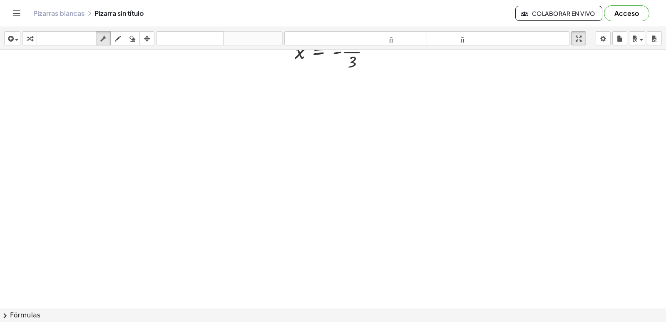
click at [490, 160] on div at bounding box center [331, 100] width 669 height 517
click at [493, 160] on div at bounding box center [331, 100] width 669 height 517
click at [494, 160] on div at bounding box center [331, 100] width 669 height 517
click at [399, 35] on font "tamaño_del_formato" at bounding box center [356, 39] width 139 height 8
click at [476, 45] on div "insertar Seleccione uno: Expresión matemática Función Texto Vídeo de YouTube Gr…" at bounding box center [333, 38] width 666 height 23
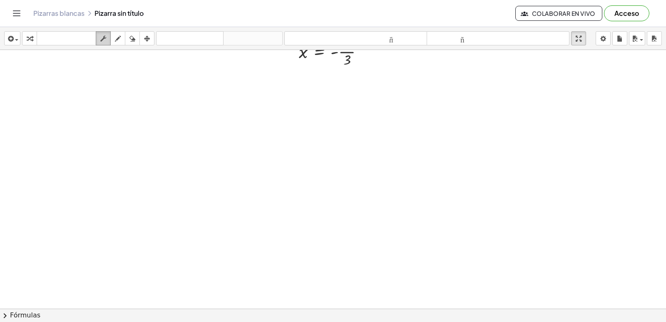
click at [100, 36] on div "button" at bounding box center [103, 38] width 11 height 10
click at [601, 36] on body "Actividades matemáticas fáciles de comprender Empezar Banco de actividades Trab…" at bounding box center [333, 161] width 666 height 322
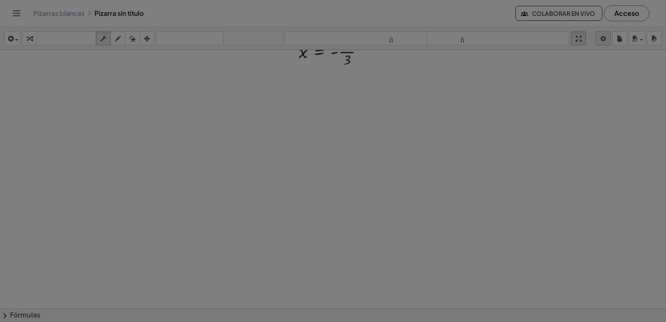
click at [606, 36] on div at bounding box center [333, 161] width 666 height 322
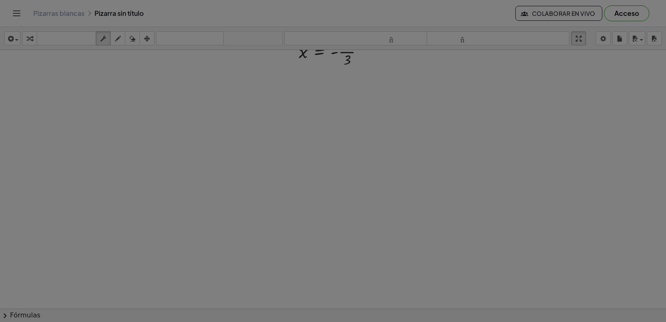
click at [606, 36] on body "Actividades matemáticas fáciles de comprender Empezar Banco de actividades Trab…" at bounding box center [333, 161] width 666 height 322
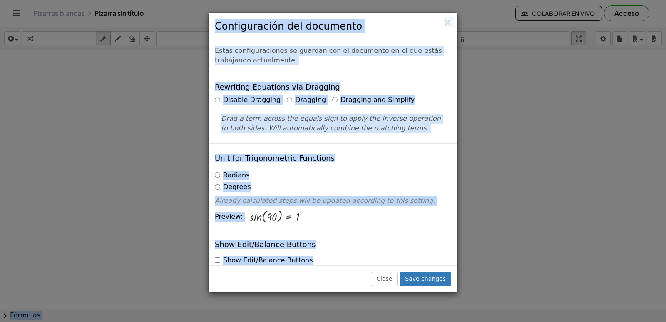
click at [425, 273] on button "Save changes" at bounding box center [426, 279] width 52 height 14
click at [425, 272] on div "Close Save changes" at bounding box center [333, 278] width 249 height 27
click at [426, 270] on div "Close Save changes" at bounding box center [333, 278] width 249 height 27
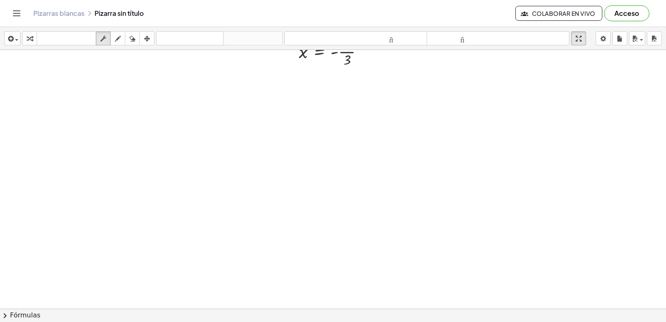
click at [429, 281] on div at bounding box center [331, 100] width 669 height 517
click at [385, 309] on button "chevron_right Fórmulas" at bounding box center [333, 315] width 666 height 13
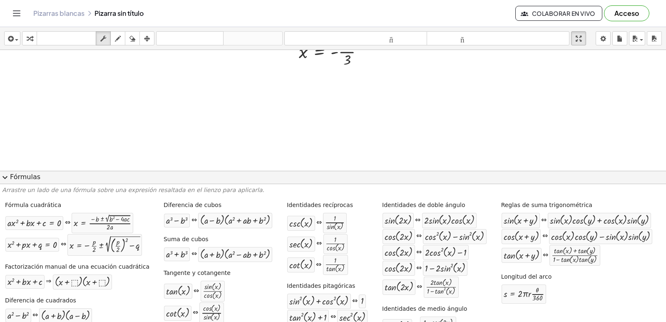
click at [11, 175] on font "Fórmulas" at bounding box center [25, 177] width 30 height 8
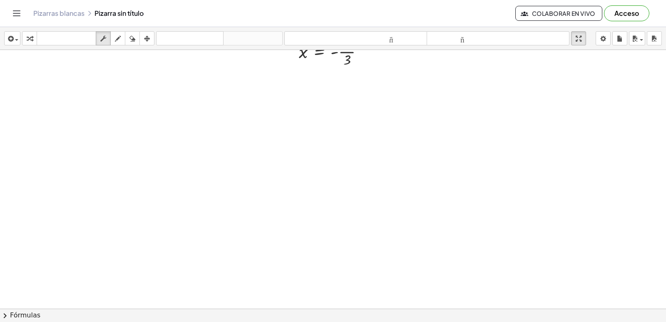
click at [214, 204] on div at bounding box center [331, 100] width 669 height 517
drag, startPoint x: 215, startPoint y: 204, endPoint x: 216, endPoint y: 200, distance: 4.3
drag, startPoint x: 216, startPoint y: 200, endPoint x: 217, endPoint y: 191, distance: 8.8
drag, startPoint x: 219, startPoint y: 187, endPoint x: 220, endPoint y: 180, distance: 6.8
click at [220, 180] on div at bounding box center [331, 100] width 669 height 517
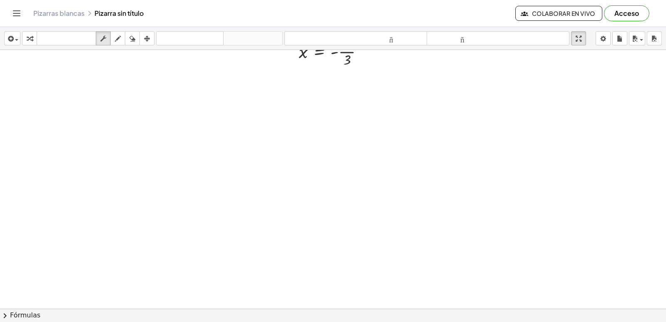
click at [222, 180] on div at bounding box center [331, 100] width 669 height 517
click at [236, 178] on div at bounding box center [331, 100] width 669 height 517
click at [236, 179] on div at bounding box center [331, 100] width 669 height 517
drag, startPoint x: 230, startPoint y: 194, endPoint x: 224, endPoint y: 198, distance: 7.7
click at [230, 198] on div at bounding box center [331, 100] width 669 height 517
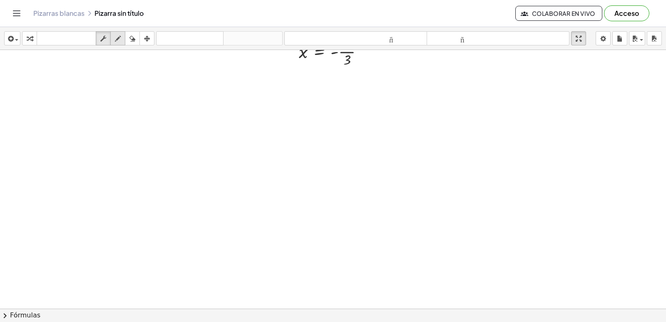
click at [115, 40] on div "button" at bounding box center [117, 38] width 11 height 10
click at [115, 42] on icon "button" at bounding box center [118, 39] width 6 height 10
click at [123, 137] on div at bounding box center [331, 100] width 669 height 517
drag, startPoint x: 123, startPoint y: 136, endPoint x: 190, endPoint y: 155, distance: 69.9
click at [170, 154] on div at bounding box center [331, 100] width 669 height 517
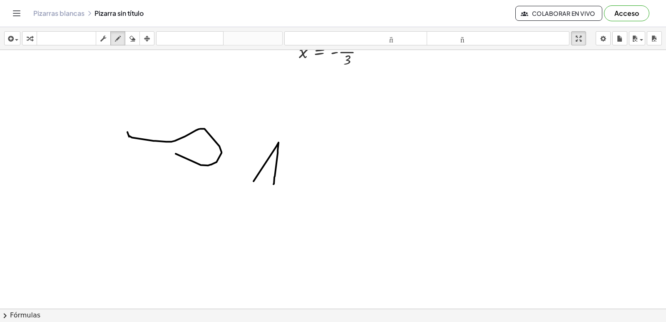
drag, startPoint x: 247, startPoint y: 181, endPoint x: 267, endPoint y: 184, distance: 20.2
click at [267, 184] on div at bounding box center [331, 100] width 669 height 517
drag, startPoint x: 257, startPoint y: 163, endPoint x: 269, endPoint y: 168, distance: 12.9
click at [269, 168] on div at bounding box center [331, 100] width 669 height 517
drag, startPoint x: 295, startPoint y: 152, endPoint x: 287, endPoint y: 197, distance: 45.3
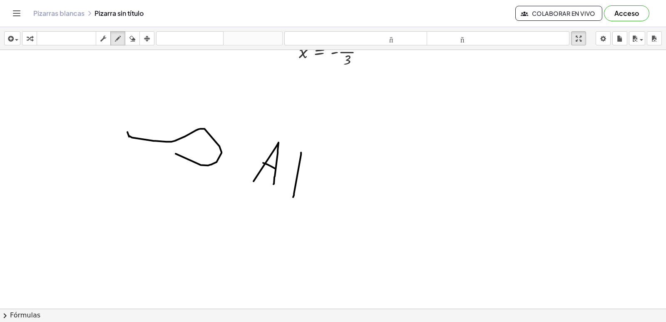
click at [287, 197] on div at bounding box center [331, 100] width 669 height 517
drag, startPoint x: 294, startPoint y: 155, endPoint x: 289, endPoint y: 180, distance: 25.6
click at [289, 180] on div at bounding box center [331, 100] width 669 height 517
drag, startPoint x: 304, startPoint y: 184, endPoint x: 305, endPoint y: 202, distance: 18.3
click at [305, 202] on div at bounding box center [331, 100] width 669 height 517
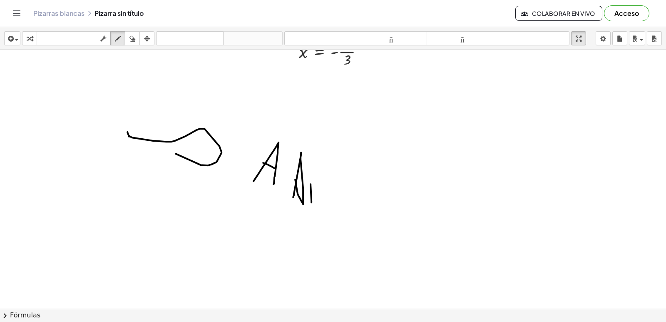
click at [305, 172] on div at bounding box center [331, 100] width 669 height 517
drag, startPoint x: 317, startPoint y: 182, endPoint x: 322, endPoint y: 209, distance: 27.0
click at [322, 209] on div at bounding box center [331, 100] width 669 height 517
drag, startPoint x: 318, startPoint y: 178, endPoint x: 329, endPoint y: 192, distance: 17.8
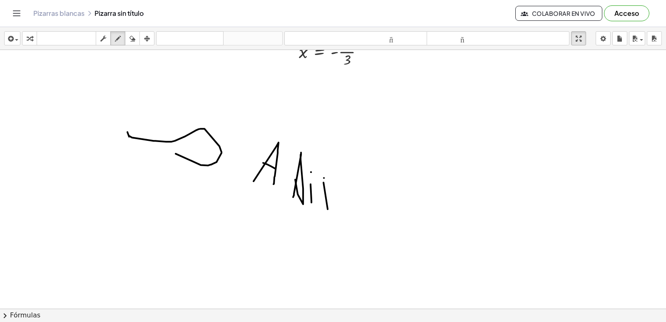
click at [329, 192] on div at bounding box center [331, 100] width 669 height 517
drag, startPoint x: 318, startPoint y: 180, endPoint x: 338, endPoint y: 237, distance: 61.3
click at [338, 237] on div at bounding box center [331, 100] width 669 height 517
click at [135, 40] on icon "button" at bounding box center [133, 39] width 6 height 10
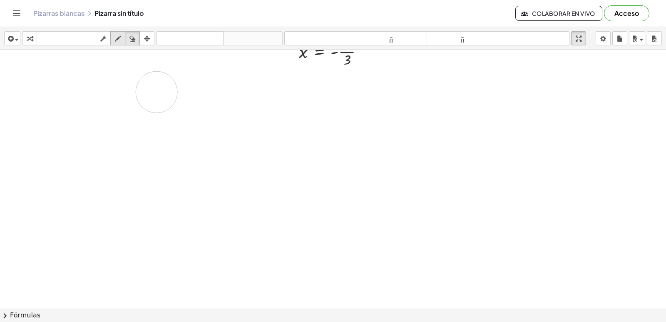
drag, startPoint x: 304, startPoint y: 192, endPoint x: 116, endPoint y: 43, distance: 239.3
click at [142, 56] on div at bounding box center [331, 100] width 669 height 517
click at [117, 40] on icon "button" at bounding box center [118, 39] width 6 height 10
drag, startPoint x: 21, startPoint y: 165, endPoint x: 74, endPoint y: 173, distance: 54.0
click at [74, 173] on div at bounding box center [331, 100] width 669 height 517
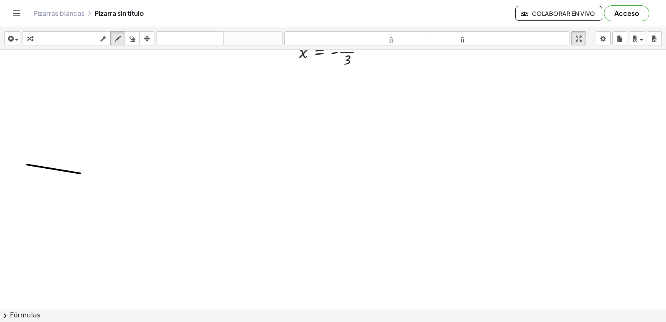
click at [62, 137] on div at bounding box center [331, 100] width 669 height 517
drag, startPoint x: 97, startPoint y: 197, endPoint x: 511, endPoint y: 122, distance: 420.9
click at [551, 101] on div at bounding box center [331, 100] width 669 height 517
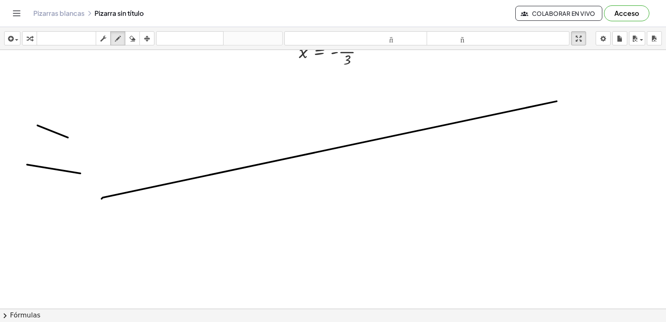
drag, startPoint x: 136, startPoint y: 37, endPoint x: 95, endPoint y: 137, distance: 108.7
click at [134, 42] on div "button" at bounding box center [132, 38] width 11 height 10
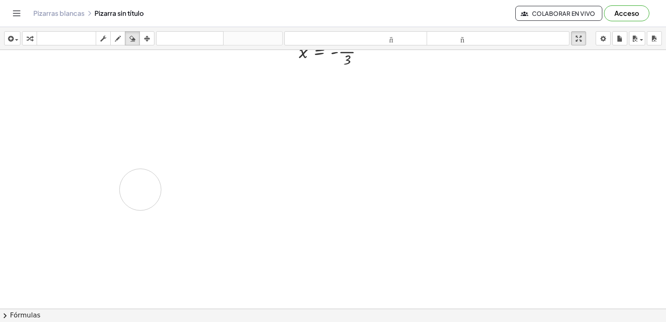
drag, startPoint x: 86, startPoint y: 198, endPoint x: 163, endPoint y: 157, distance: 87.4
click at [135, 188] on div at bounding box center [331, 100] width 669 height 517
click at [115, 37] on div "button" at bounding box center [117, 38] width 11 height 10
drag, startPoint x: 66, startPoint y: 118, endPoint x: 85, endPoint y: 126, distance: 20.6
click at [85, 127] on div at bounding box center [331, 100] width 669 height 517
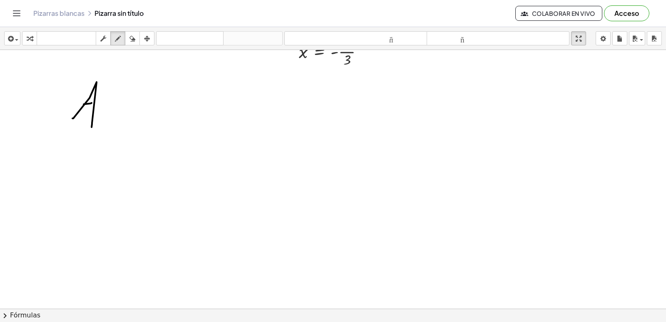
drag, startPoint x: 77, startPoint y: 104, endPoint x: 85, endPoint y: 103, distance: 8.0
click at [85, 103] on div at bounding box center [331, 100] width 669 height 517
drag, startPoint x: 119, startPoint y: 90, endPoint x: 119, endPoint y: 135, distance: 44.2
click at [119, 135] on div at bounding box center [331, 100] width 669 height 517
drag, startPoint x: 122, startPoint y: 89, endPoint x: 136, endPoint y: 127, distance: 40.2
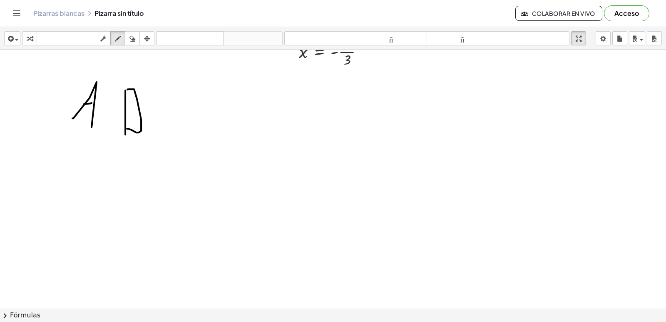
click at [120, 129] on div at bounding box center [331, 100] width 669 height 517
drag, startPoint x: 142, startPoint y: 103, endPoint x: 136, endPoint y: 128, distance: 26.2
click at [136, 128] on div at bounding box center [331, 100] width 669 height 517
click at [143, 90] on div at bounding box center [331, 100] width 669 height 517
drag, startPoint x: 148, startPoint y: 122, endPoint x: 167, endPoint y: 146, distance: 31.1
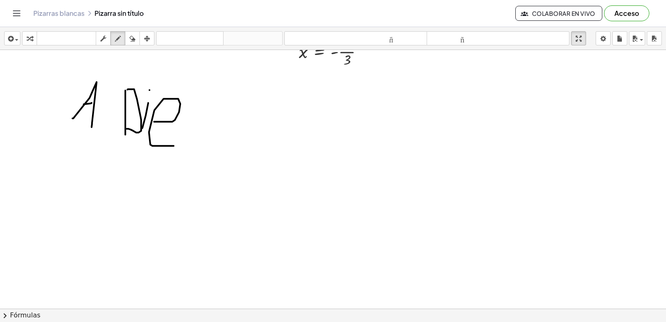
click at [167, 146] on div at bounding box center [331, 100] width 669 height 517
drag, startPoint x: 220, startPoint y: 102, endPoint x: 244, endPoint y: 180, distance: 81.7
click at [207, 182] on div at bounding box center [331, 100] width 669 height 517
click at [245, 108] on div at bounding box center [331, 100] width 669 height 517
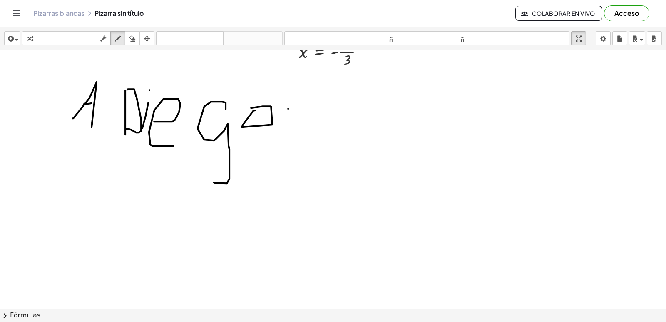
drag, startPoint x: 282, startPoint y: 109, endPoint x: 289, endPoint y: 172, distance: 63.3
click at [289, 172] on div at bounding box center [331, 100] width 669 height 517
drag, startPoint x: 298, startPoint y: 124, endPoint x: 337, endPoint y: 181, distance: 68.7
click at [336, 182] on div at bounding box center [331, 100] width 669 height 517
drag, startPoint x: 297, startPoint y: 125, endPoint x: 307, endPoint y: 143, distance: 20.9
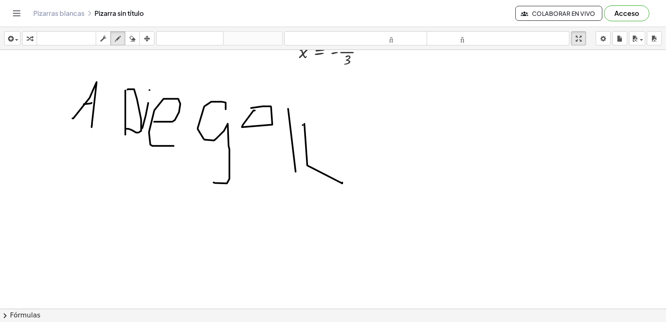
click at [303, 143] on div at bounding box center [331, 100] width 669 height 517
drag, startPoint x: 297, startPoint y: 118, endPoint x: 298, endPoint y: 131, distance: 12.9
click at [301, 131] on div at bounding box center [331, 100] width 669 height 517
drag, startPoint x: 297, startPoint y: 127, endPoint x: 334, endPoint y: 157, distance: 48.3
click at [302, 149] on div at bounding box center [331, 100] width 669 height 517
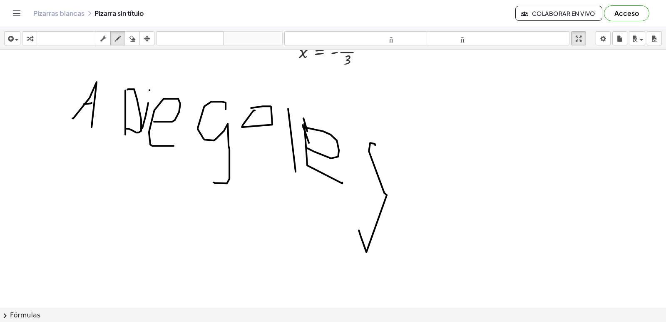
drag, startPoint x: 369, startPoint y: 145, endPoint x: 374, endPoint y: 226, distance: 81.4
click at [353, 230] on div at bounding box center [331, 100] width 669 height 517
drag, startPoint x: 399, startPoint y: 185, endPoint x: 447, endPoint y: 164, distance: 52.4
click at [447, 164] on div at bounding box center [331, 100] width 669 height 517
drag, startPoint x: 490, startPoint y: 157, endPoint x: 471, endPoint y: 185, distance: 34.1
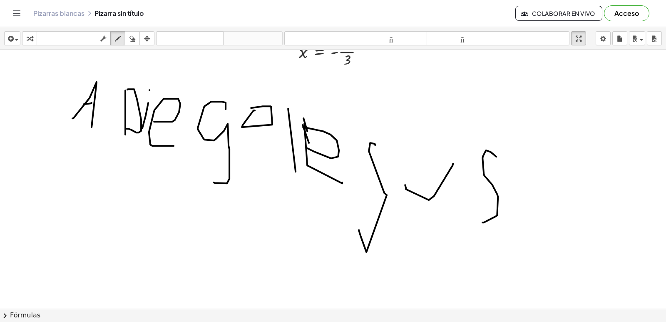
click at [449, 198] on div at bounding box center [331, 100] width 669 height 517
drag, startPoint x: 515, startPoint y: 182, endPoint x: 526, endPoint y: 232, distance: 51.5
click at [526, 232] on div at bounding box center [331, 100] width 669 height 517
drag, startPoint x: 520, startPoint y: 203, endPoint x: 545, endPoint y: 197, distance: 25.9
click at [526, 201] on div at bounding box center [331, 100] width 669 height 517
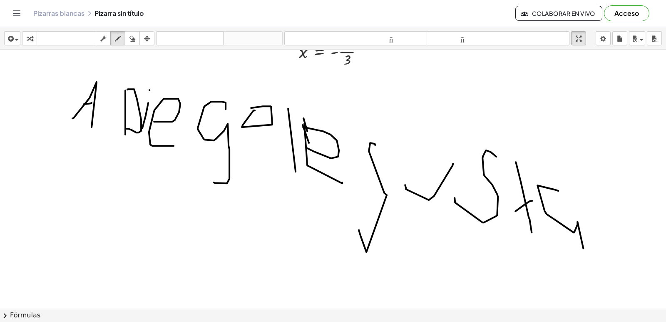
drag, startPoint x: 531, startPoint y: 185, endPoint x: 589, endPoint y: 239, distance: 78.7
click at [585, 250] on div at bounding box center [331, 100] width 669 height 517
click at [626, 234] on div at bounding box center [331, 100] width 669 height 517
drag, startPoint x: 635, startPoint y: 185, endPoint x: 653, endPoint y: 237, distance: 54.3
click at [653, 237] on div at bounding box center [331, 100] width 669 height 517
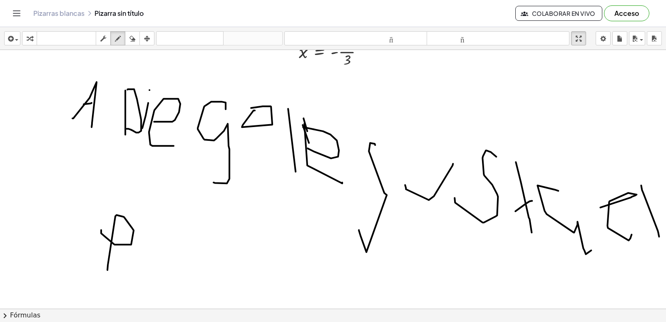
drag, startPoint x: 95, startPoint y: 230, endPoint x: 143, endPoint y: 289, distance: 76.4
click at [125, 297] on div at bounding box center [331, 100] width 669 height 517
drag, startPoint x: 168, startPoint y: 260, endPoint x: 201, endPoint y: 288, distance: 43.4
click at [197, 289] on div at bounding box center [331, 100] width 669 height 517
drag, startPoint x: 198, startPoint y: 291, endPoint x: 211, endPoint y: 284, distance: 14.3
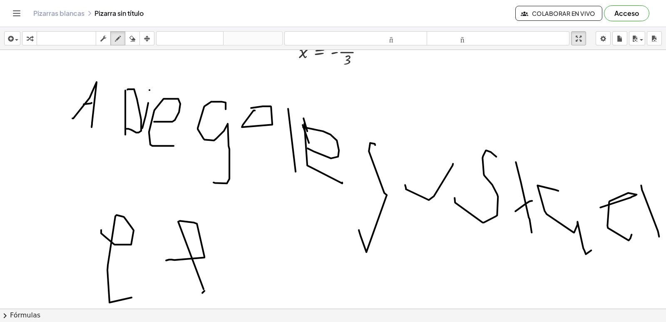
click at [211, 284] on div at bounding box center [331, 100] width 669 height 517
drag, startPoint x: 199, startPoint y: 284, endPoint x: 211, endPoint y: 281, distance: 12.5
click at [211, 281] on div at bounding box center [331, 100] width 669 height 517
drag, startPoint x: 230, startPoint y: 246, endPoint x: 284, endPoint y: 267, distance: 58.0
click at [282, 270] on div at bounding box center [331, 100] width 669 height 517
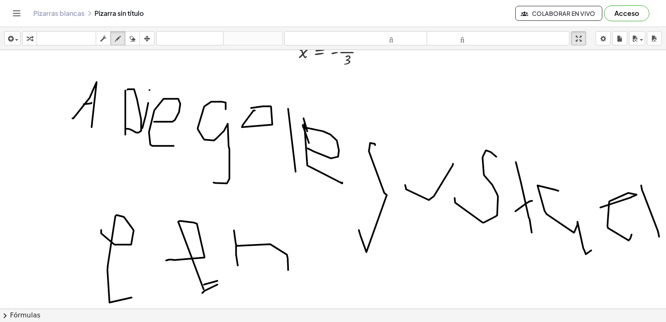
drag, startPoint x: 230, startPoint y: 244, endPoint x: 239, endPoint y: 272, distance: 29.0
click at [234, 276] on div at bounding box center [331, 100] width 669 height 517
click at [130, 39] on icon "button" at bounding box center [133, 39] width 6 height 10
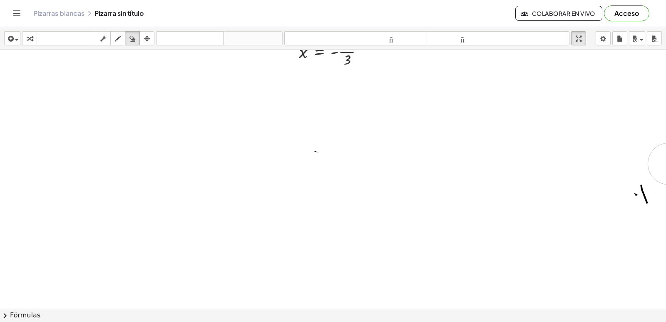
drag, startPoint x: 74, startPoint y: 96, endPoint x: 537, endPoint y: 314, distance: 512.2
click at [641, 191] on div at bounding box center [331, 100] width 669 height 517
click at [639, 191] on div at bounding box center [331, 100] width 669 height 517
click at [637, 191] on div at bounding box center [331, 100] width 669 height 517
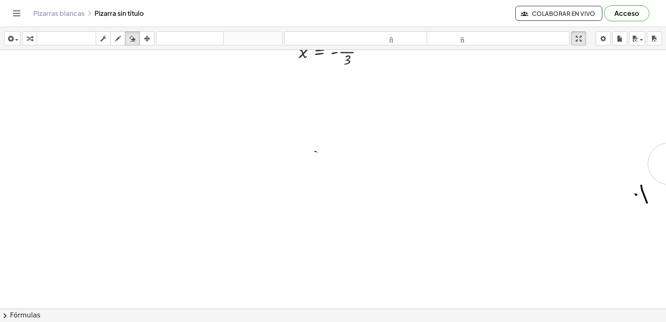
click at [637, 191] on div at bounding box center [331, 100] width 669 height 517
click at [637, 190] on div at bounding box center [331, 100] width 669 height 517
click at [637, 184] on div at bounding box center [331, 100] width 669 height 517
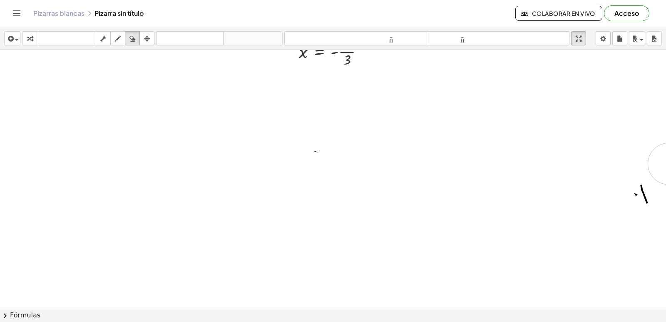
click at [641, 152] on div at bounding box center [331, 100] width 669 height 517
click at [641, 138] on div at bounding box center [331, 100] width 669 height 517
click at [641, 135] on div at bounding box center [331, 100] width 669 height 517
drag, startPoint x: 537, startPoint y: 314, endPoint x: 160, endPoint y: 22, distance: 477.1
click at [133, 35] on button "borrar" at bounding box center [132, 38] width 15 height 14
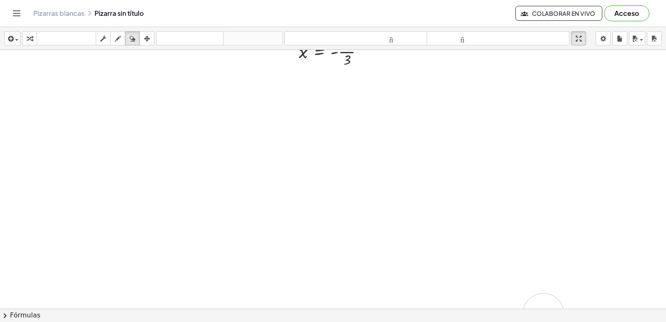
click at [133, 44] on button "borrar" at bounding box center [132, 38] width 15 height 14
drag, startPoint x: 69, startPoint y: 74, endPoint x: 39, endPoint y: 132, distance: 64.6
click at [39, 144] on div at bounding box center [331, 100] width 669 height 517
click at [116, 40] on icon "button" at bounding box center [118, 39] width 6 height 10
drag, startPoint x: 20, startPoint y: 73, endPoint x: 4, endPoint y: 132, distance: 61.3
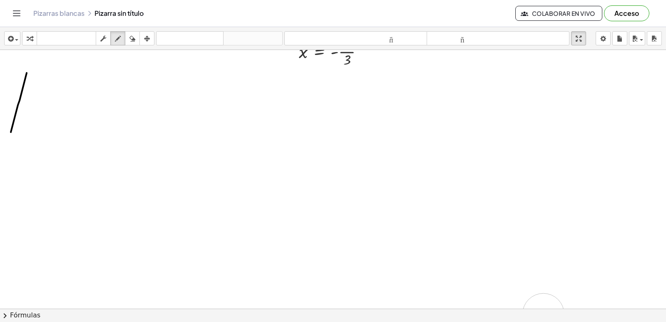
click at [4, 132] on div at bounding box center [331, 100] width 669 height 517
drag, startPoint x: 22, startPoint y: 102, endPoint x: 15, endPoint y: 140, distance: 39.0
click at [3, 133] on div at bounding box center [331, 100] width 669 height 517
drag, startPoint x: 38, startPoint y: 105, endPoint x: 28, endPoint y: 62, distance: 45.0
click at [29, 148] on div at bounding box center [331, 100] width 669 height 517
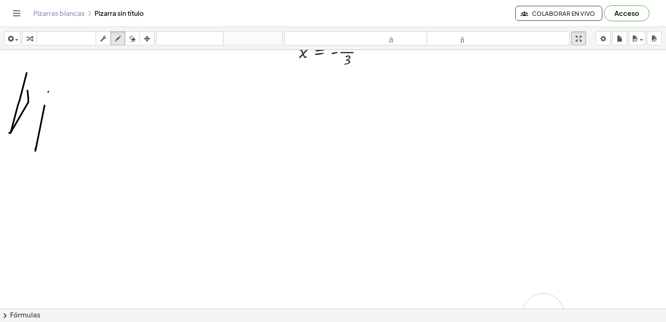
click at [42, 92] on div at bounding box center [331, 100] width 669 height 517
drag, startPoint x: 62, startPoint y: 131, endPoint x: 77, endPoint y: 87, distance: 47.0
click at [83, 103] on div at bounding box center [331, 100] width 669 height 517
drag, startPoint x: 77, startPoint y: 87, endPoint x: 109, endPoint y: 248, distance: 164.8
click at [108, 252] on div at bounding box center [331, 100] width 669 height 517
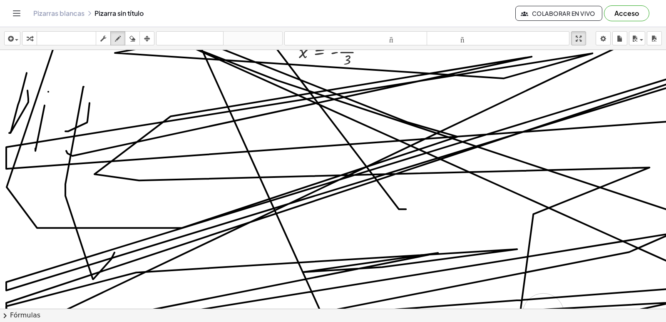
drag, startPoint x: 88, startPoint y: 174, endPoint x: 429, endPoint y: -36, distance: 400.8
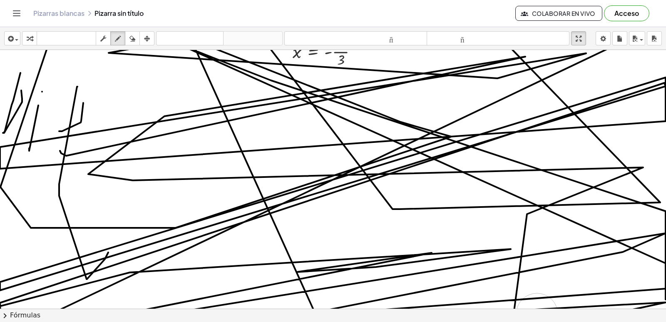
drag, startPoint x: 429, startPoint y: -36, endPoint x: 368, endPoint y: 87, distance: 137.7
click at [368, 87] on div at bounding box center [330, 100] width 678 height 517
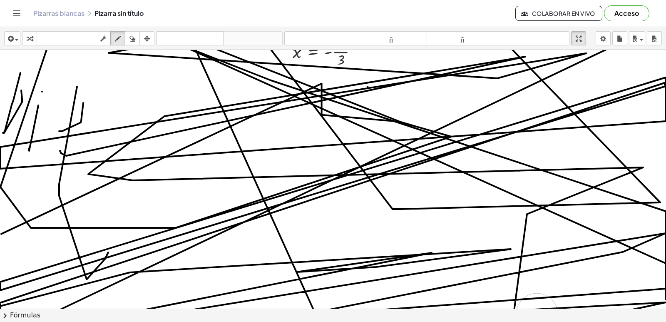
click at [135, 41] on icon "button" at bounding box center [133, 39] width 6 height 10
click at [135, 37] on icon "button" at bounding box center [133, 39] width 6 height 10
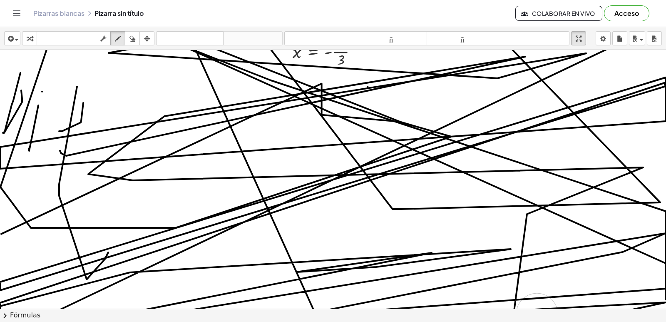
click at [138, 29] on div "insertar Seleccione uno: Expresión matemática Función Texto Vídeo de YouTube Gr…" at bounding box center [333, 38] width 666 height 23
click at [141, 15] on div "Pizarras blancas Pizarra sin título Colaborar en vivo Acceso" at bounding box center [333, 13] width 646 height 27
click at [141, 13] on div "Pizarras blancas Pizarra sin título" at bounding box center [274, 13] width 482 height 8
click at [136, 18] on div "Pizarras blancas Pizarra sin título Colaborar en vivo Acceso" at bounding box center [333, 13] width 646 height 27
click at [135, 61] on div "Actividades matemáticas fáciles de comprender Empezar Banco de actividades Trab…" at bounding box center [333, 161] width 666 height 322
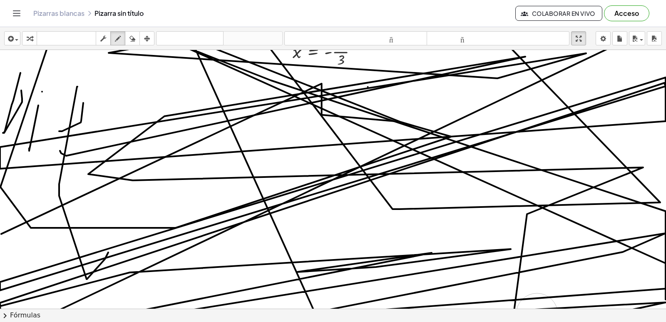
click at [138, 85] on div at bounding box center [330, 100] width 678 height 517
click at [122, 82] on div at bounding box center [330, 100] width 678 height 517
click at [92, 67] on div at bounding box center [330, 100] width 678 height 517
click at [97, 67] on div at bounding box center [330, 100] width 678 height 517
click at [95, 47] on div "insertar Seleccione uno: Expresión matemática Función Texto Vídeo de YouTube Gr…" at bounding box center [333, 174] width 666 height 295
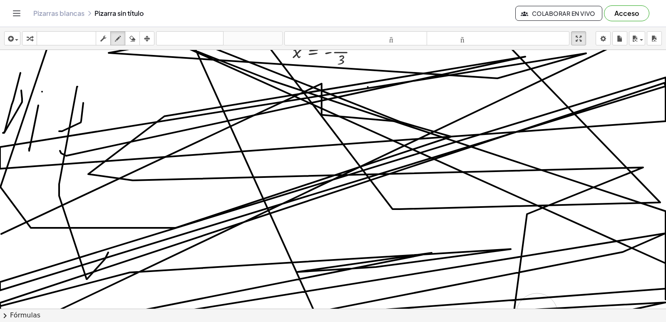
click at [131, 39] on icon "button" at bounding box center [133, 39] width 6 height 10
click at [134, 41] on icon "button" at bounding box center [133, 39] width 6 height 10
